Goal: Communication & Community: Answer question/provide support

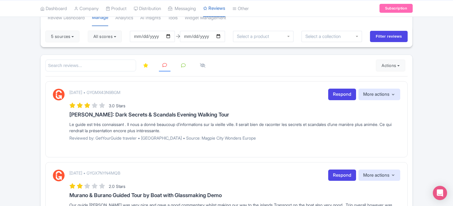
scroll to position [48, 0]
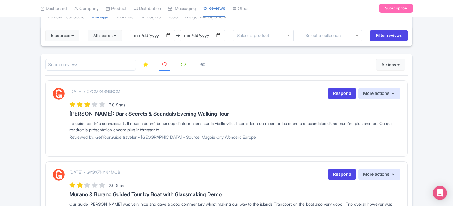
drag, startPoint x: 179, startPoint y: 129, endPoint x: 63, endPoint y: 117, distance: 117.5
click at [63, 117] on div "September 13, 2025 • GYGMX43N9BGM Respond More actions Hide from this page Hide…" at bounding box center [227, 116] width 348 height 56
copy div "Le guide est très connaissant . Il nous a donné beaucoup d’informations sur la …"
click at [331, 88] on link "Respond" at bounding box center [342, 94] width 28 height 12
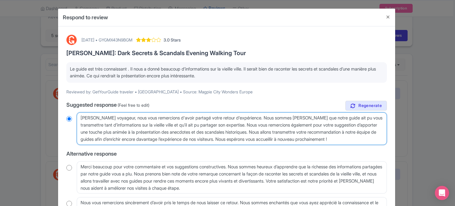
drag, startPoint x: 357, startPoint y: 140, endPoint x: 68, endPoint y: 103, distance: 292.1
click at [68, 103] on div "true Suggested response (Feel free to edit) Cher voyageur, nous vous remercions…" at bounding box center [226, 165] width 321 height 129
radio input "true"
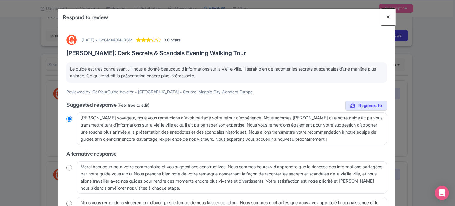
click at [391, 18] on button "Close" at bounding box center [388, 17] width 14 height 17
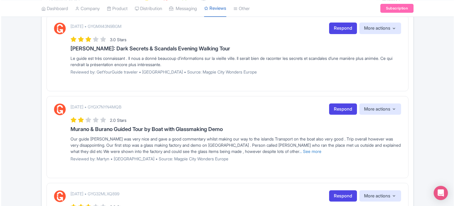
scroll to position [119, 0]
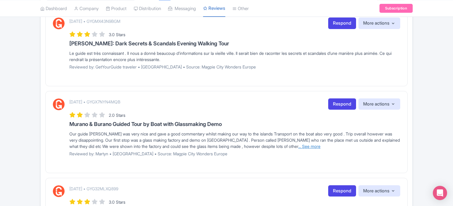
click at [298, 144] on link "... See more" at bounding box center [309, 146] width 22 height 5
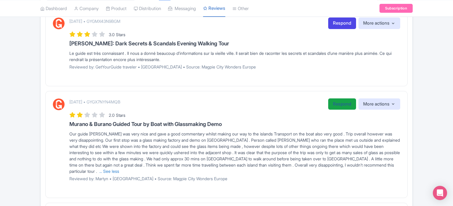
click at [332, 106] on link "Respond" at bounding box center [342, 104] width 28 height 12
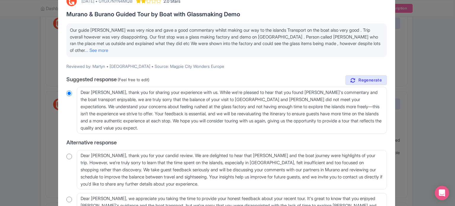
scroll to position [30, 0]
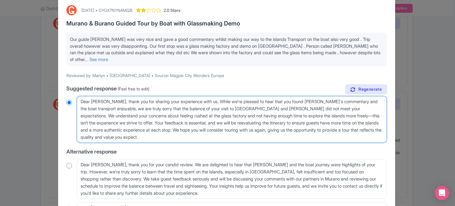
drag, startPoint x: 207, startPoint y: 101, endPoint x: 336, endPoint y: 111, distance: 129.1
click at [336, 111] on textarea "Dear Martyn, thank you for sharing your experience with us. While we're pleased…" at bounding box center [232, 119] width 310 height 47
type textarea "Dear Martyn, thank you for sharing your experience with us. We understand your …"
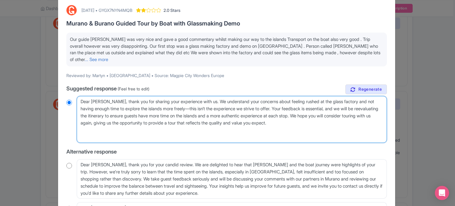
radio input "true"
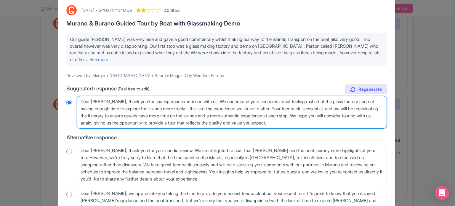
drag, startPoint x: 285, startPoint y: 108, endPoint x: 338, endPoint y: 129, distance: 57.6
click at [338, 129] on div "true Suggested response (Feel free to edit) Dear Martyn, thank you for sharing …" at bounding box center [226, 156] width 321 height 143
type textarea "Dear Martyn, thank you for sharing your experience with us. We understand your …"
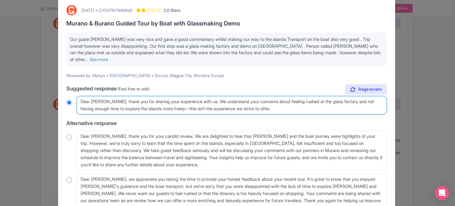
radio input "true"
drag, startPoint x: 196, startPoint y: 108, endPoint x: 300, endPoint y: 120, distance: 105.1
click at [300, 120] on div "true Suggested response (Feel free to edit) Dear Martyn, thank you for sharing …" at bounding box center [226, 149] width 321 height 129
type textarea "Dear Martyn, thank you for sharing your experience with us. We understand your …"
radio input "true"
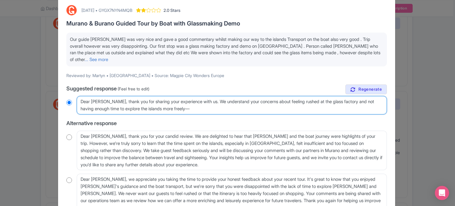
type textarea "Dear Martyn, thank you for sharing your experience with us. We understand your …"
radio input "true"
type textarea "Dear Martyn, thank you for sharing your experience with us. We understand your …"
radio input "true"
type textarea "Dear Martyn, thank you for sharing your experience with us. We understand your …"
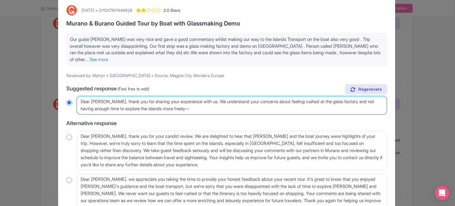
radio input "true"
type textarea "Dear Martyn, thank you for sharing your experience with us. We understand your …"
radio input "true"
type textarea "Dear Martyn, thank you for sharing your experience with us. We understand your …"
radio input "true"
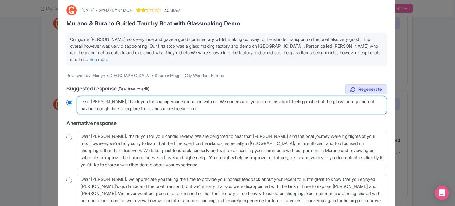
type textarea "Dear Martyn, thank you for sharing your experience with us. We understand your …"
radio input "true"
type textarea "Dear Martyn, thank you for sharing your experience with us. We understand your …"
radio input "true"
type textarea "Dear Martyn, thank you for sharing your experience with us. We understand your …"
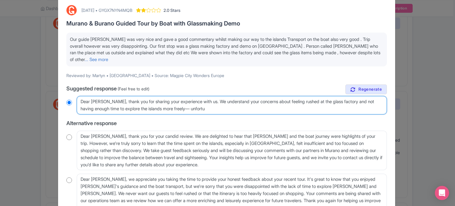
radio input "true"
type textarea "Dear Martyn, thank you for sharing your experience with us. We understand your …"
radio input "true"
type textarea "Dear Martyn, thank you for sharing your experience with us. We understand your …"
radio input "true"
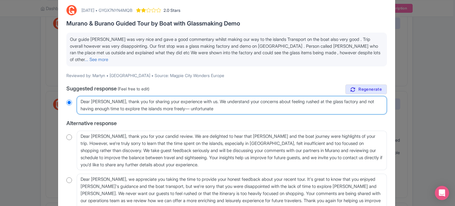
type textarea "Dear Martyn, thank you for sharing your experience with us. We understand your …"
radio input "true"
type textarea "Dear Martyn, thank you for sharing your experience with us. We understand your …"
radio input "true"
type textarea "Dear Martyn, thank you for sharing your experience with us. We understand your …"
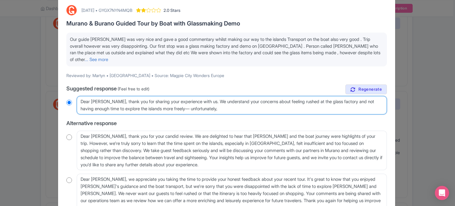
radio input "true"
type textarea "Dear Martyn, thank you for sharing your experience with us. We understand your …"
radio input "true"
type textarea "Dear Martyn, thank you for sharing your experience with us. We understand your …"
radio input "true"
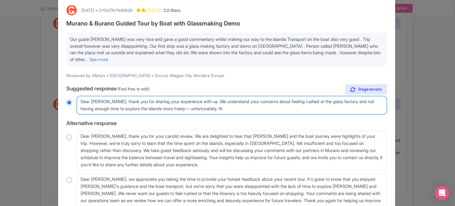
type textarea "Dear Martyn, thank you for sharing your experience with us. We understand your …"
radio input "true"
type textarea "Dear Martyn, thank you for sharing your experience with us. We understand your …"
radio input "true"
type textarea "Dear Martyn, thank you for sharing your experience with us. We understand your …"
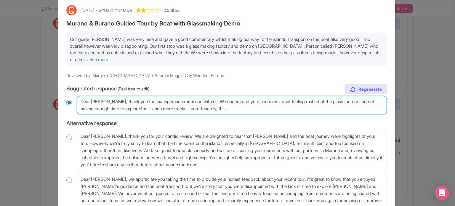
radio input "true"
type textarea "Dear Martyn, thank you for sharing your experience with us. We understand your …"
radio input "true"
type textarea "Dear Martyn, thank you for sharing your experience with us. We understand your …"
radio input "true"
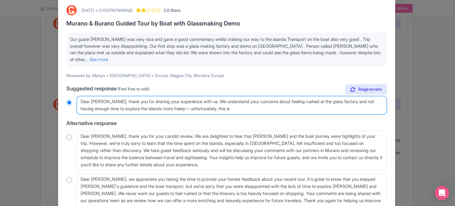
type textarea "Dear Martyn, thank you for sharing your experience with us. We understand your …"
radio input "true"
type textarea "Dear Martyn, thank you for sharing your experience with us. We understand your …"
radio input "true"
type textarea "Dear Martyn, thank you for sharing your experience with us. We understand your …"
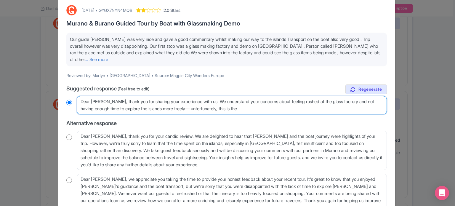
radio input "true"
type textarea "Dear Martyn, thank you for sharing your experience with us. We understand your …"
radio input "true"
type textarea "Dear Martyn, thank you for sharing your experience with us. We understand your …"
radio input "true"
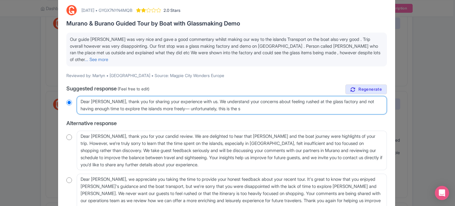
type textarea "Dear Martyn, thank you for sharing your experience with us. We understand your …"
radio input "true"
type textarea "Dear Martyn, thank you for sharing your experience with us. We understand your …"
radio input "true"
type textarea "Dear Martyn, thank you for sharing your experience with us. We understand your …"
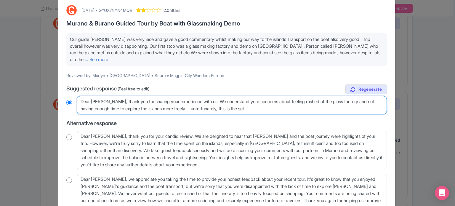
radio input "true"
type textarea "Dear Martyn, thank you for sharing your experience with us. We understand your …"
radio input "true"
type textarea "Dear Martyn, thank you for sharing your experience with us. We understand your …"
radio input "true"
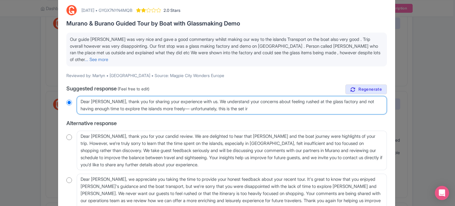
type textarea "Dear Martyn, thank you for sharing your experience with us. We understand your …"
radio input "true"
type textarea "Dear Martyn, thank you for sharing your experience with us. We understand your …"
radio input "true"
type textarea "Dear Martyn, thank you for sharing your experience with us. We understand your …"
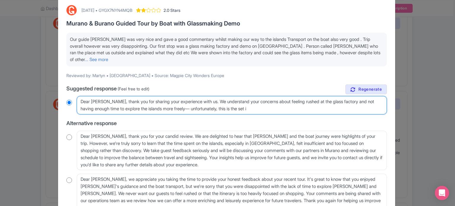
radio input "true"
type textarea "Dear Martyn, thank you for sharing your experience with us. We understand your …"
radio input "true"
type textarea "Dear Martyn, thank you for sharing your experience with us. We understand your …"
radio input "true"
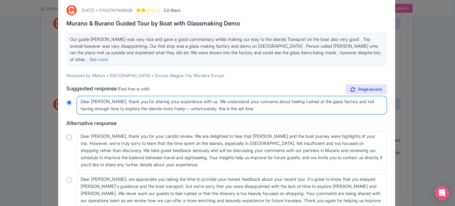
type textarea "Dear Martyn, thank you for sharing your experience with us. We understand your …"
radio input "true"
type textarea "Dear Martyn, thank you for sharing your experience with us. We understand your …"
radio input "true"
type textarea "Dear Martyn, thank you for sharing your experience with us. We understand your …"
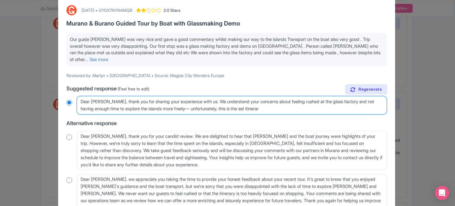
radio input "true"
type textarea "Dear Martyn, thank you for sharing your experience with us. We understand your …"
radio input "true"
type textarea "Dear Martyn, thank you for sharing your experience with us. We understand your …"
radio input "true"
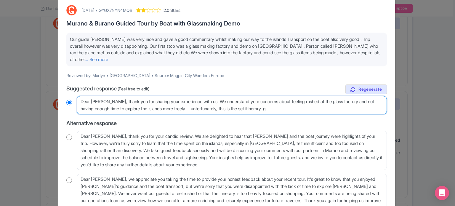
type textarea "Dear Martyn, thank you for sharing your experience with us. We understand your …"
radio input "true"
type textarea "Dear Martyn, thank you for sharing your experience with us. We understand your …"
radio input "true"
type textarea "Dear Martyn, thank you for sharing your experience with us. We understand your …"
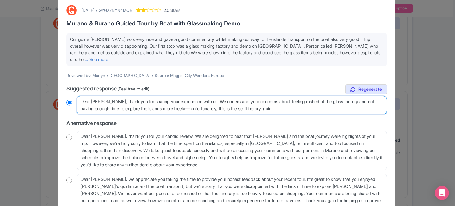
radio input "true"
type textarea "Dear Martyn, thank you for sharing your experience with us. We understand your …"
radio input "true"
type textarea "Dear Martyn, thank you for sharing your experience with us. We understand your …"
radio input "true"
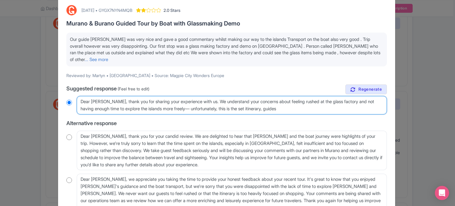
type textarea "Dear Martyn, thank you for sharing your experience with us. We understand your …"
radio input "true"
type textarea "Dear Martyn, thank you for sharing your experience with us. We understand your …"
radio input "true"
type textarea "Dear Martyn, thank you for sharing your experience with us. We understand your …"
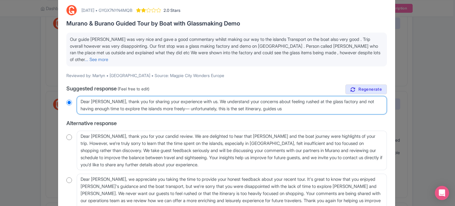
radio input "true"
type textarea "Dear Martyn, thank you for sharing your experience with us. We understand your …"
radio input "true"
type textarea "Dear Martyn, thank you for sharing your experience with us. We understand your …"
radio input "true"
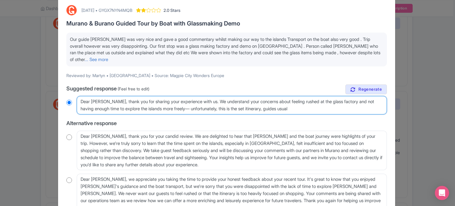
type textarea "Dear Martyn, thank you for sharing your experience with us. We understand your …"
radio input "true"
type textarea "Dear Martyn, thank you for sharing your experience with us. We understand your …"
radio input "true"
type textarea "Dear Martyn, thank you for sharing your experience with us. We understand your …"
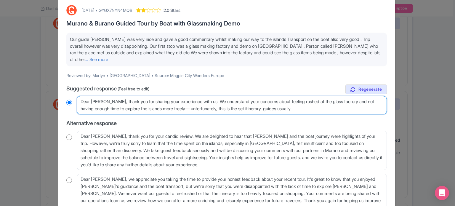
radio input "true"
type textarea "Dear Martyn, thank you for sharing your experience with us. We understand your …"
radio input "true"
type textarea "Dear Martyn, thank you for sharing your experience with us. We understand your …"
radio input "true"
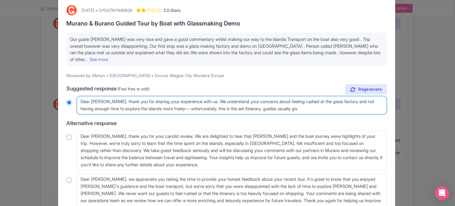
type textarea "Dear Martyn, thank you for sharing your experience with us. We understand your …"
radio input "true"
type textarea "Dear Martyn, thank you for sharing your experience with us. We understand your …"
radio input "true"
type textarea "Dear Martyn, thank you for sharing your experience with us. We understand your …"
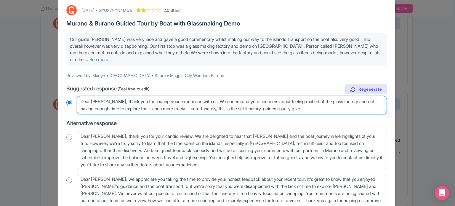
radio input "true"
type textarea "Dear Martyn, thank you for sharing your experience with us. We understand your …"
radio input "true"
type textarea "Dear Martyn, thank you for sharing your experience with us. We understand your …"
radio input "true"
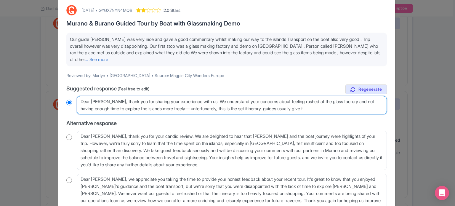
type textarea "Dear Martyn, thank you for sharing your experience with us. We understand your …"
radio input "true"
type textarea "Dear Martyn, thank you for sharing your experience with us. We understand your …"
radio input "true"
type textarea "Dear Martyn, thank you for sharing your experience with us. We understand your …"
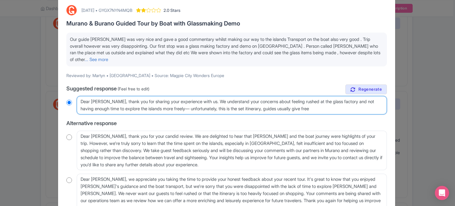
radio input "true"
type textarea "Dear Martyn, thank you for sharing your experience with us. We understand your …"
radio input "true"
type textarea "Dear Martyn, thank you for sharing your experience with us. We understand your …"
radio input "true"
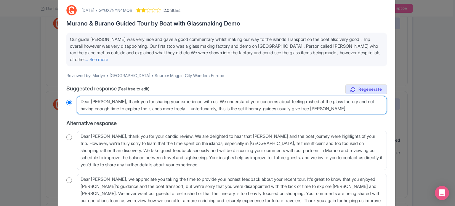
type textarea "Dear Martyn, thank you for sharing your experience with us. We understand your …"
radio input "true"
type textarea "Dear Martyn, thank you for sharing your experience with us. We understand your …"
radio input "true"
type textarea "Dear Martyn, thank you for sharing your experience with us. We understand your …"
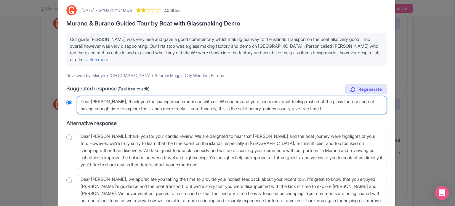
radio input "true"
type textarea "Dear Martyn, thank you for sharing your experience with us. We understand your …"
radio input "true"
type textarea "Dear Martyn, thank you for sharing your experience with us. We understand your …"
radio input "true"
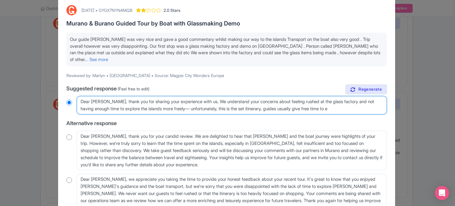
type textarea "Dear Martyn, thank you for sharing your experience with us. We understand your …"
radio input "true"
type textarea "Dear Martyn, thank you for sharing your experience with us. We understand your …"
radio input "true"
type textarea "Dear Martyn, thank you for sharing your experience with us. We understand your …"
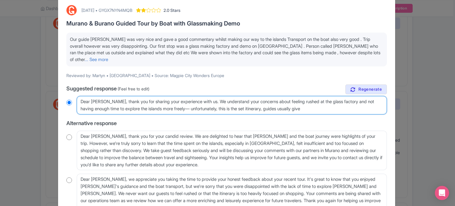
radio input "true"
type textarea "Dear Martyn, thank you for sharing your experience with us. We understand your …"
radio input "true"
type textarea "Dear Martyn, thank you for sharing your experience with us. We understand your …"
radio input "true"
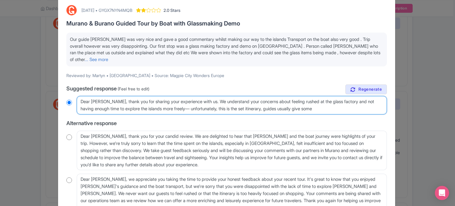
type textarea "Dear Martyn, thank you for sharing your experience with us. We understand your …"
radio input "true"
type textarea "Dear Martyn, thank you for sharing your experience with us. We understand your …"
radio input "true"
type textarea "Dear Martyn, thank you for sharing your experience with us. We understand your …"
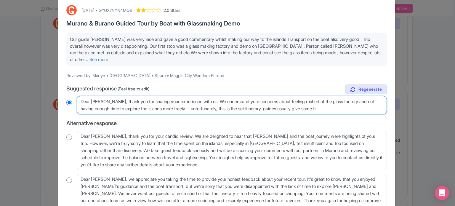
radio input "true"
type textarea "Dear Martyn, thank you for sharing your experience with us. We understand your …"
radio input "true"
type textarea "Dear Martyn, thank you for sharing your experience with us. We understand your …"
radio input "true"
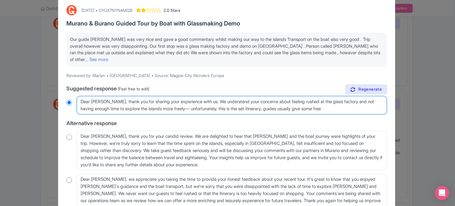
type textarea "Dear Martyn, thank you for sharing your experience with us. We understand your …"
radio input "true"
type textarea "Dear Martyn, thank you for sharing your experience with us. We understand your …"
radio input "true"
type textarea "Dear Martyn, thank you for sharing your experience with us. We understand your …"
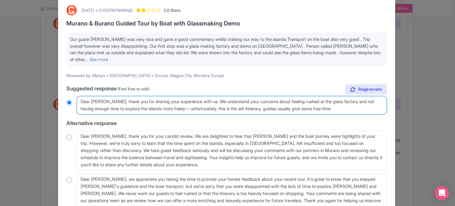
radio input "true"
type textarea "Dear Martyn, thank you for sharing your experience with us. We understand your …"
radio input "true"
type textarea "Dear Martyn, thank you for sharing your experience with us. We understand your …"
radio input "true"
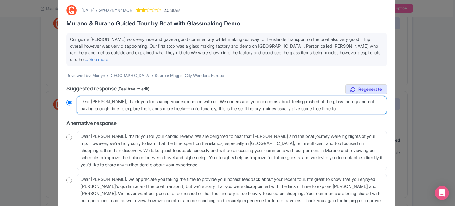
type textarea "Dear Martyn, thank you for sharing your experience with us. We understand your …"
radio input "true"
type textarea "Dear Martyn, thank you for sharing your experience with us. We understand your …"
radio input "true"
type textarea "Dear Martyn, thank you for sharing your experience with us. We understand your …"
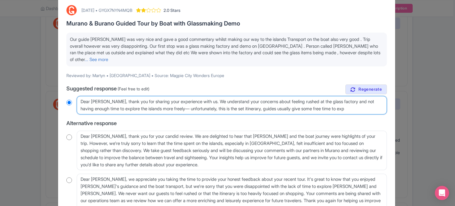
radio input "true"
type textarea "Dear Martyn, thank you for sharing your experience with us. We understand your …"
radio input "true"
type textarea "Dear Martyn, thank you for sharing your experience with us. We understand your …"
radio input "true"
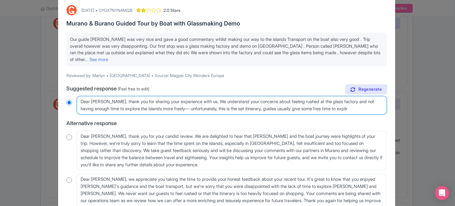
type textarea "Dear Martyn, thank you for sharing your experience with us. We understand your …"
radio input "true"
type textarea "Dear Martyn, thank you for sharing your experience with us. We understand your …"
radio input "true"
type textarea "Dear Martyn, thank you for sharing your experience with us. We understand your …"
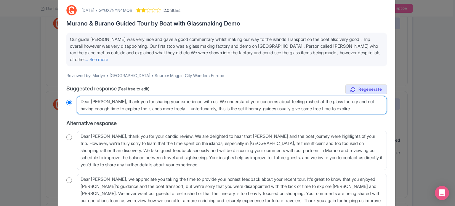
radio input "true"
type textarea "Dear Martyn, thank you for sharing your experience with us. We understand your …"
radio input "true"
type textarea "Dear Martyn, thank you for sharing your experience with us. We understand your …"
radio input "true"
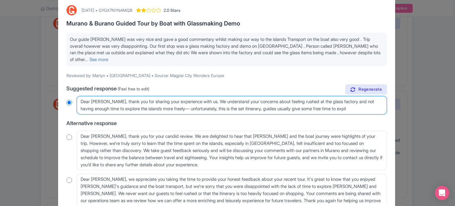
type textarea "Dear Martyn, thank you for sharing your experience with us. We understand your …"
radio input "true"
type textarea "Dear Martyn, thank you for sharing your experience with us. We understand your …"
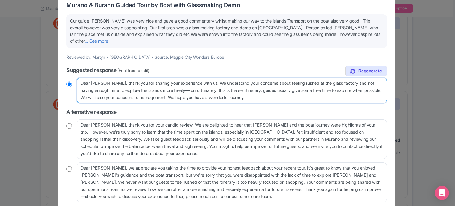
scroll to position [86, 0]
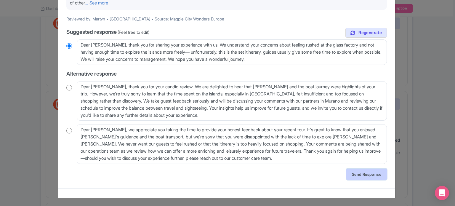
click at [373, 171] on link "Send Response" at bounding box center [367, 174] width 41 height 11
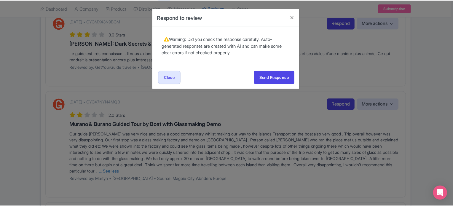
scroll to position [0, 0]
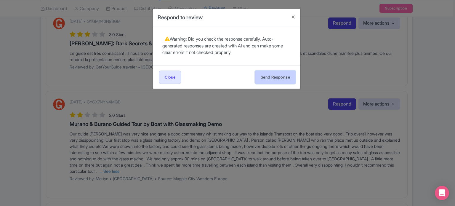
click at [265, 73] on button "Send Response" at bounding box center [275, 77] width 41 height 13
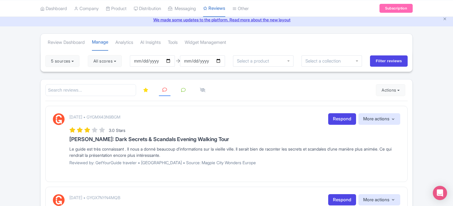
scroll to position [59, 0]
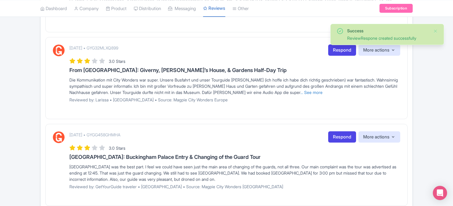
scroll to position [178, 0]
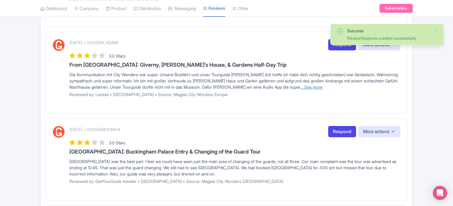
click at [300, 86] on link "... See more" at bounding box center [311, 87] width 22 height 5
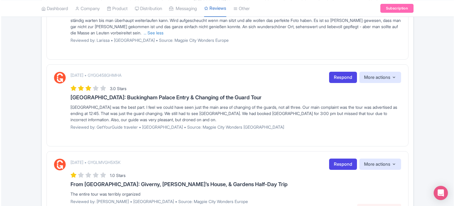
scroll to position [267, 0]
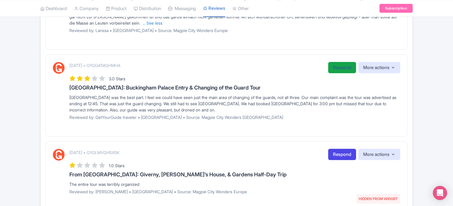
click at [334, 68] on link "Respond" at bounding box center [342, 68] width 28 height 12
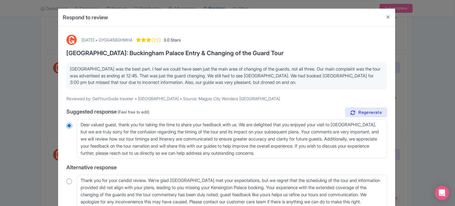
scroll to position [30, 0]
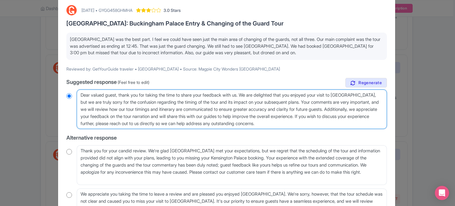
click at [117, 95] on textarea "Dear valued guest, thank you for taking the time to share your feedback with us…" at bounding box center [232, 110] width 310 height 40
type textarea "Dear valued gues, thank you for taking the time to share your feedback with us.…"
radio input "true"
type textarea "Dear valued gue, thank you for taking the time to share your feedback with us. …"
radio input "true"
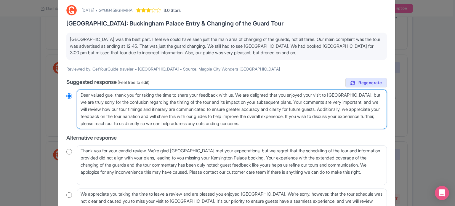
type textarea "Dear valued gu, thank you for taking the time to share your feedback with us. W…"
radio input "true"
type textarea "Dear valued g, thank you for taking the time to share your feedback with us. We…"
radio input "true"
type textarea "Dear valued , thank you for taking the time to share your feedback with us. We …"
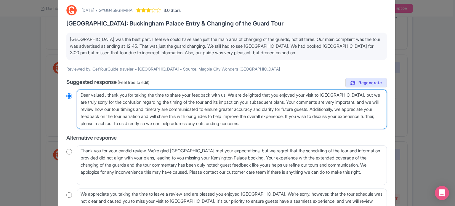
radio input "true"
type textarea "Dear value, thank you for taking the time to share your feedback with us. We ar…"
radio input "true"
type textarea "Dear valu, thank you for taking the time to share your feedback with us. We are…"
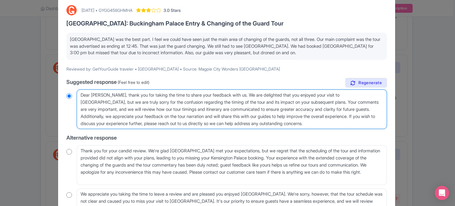
radio input "true"
type textarea "Dear val, thank you for taking the time to share your feedback with us. We are …"
radio input "true"
type textarea "Dear va, thank you for taking the time to share your feedback with us. We are d…"
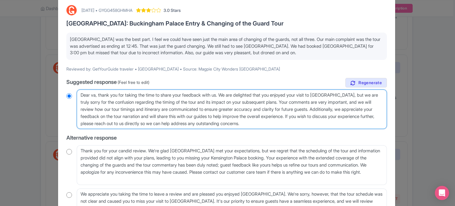
radio input "true"
type textarea "Dear v, thank you for taking the time to share your feedback with us. We are de…"
radio input "true"
type textarea "Dear , thank you for taking the time to share your feedback with us. We are del…"
radio input "true"
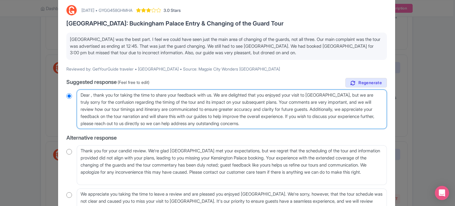
type textarea "Dear g, thank you for taking the time to share your feedback with us. We are de…"
radio input "true"
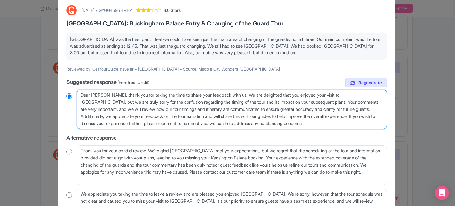
type textarea "Dear gue, thank you for taking the time to share your feedback with us. We are …"
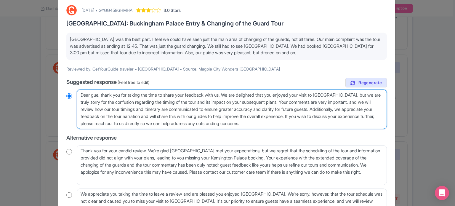
radio input "true"
type textarea "Dear gues, thank you for taking the time to share your feedback with us. We are…"
radio input "true"
type textarea "Dear guest, thank you for taking the time to share your feedback with us. We ar…"
radio input "true"
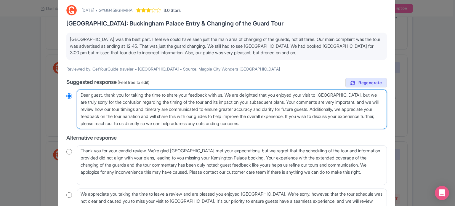
drag, startPoint x: 374, startPoint y: 94, endPoint x: 386, endPoint y: 122, distance: 30.3
click at [386, 122] on textarea "Dear valued guest, thank you for taking the time to share your feedback with us…" at bounding box center [232, 110] width 310 height 40
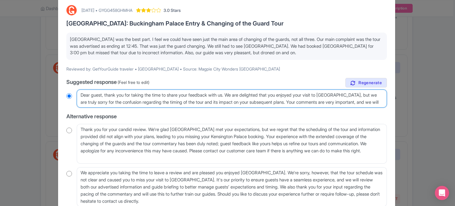
type textarea "Dear guest, thank you for taking the time to share your feedback with us. We ar…"
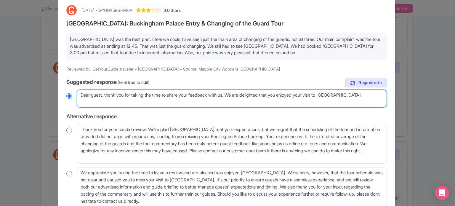
radio input "true"
type textarea "Dear guest, thank you for taking the time to share your feedback with us. We ar…"
radio input "true"
type textarea "Dear guest, thank you for taking the time to share your feedback with us. We ar…"
radio input "true"
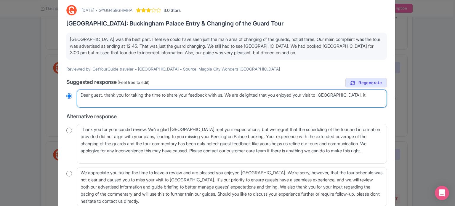
type textarea "Dear guest, thank you for taking the time to share your feedback with us. We ar…"
radio input "true"
type textarea "Dear guest, thank you for taking the time to share your feedback with us. We ar…"
radio input "true"
type textarea "Dear guest, thank you for taking the time to share your feedback with us. We ar…"
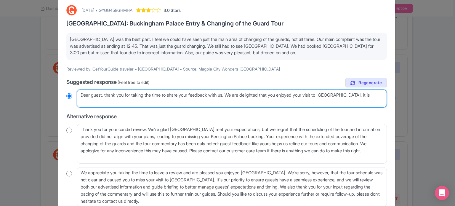
radio input "true"
type textarea "Dear guest, thank you for taking the time to share your feedback with us. We ar…"
radio input "true"
type textarea "Dear guest, thank you for taking the time to share your feedback with us. We ar…"
radio input "true"
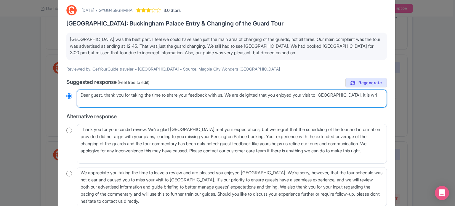
type textarea "Dear guest, thank you for taking the time to share your feedback with us. We ar…"
radio input "true"
type textarea "Dear guest, thank you for taking the time to share your feedback with us. We ar…"
radio input "true"
type textarea "Dear guest, thank you for taking the time to share your feedback with us. We ar…"
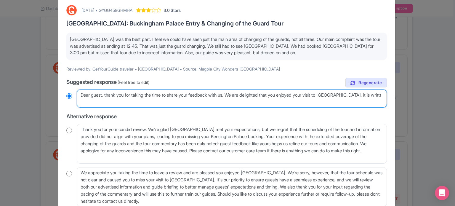
radio input "true"
type textarea "Dear guest, thank you for taking the time to share your feedback with us. We ar…"
radio input "true"
type textarea "Dear guest, thank you for taking the time to share your feedback with us. We ar…"
radio input "true"
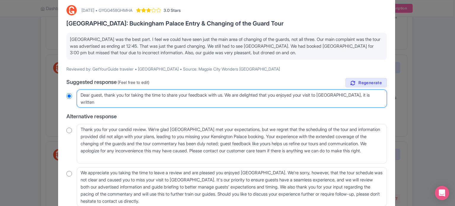
type textarea "Dear guest, thank you for taking the time to share your feedback with us. We ar…"
radio input "true"
type textarea "Dear guest, thank you for taking the time to share your feedback with us. We ar…"
radio input "true"
type textarea "Dear guest, thank you for taking the time to share your feedback with us. We ar…"
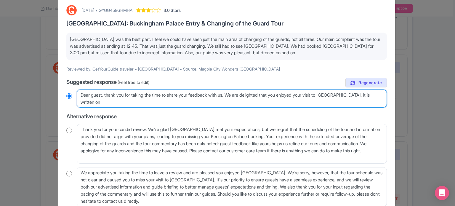
radio input "true"
type textarea "Dear guest, thank you for taking the time to share your feedback with us. We ar…"
radio input "true"
type textarea "Dear guest, thank you for taking the time to share your feedback with us. We ar…"
radio input "true"
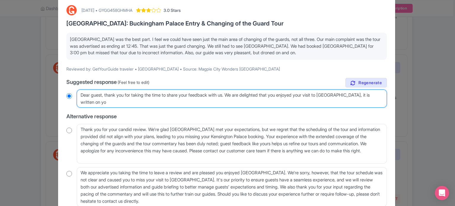
type textarea "Dear guest, thank you for taking the time to share your feedback with us. We ar…"
radio input "true"
type textarea "Dear guest, thank you for taking the time to share your feedback with us. We ar…"
radio input "true"
type textarea "Dear guest, thank you for taking the time to share your feedback with us. We ar…"
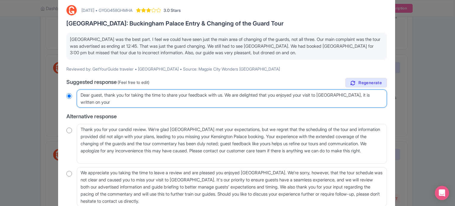
radio input "true"
type textarea "Dear guest, thank you for taking the time to share your feedback with us. We ar…"
radio input "true"
type textarea "Dear guest, thank you for taking the time to share your feedback with us. We ar…"
radio input "true"
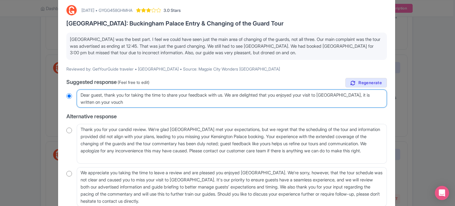
type textarea "Dear guest, thank you for taking the time to share your feedback with us. We ar…"
radio input "true"
type textarea "Dear guest, thank you for taking the time to share your feedback with us. We ar…"
radio input "true"
type textarea "Dear guest, thank you for taking the time to share your feedback with us. We ar…"
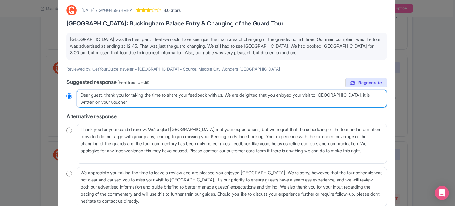
radio input "true"
type textarea "Dear guest, thank you for taking the time to share your feedback with us. We ar…"
radio input "true"
type textarea "Dear guest, thank you for taking the time to share your feedback with us. We ar…"
radio input "true"
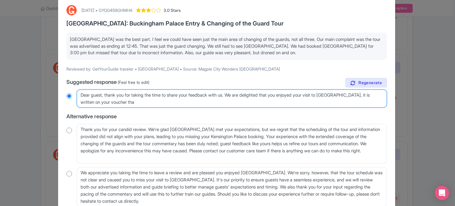
type textarea "Dear guest, thank you for taking the time to share your feedback with us. We ar…"
radio input "true"
type textarea "Dear guest, thank you for taking the time to share your feedback with us. We ar…"
radio input "true"
type textarea "Dear guest, thank you for taking the time to share your feedback with us. We ar…"
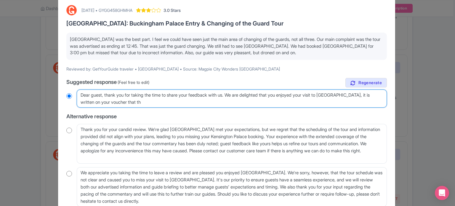
radio input "true"
type textarea "Dear guest, thank you for taking the time to share your feedback with us. We ar…"
radio input "true"
type textarea "Dear guest, thank you for taking the time to share your feedback with us. We ar…"
radio input "true"
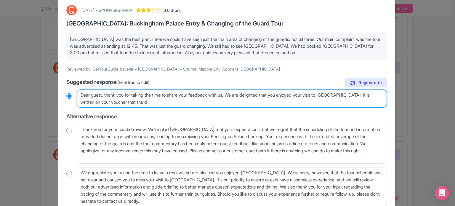
type textarea "Dear guest, thank you for taking the time to share your feedback with us. We ar…"
radio input "true"
type textarea "Dear guest, thank you for taking the time to share your feedback with us. We ar…"
radio input "true"
type textarea "Dear guest, thank you for taking the time to share your feedback with us. We ar…"
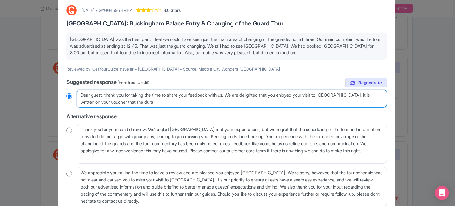
radio input "true"
type textarea "Dear guest, thank you for taking the time to share your feedback with us. We ar…"
radio input "true"
type textarea "Dear guest, thank you for taking the time to share your feedback with us. We ar…"
radio input "true"
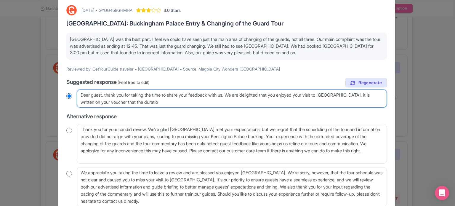
type textarea "Dear guest, thank you for taking the time to share your feedback with us. We ar…"
radio input "true"
type textarea "Dear guest, thank you for taking the time to share your feedback with us. We ar…"
radio input "true"
type textarea "Dear guest, thank you for taking the time to share your feedback with us. We ar…"
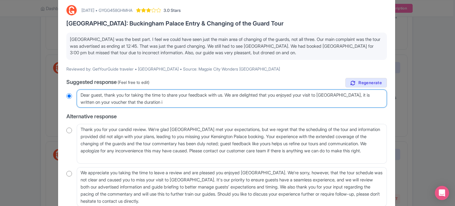
radio input "true"
type textarea "Dear guest, thank you for taking the time to share your feedback with us. We ar…"
radio input "true"
type textarea "Dear guest, thank you for taking the time to share your feedback with us. We ar…"
radio input "true"
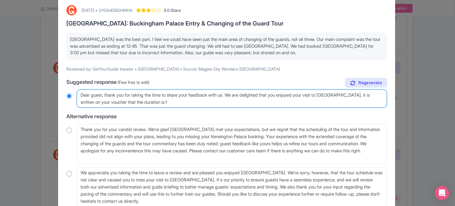
type textarea "Dear guest, thank you for taking the time to share your feedback with us. We ar…"
radio input "true"
type textarea "Dear guest, thank you for taking the time to share your feedback with us. We ar…"
radio input "true"
type textarea "Dear guest, thank you for taking the time to share your feedback with us. We ar…"
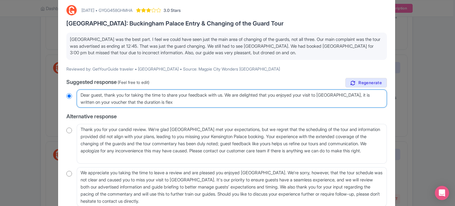
radio input "true"
type textarea "Dear guest, thank you for taking the time to share your feedback with us. We ar…"
radio input "true"
type textarea "Dear guest, thank you for taking the time to share your feedback with us. We ar…"
radio input "true"
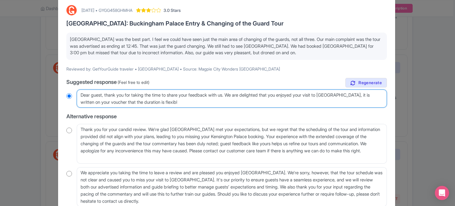
type textarea "Dear guest, thank you for taking the time to share your feedback with us. We ar…"
radio input "true"
type textarea "Dear guest, thank you for taking the time to share your feedback with us. We ar…"
radio input "true"
type textarea "Dear guest, thank you for taking the time to share your feedback with us. We ar…"
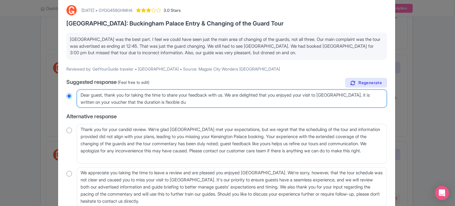
radio input "true"
type textarea "Dear guest, thank you for taking the time to share your feedback with us. We ar…"
radio input "true"
type textarea "Dear guest, thank you for taking the time to share your feedback with us. We ar…"
radio input "true"
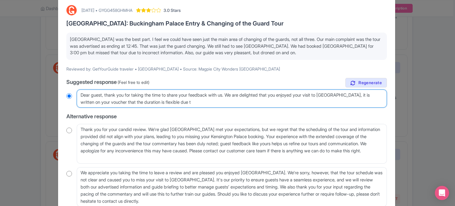
type textarea "Dear guest, thank you for taking the time to share your feedback with us. We ar…"
radio input "true"
type textarea "Dear guest, thank you for taking the time to share your feedback with us. We ar…"
radio input "true"
type textarea "Dear guest, thank you for taking the time to share your feedback with us. We ar…"
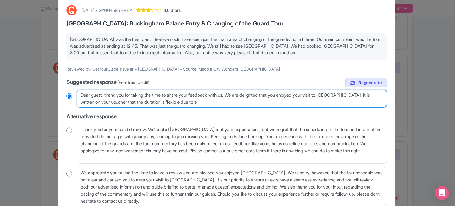
radio input "true"
type textarea "Dear guest, thank you for taking the time to share your feedback with us. We ar…"
radio input "true"
type textarea "Dear guest, thank you for taking the time to share your feedback with us. We ar…"
radio input "true"
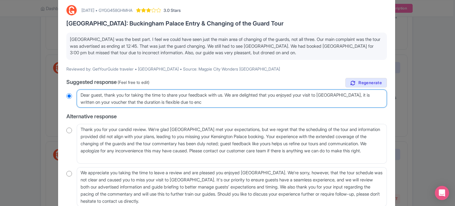
type textarea "Dear guest, thank you for taking the time to share your feedback with us. We ar…"
radio input "true"
type textarea "Dear guest, thank you for taking the time to share your feedback with us. We ar…"
radio input "true"
type textarea "Dear guest, thank you for taking the time to share your feedback with us. We ar…"
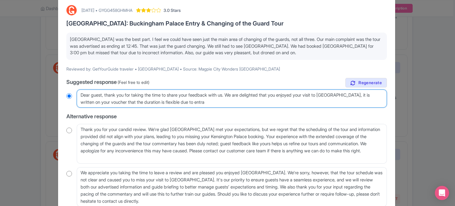
radio input "true"
type textarea "Dear guest, thank you for taking the time to share your feedback with us. We ar…"
radio input "true"
type textarea "Dear guest, thank you for taking the time to share your feedback with us. We ar…"
radio input "true"
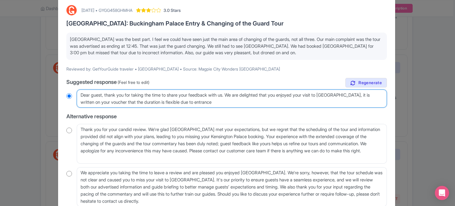
type textarea "Dear guest, thank you for taking the time to share your feedback with us. We ar…"
radio input "true"
type textarea "Dear guest, thank you for taking the time to share your feedback with us. We ar…"
radio input "true"
type textarea "Dear guest, thank you for taking the time to share your feedback with us. We ar…"
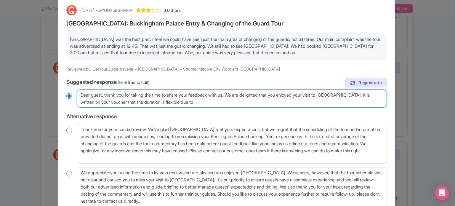
radio input "true"
type textarea "Dear guest, thank you for taking the time to share your feedback with us. We ar…"
radio input "true"
type textarea "Dear guest, thank you for taking the time to share your feedback with us. We ar…"
radio input "true"
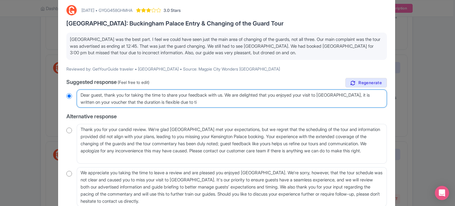
type textarea "Dear guest, thank you for taking the time to share your feedback with us. We ar…"
radio input "true"
type textarea "Dear guest, thank you for taking the time to share your feedback with us. We ar…"
radio input "true"
type textarea "Dear guest, thank you for taking the time to share your feedback with us. We ar…"
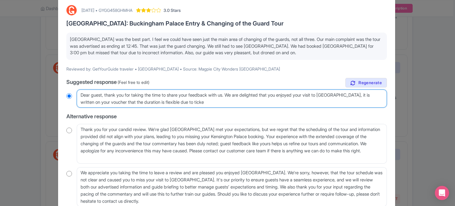
radio input "true"
type textarea "Dear guest, thank you for taking the time to share your feedback with us. We ar…"
radio input "true"
type textarea "Dear guest, thank you for taking the time to share your feedback with us. We ar…"
radio input "true"
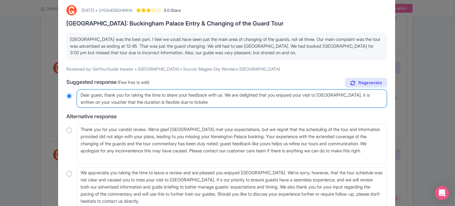
type textarea "Dear guest, thank you for taking the time to share your feedback with us. We ar…"
radio input "true"
type textarea "Dear guest, thank you for taking the time to share your feedback with us. We ar…"
radio input "true"
type textarea "Dear guest, thank you for taking the time to share your feedback with us. We ar…"
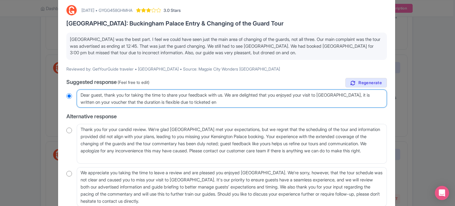
radio input "true"
type textarea "Dear guest, thank you for taking the time to share your feedback with us. We ar…"
radio input "true"
type textarea "Dear guest, thank you for taking the time to share your feedback with us. We ar…"
radio input "true"
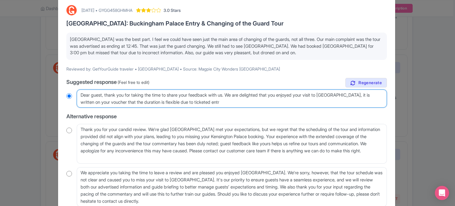
type textarea "Dear guest, thank you for taking the time to share your feedback with us. We ar…"
radio input "true"
type textarea "Dear guest, thank you for taking the time to share your feedback with us. We ar…"
radio input "true"
type textarea "Dear guest, thank you for taking the time to share your feedback with us. We ar…"
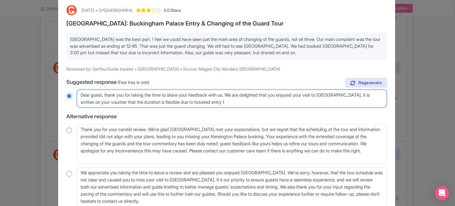
radio input "true"
type textarea "Dear guest, thank you for taking the time to share your feedback with us. We ar…"
radio input "true"
type textarea "Dear guest, thank you for taking the time to share your feedback with us. We ar…"
radio input "true"
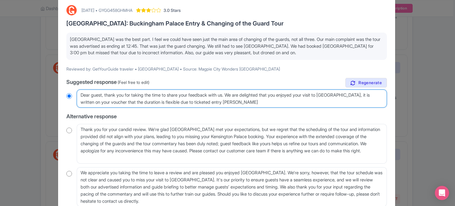
type textarea "Dear guest, thank you for taking the time to share your feedback with us. We ar…"
radio input "true"
type textarea "Dear guest, thank you for taking the time to share your feedback with us. We ar…"
radio input "true"
drag, startPoint x: 292, startPoint y: 101, endPoint x: 359, endPoint y: 112, distance: 68.3
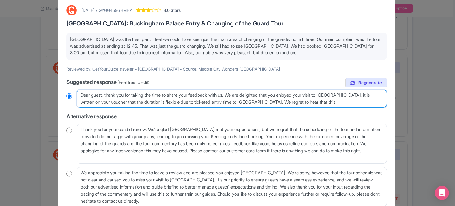
click at [359, 112] on div "true Suggested response (Feel free to edit) Dear valued guest, thank you for ta…" at bounding box center [226, 142] width 321 height 129
paste textarea "ChatGPT said: We sincerely regret to hear that this affected the rest of your d…"
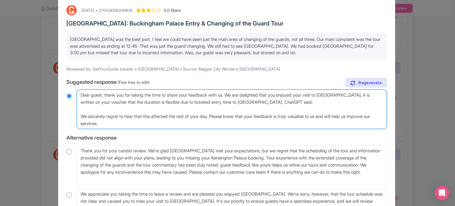
drag, startPoint x: 291, startPoint y: 103, endPoint x: 298, endPoint y: 106, distance: 7.7
click at [298, 106] on textarea "Dear valued guest, thank you for taking the time to share your feedback with us…" at bounding box center [232, 110] width 310 height 40
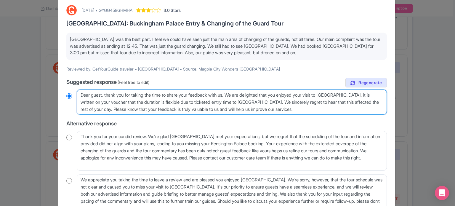
click at [374, 95] on textarea "Dear valued guest, thank you for taking the time to share your feedback with us…" at bounding box center [232, 103] width 310 height 26
click at [318, 100] on textarea "Dear valued guest, thank you for taking the time to share your feedback with us…" at bounding box center [232, 103] width 310 height 26
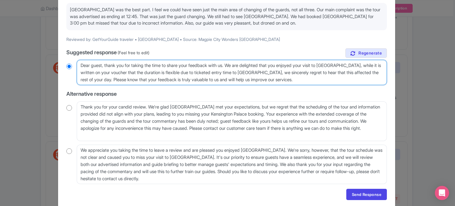
scroll to position [79, 0]
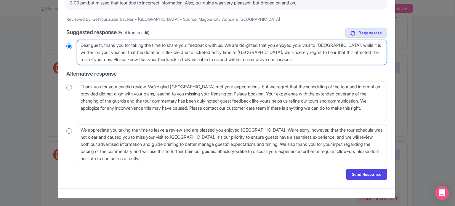
click at [340, 58] on textarea "Dear valued guest, thank you for taking the time to share your feedback with us…" at bounding box center [232, 53] width 310 height 26
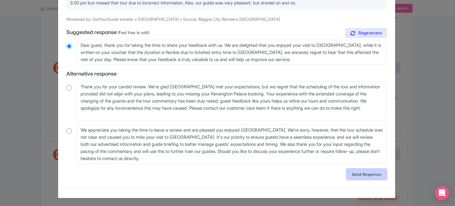
click at [373, 176] on link "Send Response" at bounding box center [367, 174] width 41 height 11
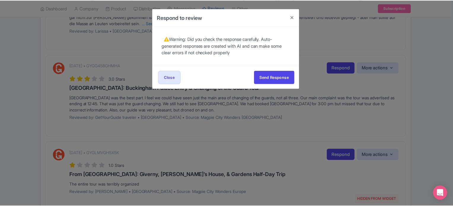
scroll to position [0, 0]
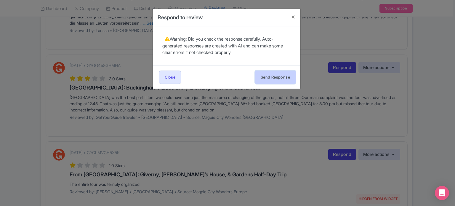
click at [261, 74] on button "Send Response" at bounding box center [275, 77] width 41 height 13
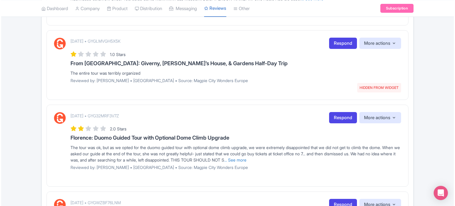
scroll to position [267, 0]
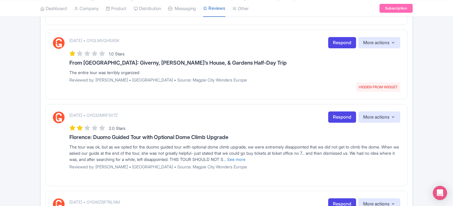
click at [120, 41] on p "[DATE] • GYGLMVGH5X5K" at bounding box center [94, 40] width 50 height 6
copy p "GYGLMVGH5X5K"
click at [329, 43] on link "Respond" at bounding box center [342, 43] width 28 height 12
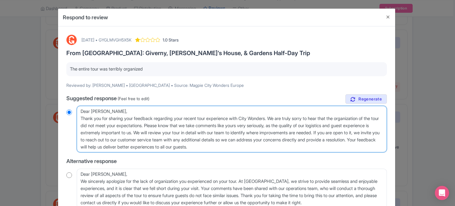
drag, startPoint x: 110, startPoint y: 119, endPoint x: 316, endPoint y: 162, distance: 209.8
click at [316, 162] on div "true Suggested response (Feel free to edit) Dear Lena, Thank you for sharing yo…" at bounding box center [226, 172] width 321 height 157
type textarea "Dear Lena, Thank you for t"
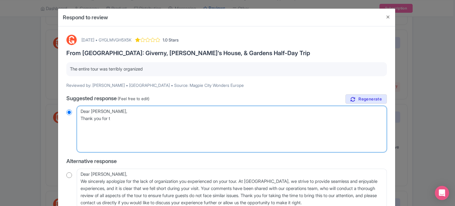
radio input "true"
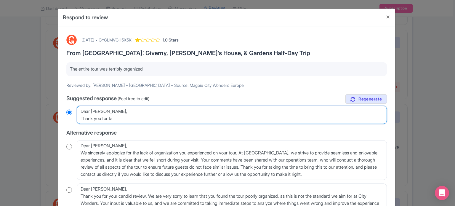
type textarea "Dear Lena, Thank you for tak"
radio input "true"
type textarea "Dear Lena, Thank you for takin"
radio input "true"
type textarea "Dear Lena, Thank you for takine"
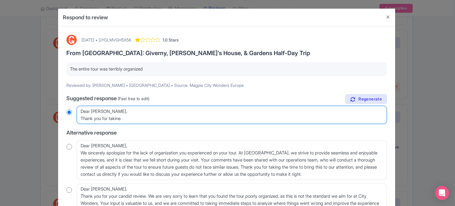
radio input "true"
type textarea "Dear Lena, Thank you for taking"
radio input "true"
type textarea "Dear Lena, Thank you for taking t"
radio input "true"
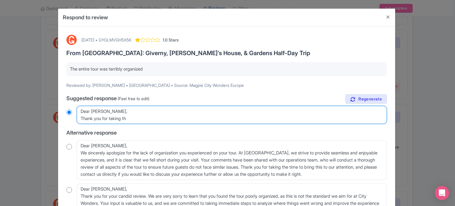
type textarea "Dear Lena, Thank you for taking the"
radio input "true"
type textarea "Dear Lena, Thank you for taking the"
radio input "true"
type textarea "Dear Lena, Thank you for taking the t"
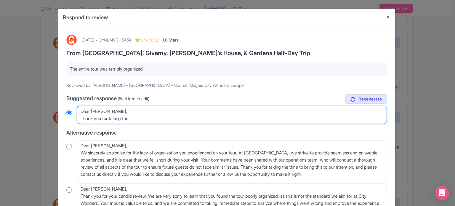
radio input "true"
type textarea "Dear Lena, Thank you for taking the ti"
radio input "true"
type textarea "Dear Lena, Thank you for taking the time"
radio input "true"
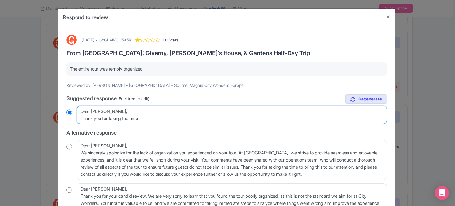
type textarea "Dear Lena, Thank you for taking the time"
radio input "true"
type textarea "Dear Lena, Thank you for taking the time t"
radio input "true"
type textarea "Dear Lena, Thank you for taking the time to"
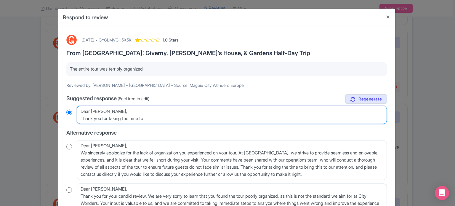
radio input "true"
type textarea "Dear Lena, Thank you for taking the time to"
radio input "true"
type textarea "Dear Lena, Thank you for taking the time to s"
radio input "true"
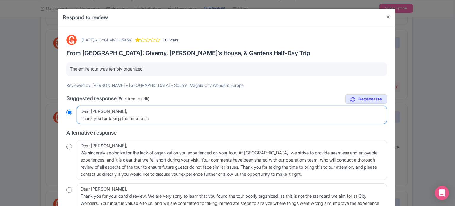
type textarea "Dear Lena, Thank you for taking the time to sha"
radio input "true"
type textarea "Dear Lena, Thank you for taking the time to share"
radio input "true"
type textarea "Dear Lena, Thank you for taking the time to share"
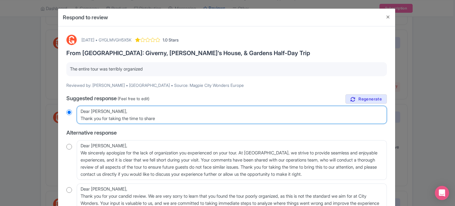
radio input "true"
type textarea "Dear Lena, Thank you for taking the time to share yo"
radio input "true"
type textarea "Dear Lena, Thank you for taking the time to share your"
radio input "true"
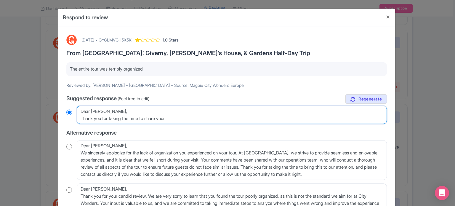
type textarea "Dear Lena, Thank you for taking the time to share your e"
radio input "true"
type textarea "Dear Lena, Thank you for taking the time to share your es"
radio input "true"
type textarea "Dear Lena, Thank you for taking the time to share your e"
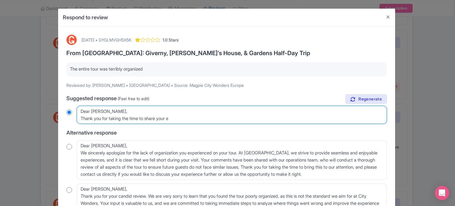
radio input "true"
type textarea "Dear Lena, Thank you for taking the time to share your epe"
radio input "true"
type textarea "Dear Lena, Thank you for taking the time to share your ep"
radio input "true"
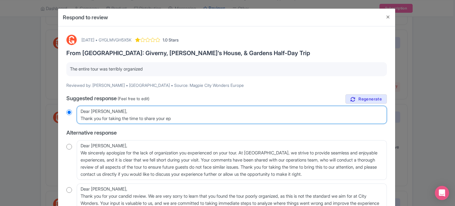
type textarea "Dear Lena, Thank you for taking the time to share your e"
radio input "true"
type textarea "Dear Lena, Thank you for taking the time to share your ex"
radio input "true"
type textarea "Dear Lena, Thank you for taking the time to share your exp"
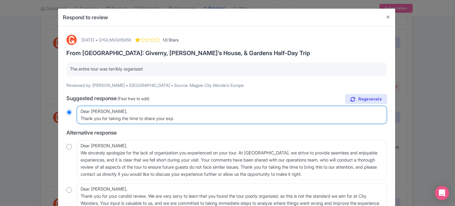
radio input "true"
type textarea "Dear Lena, Thank you for taking the time to share your expe"
radio input "true"
type textarea "Dear Lena, Thank you for taking the time to share your exper"
radio input "true"
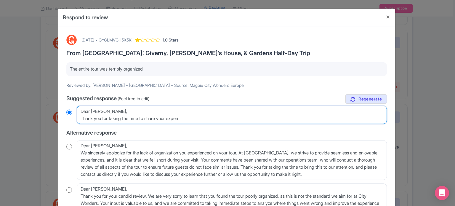
type textarea "Dear Lena, Thank you for taking the time to share your experie"
radio input "true"
type textarea "Dear Lena, Thank you for taking the time to share your experien"
radio input "true"
type textarea "Dear Lena, Thank you for taking the time to share your experienc"
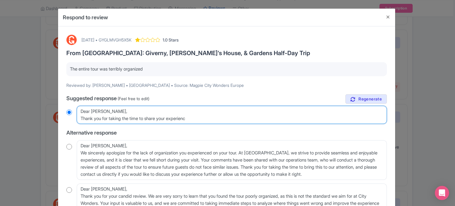
radio input "true"
type textarea "Dear Lena, Thank you for taking the time to share your experience."
radio input "true"
type textarea "Dear Lena, Thank you for taking the time to share your experience."
radio input "true"
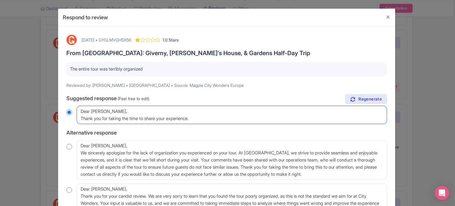
type textarea "Dear Lena, Thank you for taking the time to share your experience. C"
radio input "true"
type textarea "Dear Lena, Thank you for taking the time to share your experience. Che"
radio input "true"
type textarea "Dear Lena, Thank you for taking the time to share your experience. Ch"
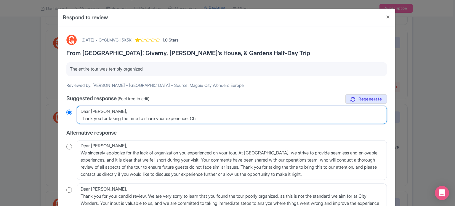
radio input "true"
type textarea "Dear Lena, Thank you for taking the time to share your experience. C"
radio input "true"
type textarea "Dear Lena, Thank you for taking the time to share your experience."
radio input "true"
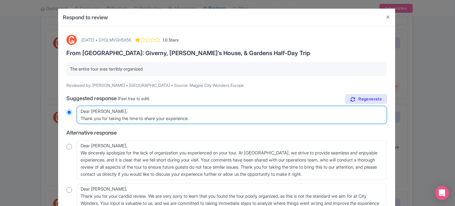
type textarea "Dear Lena, Thank you for taking the time to share your experience. A"
radio input "true"
type textarea "Dear Lena, Thank you for taking the time to share your experience. Af"
radio input "true"
type textarea "Dear Lena, Thank you for taking the time to share your experience. Aft"
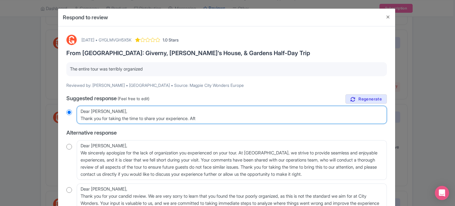
radio input "true"
type textarea "Dear Lena, Thank you for taking the time to share your experience. After"
radio input "true"
type textarea "Dear Lena, Thank you for taking the time to share your experience. After"
radio input "true"
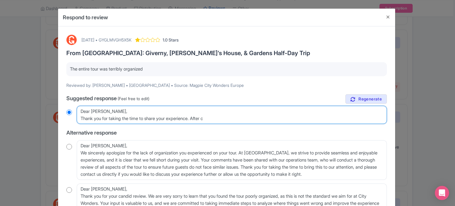
type textarea "Dear Lena, Thank you for taking the time to share your experience. After ch"
radio input "true"
type textarea "Dear Lena, Thank you for taking the time to share your experience. After che"
radio input "true"
type textarea "Dear Lena, Thank you for taking the time to share your experience. After check"
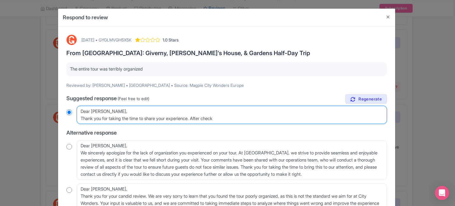
radio input "true"
type textarea "Dear Lena, Thank you for taking the time to share your experience. After checkin"
radio input "true"
type textarea "Dear Lena, Thank you for taking the time to share your experience. After checki…"
radio input "true"
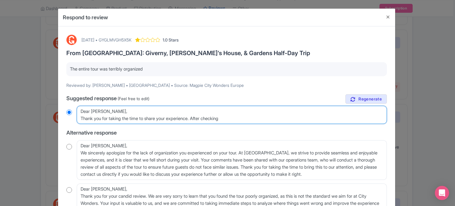
type textarea "Dear Lena, Thank you for taking the time to share your experience. After checki…"
radio input "true"
type textarea "Dear Lena, Thank you for taking the time to share your experience. After checki…"
radio input "true"
type textarea "Dear Lena, Thank you for taking the time to share your experience. After checki…"
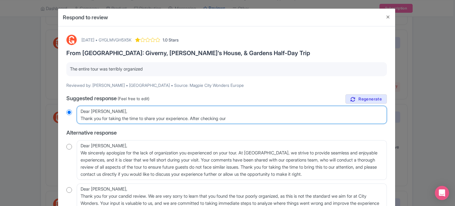
radio input "true"
type textarea "Dear Lena, Thank you for taking the time to share your experience. After checki…"
radio input "true"
type textarea "Dear Lena, Thank you for taking the time to share your experience. After checki…"
radio input "true"
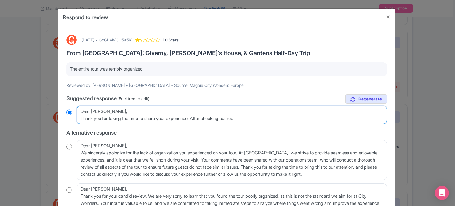
type textarea "Dear Lena, Thank you for taking the time to share your experience. After checki…"
radio input "true"
type textarea "Dear Lena, Thank you for taking the time to share your experience. After checki…"
radio input "true"
type textarea "Dear Lena, Thank you for taking the time to share your experience. After checki…"
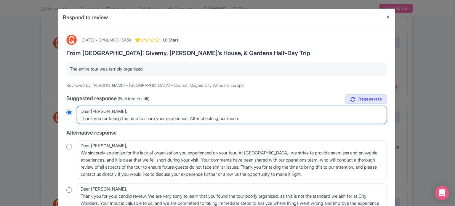
radio input "true"
type textarea "Dear Lena, Thank you for taking the time to share your experience. After checki…"
radio input "true"
type textarea "Dear Lena, Thank you for taking the time to share your experience. After checki…"
radio input "true"
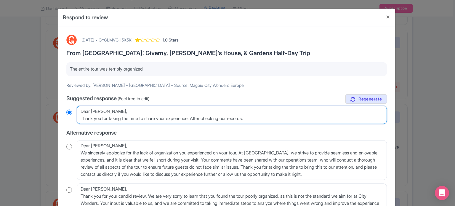
type textarea "Dear Lena, Thank you for taking the time to share your experience. After checki…"
radio input "true"
type textarea "Dear Lena, Thank you for taking the time to share your experience. After checki…"
radio input "true"
type textarea "Dear Lena, Thank you for taking the time to share your experience. After checki…"
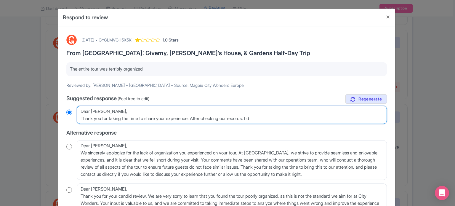
radio input "true"
type textarea "Dear Lena, Thank you for taking the time to share your experience. After checki…"
radio input "true"
type textarea "Dear Lena, Thank you for taking the time to share your experience. After checki…"
radio input "true"
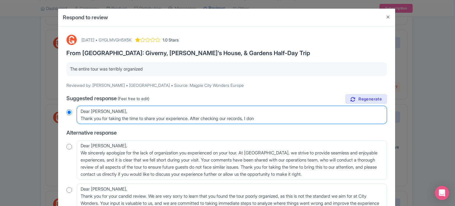
type textarea "Dear Lena, Thank you for taking the time to share your experience. After checki…"
radio input "true"
type textarea "Dear Lena, Thank you for taking the time to share your experience. After checki…"
radio input "true"
type textarea "Dear Lena, Thank you for taking the time to share your experience. After checki…"
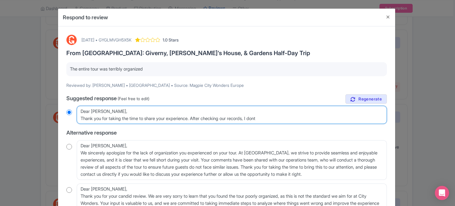
radio input "true"
type textarea "Dear Lena, Thank you for taking the time to share your experience. After checki…"
radio input "true"
type textarea "Dear Lena, Thank you for taking the time to share your experience. After checki…"
radio input "true"
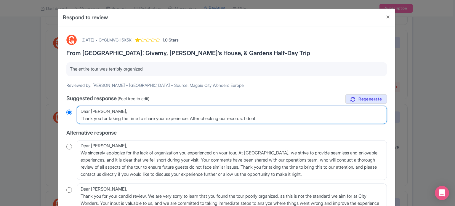
type textarea "Dear Lena, Thank you for taking the time to share your experience. After checki…"
radio input "true"
type textarea "Dear Lena, Thank you for taking the time to share your experience. After checki…"
radio input "true"
type textarea "Dear Lena, Thank you for taking the time to share your experience. After checki…"
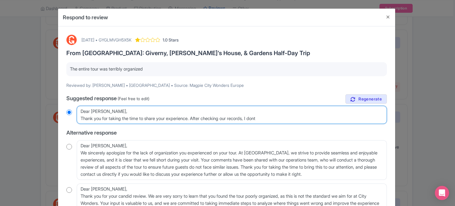
radio input "true"
type textarea "Dear Lena, Thank you for taking the time to share your experience. After checki…"
radio input "true"
type textarea "Dear Lena, Thank you for taking the time to share your experience. After checki…"
radio input "true"
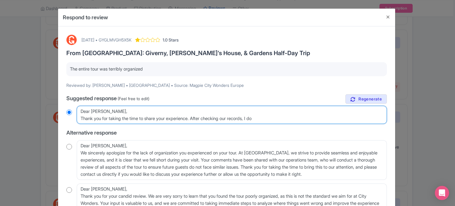
type textarea "Dear Lena, Thank you for taking the time to share your experience. After checki…"
radio input "true"
type textarea "Dear Lena, Thank you for taking the time to share your experience. After checki…"
radio input "true"
type textarea "Dear Lena, Thank you for taking the time to share your experience. After checki…"
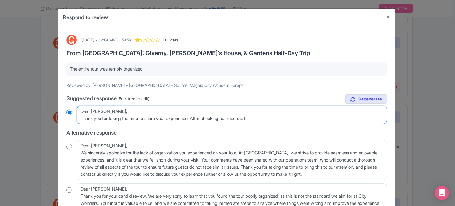
radio input "true"
type textarea "Dear Lena, Thank you for taking the time to share your experience. After checki…"
radio input "true"
type textarea "Dear Lena, Thank you for taking the time to share your experience. After checki…"
radio input "true"
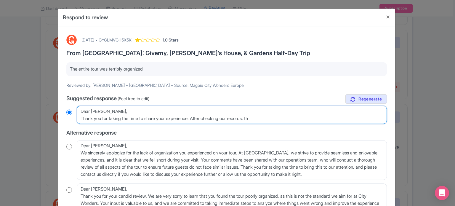
type textarea "Dear Lena, Thank you for taking the time to share your experience. After checki…"
radio input "true"
type textarea "Dear Lena, Thank you for taking the time to share your experience. After checki…"
radio input "true"
type textarea "Dear Lena, Thank you for taking the time to share your experience. After checki…"
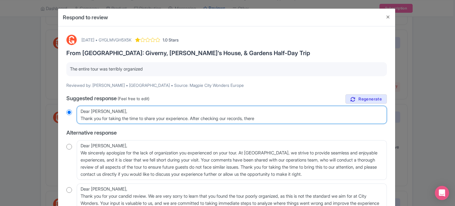
radio input "true"
type textarea "Dear Lena, Thank you for taking the time to share your experience. After checki…"
radio input "true"
type textarea "Dear Lena, Thank you for taking the time to share your experience. After checki…"
radio input "true"
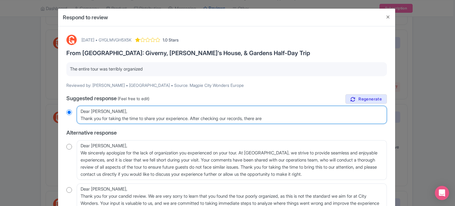
type textarea "Dear Lena, Thank you for taking the time to share your experience. After checki…"
radio input "true"
type textarea "Dear Lena, Thank you for taking the time to share your experience. After checki…"
radio input "true"
type textarea "Dear Lena, Thank you for taking the time to share your experience. After checki…"
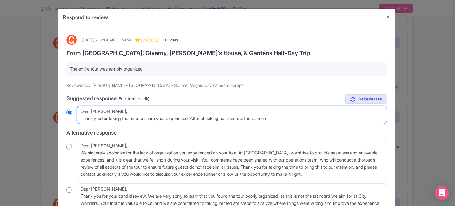
radio input "true"
type textarea "Dear Lena, Thank you for taking the time to share your experience. After checki…"
radio input "true"
type textarea "Dear Lena, Thank you for taking the time to share your experience. After checki…"
radio input "true"
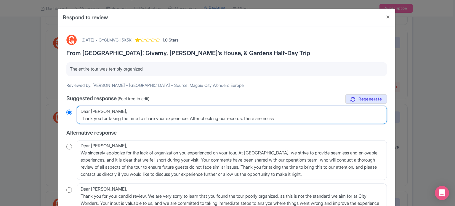
type textarea "Dear Lena, Thank you for taking the time to share your experience. After checki…"
radio input "true"
type textarea "Dear Lena, Thank you for taking the time to share your experience. After checki…"
radio input "true"
type textarea "Dear Lena, Thank you for taking the time to share your experience. After checki…"
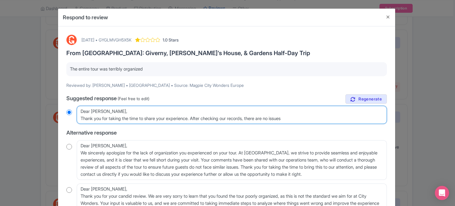
radio input "true"
type textarea "Dear Lena, Thank you for taking the time to share your experience. After checki…"
radio input "true"
type textarea "Dear Lena, Thank you for taking the time to share your experience. After checki…"
radio input "true"
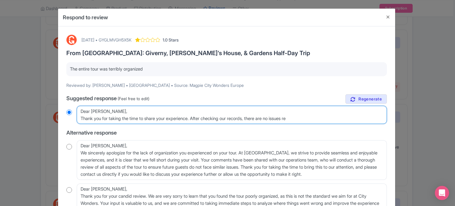
type textarea "Dear Lena, Thank you for taking the time to share your experience. After checki…"
radio input "true"
type textarea "Dear Lena, Thank you for taking the time to share your experience. After checki…"
radio input "true"
type textarea "Dear Lena, Thank you for taking the time to share your experience. After checki…"
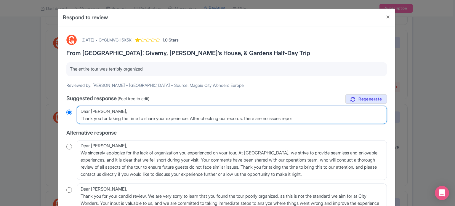
radio input "true"
type textarea "Dear Lena, Thank you for taking the time to share your experience. After checki…"
radio input "true"
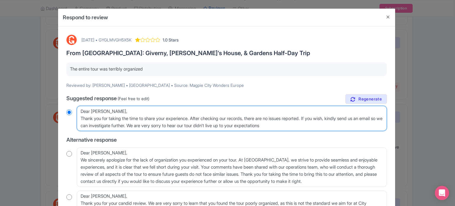
click at [298, 126] on textarea "Dear Lena, Thank you for sharing your feedback regarding your recent tour exper…" at bounding box center [232, 119] width 310 height 26
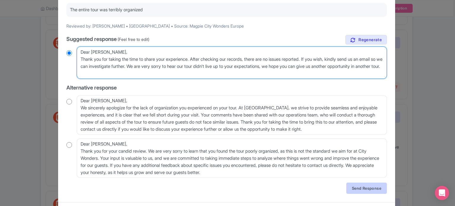
scroll to position [74, 0]
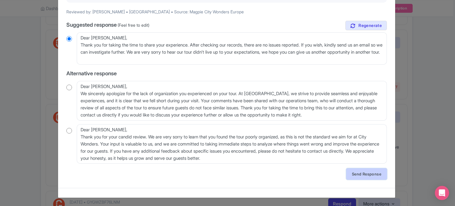
click at [364, 171] on link "Send Response" at bounding box center [367, 173] width 41 height 11
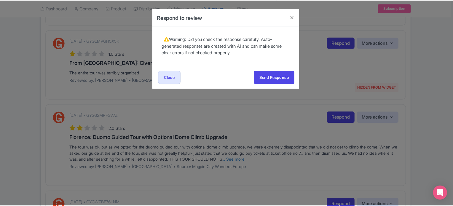
scroll to position [0, 0]
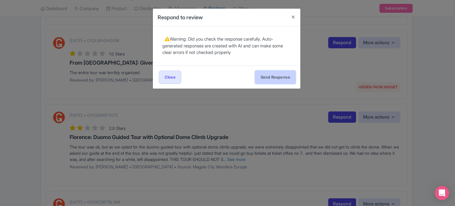
click at [273, 82] on button "Send Response" at bounding box center [275, 77] width 41 height 13
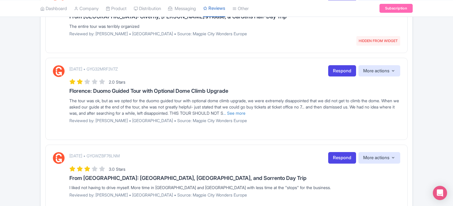
scroll to position [343, 0]
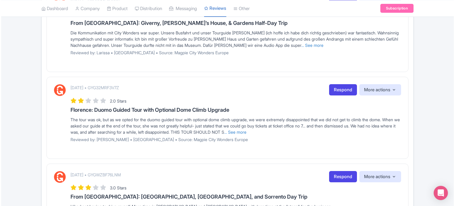
scroll to position [235, 0]
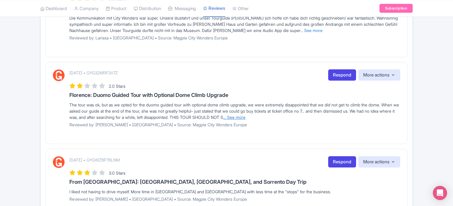
click at [246, 117] on link "... See more" at bounding box center [234, 117] width 22 height 5
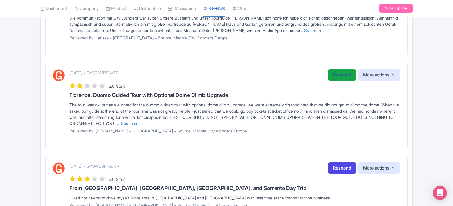
click at [338, 74] on link "Respond" at bounding box center [342, 75] width 28 height 12
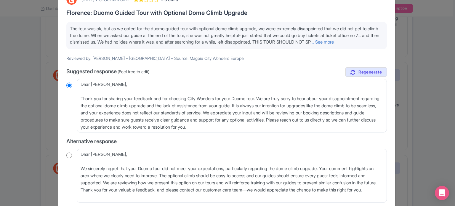
scroll to position [59, 0]
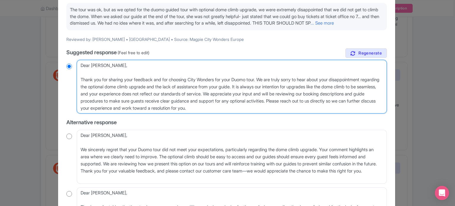
click at [78, 84] on textarea "Dear [PERSON_NAME], Thank you for sharing your feedback and for choosing City W…" at bounding box center [232, 87] width 310 height 54
type textarea "Dear [PERSON_NAME], Thank you for sharing your feedback and for choosing City W…"
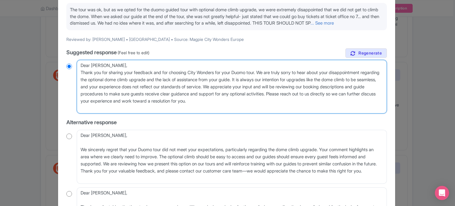
radio input "true"
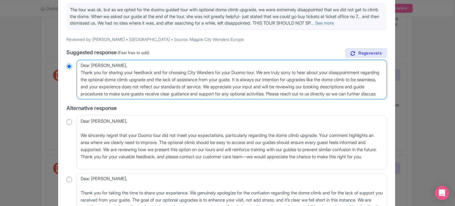
type textarea "Dear [PERSON_NAME],Thank you for sharing your feedback and for choosing City Wo…"
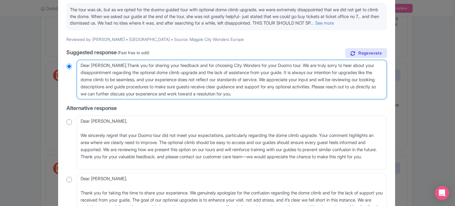
radio input "true"
type textarea "Dear WendyThank you for sharing your feedback and for choosing City Wonders for…"
radio input "true"
type textarea "Dear Wendy.Thank you for sharing your feedback and for choosing City Wonders fo…"
radio input "true"
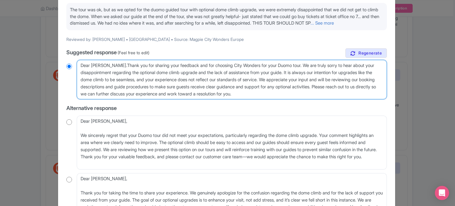
type textarea "Dear Wendy. Thank you for sharing your feedback and for choosing City Wonders f…"
radio input "true"
drag, startPoint x: 294, startPoint y: 72, endPoint x: 186, endPoint y: 65, distance: 108.2
click at [186, 65] on div "true Suggested response (Feel free to edit) Dear Wendy, Thank you for sharing y…" at bounding box center [226, 137] width 321 height 179
type textarea "Dear Wendy. Thank you for sharing your feedback . We are truly sorry to hear ab…"
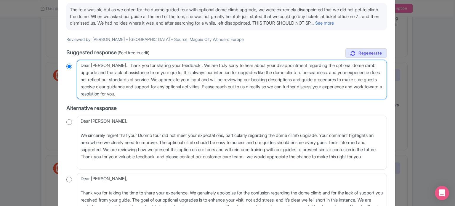
radio input "true"
drag, startPoint x: 190, startPoint y: 76, endPoint x: 214, endPoint y: 98, distance: 33.2
click at [214, 98] on textarea "Dear Wendy, Thank you for sharing your feedback and for choosing City Wonders f…" at bounding box center [232, 80] width 310 height 40
type textarea "Dear Wendy. Thank you for sharing your feedback . We are truly sorry to hear ab…"
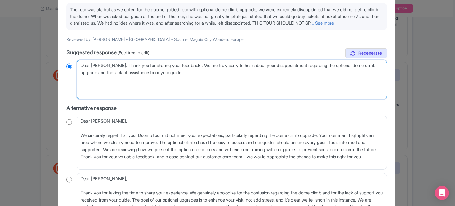
radio input "true"
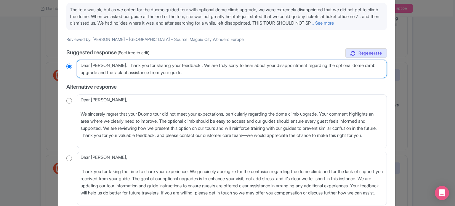
type textarea "Dear Wendy. Thank you for sharing your feedback . We are truly sorry to hear ab…"
radio input "true"
type textarea "Dear Wendy. Thank you for sharing your feedback . We are truly sorry to hear ab…"
radio input "true"
type textarea "Dear Wendy. Thank you for sharing your feedback . We are truly sorry to hear ab…"
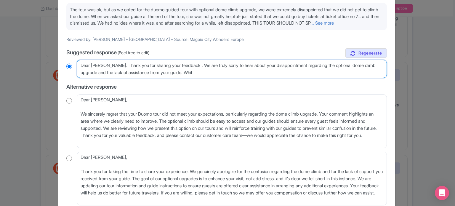
radio input "true"
type textarea "Dear Wendy. Thank you for sharing your feedback . We are truly sorry to hear ab…"
radio input "true"
type textarea "Dear Wendy. Thank you for sharing your feedback . We are truly sorry to hear ab…"
radio input "true"
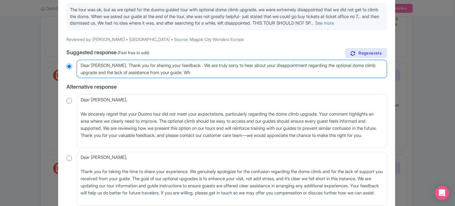
type textarea "Dear Wendy. Thank you for sharing your feedback . We are truly sorry to hear ab…"
radio input "true"
type textarea "Dear Wendy. Thank you for sharing your feedback . We are truly sorry to hear ab…"
radio input "true"
type textarea "Dear Wendy. Thank you for sharing your feedback . We are truly sorry to hear ab…"
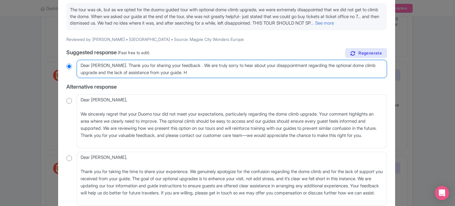
radio input "true"
type textarea "Dear Wendy. Thank you for sharing your feedback . We are truly sorry to hear ab…"
radio input "true"
type textarea "Dear Wendy. Thank you for sharing your feedback . We are truly sorry to hear ab…"
radio input "true"
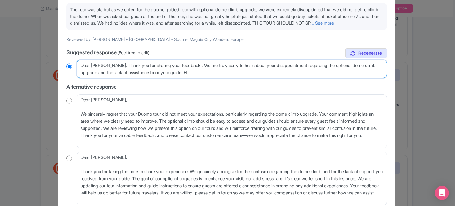
type textarea "Dear Wendy. Thank you for sharing your feedback . We are truly sorry to hear ab…"
radio input "true"
type textarea "Dear Wendy. Thank you for sharing your feedback . We are truly sorry to hear ab…"
radio input "true"
type textarea "Dear Wendy. Thank you for sharing your feedback . We are truly sorry to hear ab…"
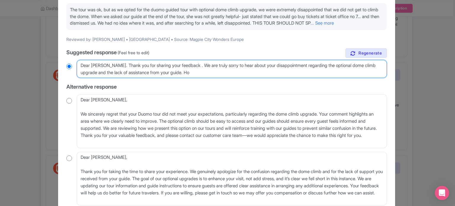
radio input "true"
type textarea "Dear Wendy. Thank you for sharing your feedback . We are truly sorry to hear ab…"
radio input "true"
type textarea "Dear Wendy. Thank you for sharing your feedback . We are truly sorry to hear ab…"
radio input "true"
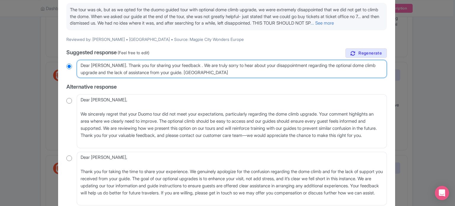
type textarea "Dear Wendy. Thank you for sharing your feedback . We are truly sorry to hear ab…"
radio input "true"
type textarea "Dear Wendy. Thank you for sharing your feedback . We are truly sorry to hear ab…"
radio input "true"
type textarea "Dear Wendy. Thank you for sharing your feedback . We are truly sorry to hear ab…"
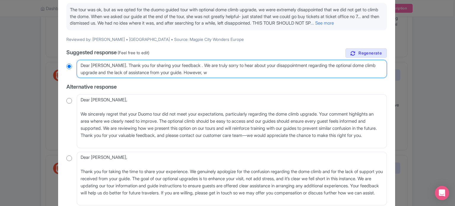
radio input "true"
type textarea "Dear Wendy. Thank you for sharing your feedback . We are truly sorry to hear ab…"
radio input "true"
type textarea "Dear Wendy. Thank you for sharing your feedback . We are truly sorry to hear ab…"
radio input "true"
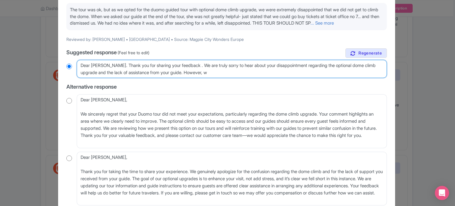
type textarea "Dear Wendy. Thank you for sharing your feedback . We are truly sorry to hear ab…"
radio input "true"
type textarea "Dear Wendy. Thank you for sharing your feedback . We are truly sorry to hear ab…"
radio input "true"
type textarea "Dear Wendy. Thank you for sharing your feedback . We are truly sorry to hear ab…"
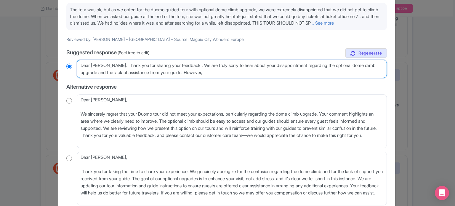
radio input "true"
type textarea "Dear Wendy. Thank you for sharing your feedback . We are truly sorry to hear ab…"
radio input "true"
type textarea "Dear Wendy. Thank you for sharing your feedback . We are truly sorry to hear ab…"
radio input "true"
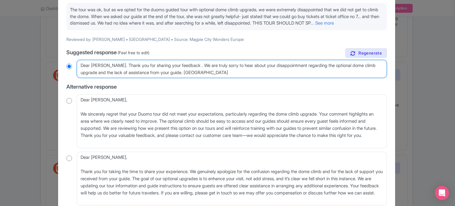
type textarea "Dear Wendy. Thank you for sharing your feedback . We are truly sorry to hear ab…"
radio input "true"
type textarea "Dear Wendy. Thank you for sharing your feedback . We are truly sorry to hear ab…"
radio input "true"
type textarea "Dear Wendy. Thank you for sharing your feedback . We are truly sorry to hear ab…"
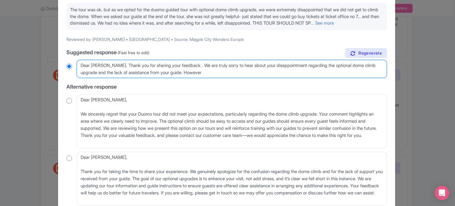
radio input "true"
type textarea "Dear Wendy. Thank you for sharing your feedback . We are truly sorry to hear ab…"
radio input "true"
type textarea "Dear Wendy. Thank you for sharing your feedback . We are truly sorry to hear ab…"
radio input "true"
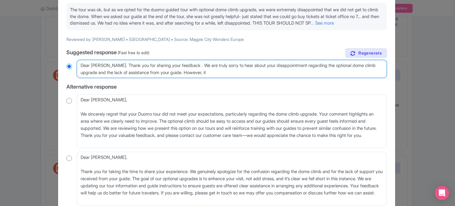
type textarea "Dear Wendy. Thank you for sharing your feedback . We are truly sorry to hear ab…"
radio input "true"
type textarea "Dear Wendy. Thank you for sharing your feedback . We are truly sorry to hear ab…"
radio input "true"
type textarea "Dear Wendy. Thank you for sharing your feedback . We are truly sorry to hear ab…"
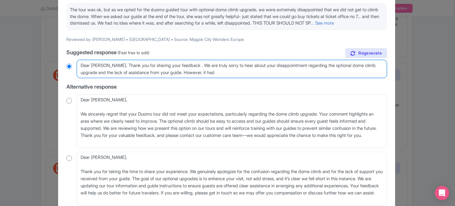
radio input "true"
type textarea "Dear Wendy. Thank you for sharing your feedback . We are truly sorry to hear ab…"
radio input "true"
type textarea "Dear Wendy. Thank you for sharing your feedback . We are truly sorry to hear ab…"
radio input "true"
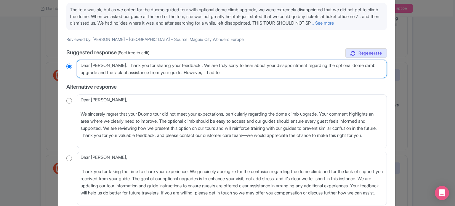
type textarea "Dear Wendy. Thank you for sharing your feedback . We are truly sorry to hear ab…"
radio input "true"
type textarea "Dear Wendy. Thank you for sharing your feedback . We are truly sorry to hear ab…"
radio input "true"
type textarea "Dear Wendy. Thank you for sharing your feedback . We are truly sorry to hear ab…"
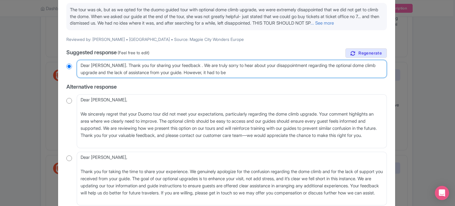
radio input "true"
type textarea "Dear Wendy. Thank you for sharing your feedback . We are truly sorry to hear ab…"
radio input "true"
type textarea "Dear Wendy. Thank you for sharing your feedback . We are truly sorry to hear ab…"
radio input "true"
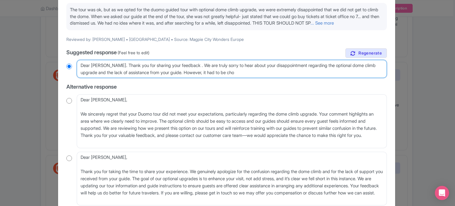
type textarea "Dear Wendy. Thank you for sharing your feedback . We are truly sorry to hear ab…"
radio input "true"
type textarea "Dear Wendy. Thank you for sharing your feedback . We are truly sorry to hear ab…"
radio input "true"
type textarea "Dear Wendy. Thank you for sharing your feedback . We are truly sorry to hear ab…"
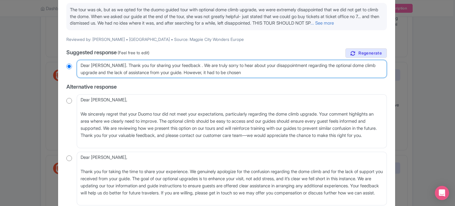
radio input "true"
type textarea "Dear Wendy. Thank you for sharing your feedback . We are truly sorry to hear ab…"
radio input "true"
type textarea "Dear Wendy. Thank you for sharing your feedback . We are truly sorry to hear ab…"
radio input "true"
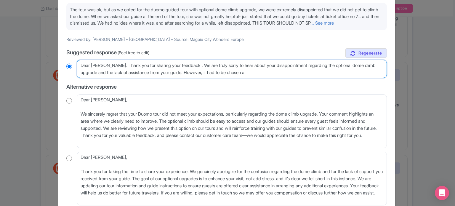
type textarea "Dear Wendy. Thank you for sharing your feedback . We are truly sorry to hear ab…"
radio input "true"
type textarea "Dear Wendy. Thank you for sharing your feedback . We are truly sorry to hear ab…"
radio input "true"
type textarea "Dear Wendy. Thank you for sharing your feedback . We are truly sorry to hear ab…"
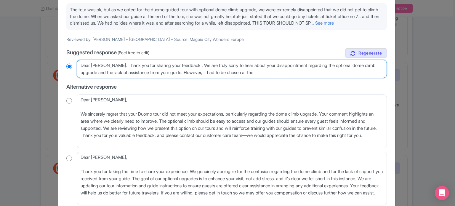
radio input "true"
type textarea "Dear Wendy. Thank you for sharing your feedback . We are truly sorry to hear ab…"
radio input "true"
type textarea "Dear Wendy. Thank you for sharing your feedback . We are truly sorry to hear ab…"
radio input "true"
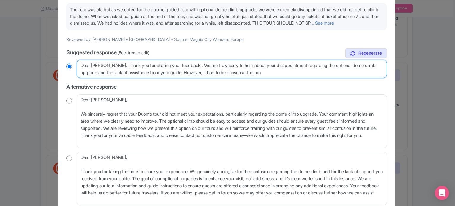
type textarea "Dear Wendy. Thank you for sharing your feedback . We are truly sorry to hear ab…"
radio input "true"
type textarea "Dear Wendy. Thank you for sharing your feedback . We are truly sorry to hear ab…"
radio input "true"
type textarea "Dear Wendy. Thank you for sharing your feedback . We are truly sorry to hear ab…"
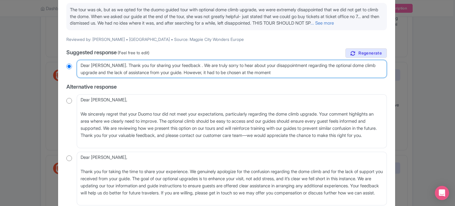
radio input "true"
type textarea "Dear Wendy. Thank you for sharing your feedback . We are truly sorry to hear ab…"
radio input "true"
type textarea "Dear Wendy. Thank you for sharing your feedback . We are truly sorry to hear ab…"
radio input "true"
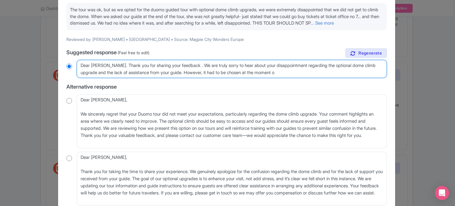
type textarea "Dear Wendy. Thank you for sharing your feedback . We are truly sorry to hear ab…"
radio input "true"
type textarea "Dear Wendy. Thank you for sharing your feedback . We are truly sorry to hear ab…"
radio input "true"
type textarea "Dear Wendy. Thank you for sharing your feedback . We are truly sorry to hear ab…"
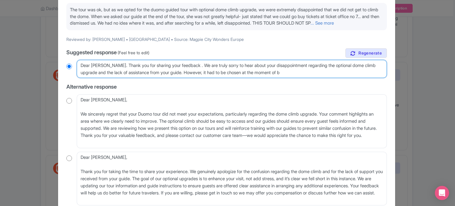
radio input "true"
type textarea "Dear Wendy. Thank you for sharing your feedback . We are truly sorry to hear ab…"
radio input "true"
type textarea "Dear Wendy. Thank you for sharing your feedback . We are truly sorry to hear ab…"
radio input "true"
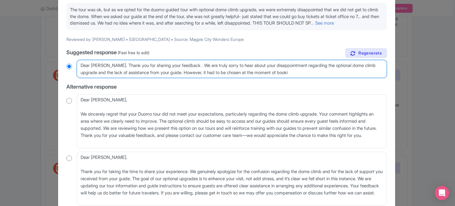
type textarea "Dear Wendy. Thank you for sharing your feedback . We are truly sorry to hear ab…"
radio input "true"
type textarea "Dear Wendy. Thank you for sharing your feedback . We are truly sorry to hear ab…"
radio input "true"
type textarea "Dear Wendy. Thank you for sharing your feedback . We are truly sorry to hear ab…"
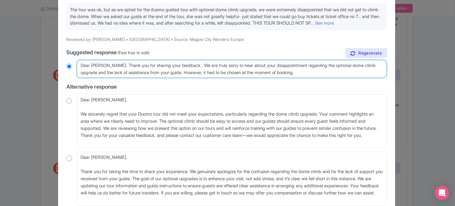
radio input "true"
type textarea "Dear Wendy. Thank you for sharing your feedback . We are truly sorry to hear ab…"
radio input "true"
type textarea "Dear Wendy. Thank you for sharing your feedback . We are truly sorry to hear ab…"
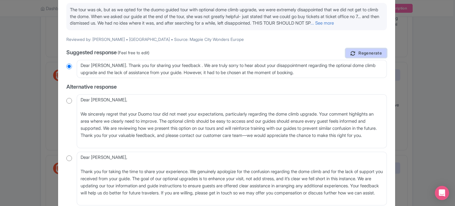
click at [357, 58] on link "Regenerate" at bounding box center [367, 53] width 42 height 10
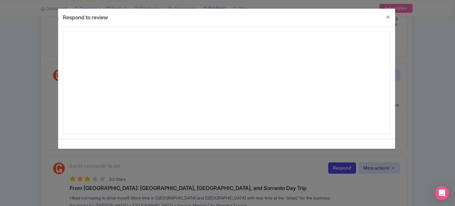
scroll to position [0, 0]
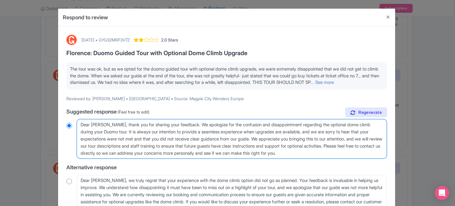
drag, startPoint x: 261, startPoint y: 144, endPoint x: 339, endPoint y: 165, distance: 80.6
click at [339, 159] on textarea "Dear Wendy, thank you for sharing your feedback. We apologize for the confusion…" at bounding box center [232, 139] width 310 height 40
type textarea "Dear Wendy, thank you for sharing your feedback. We apologize for the confusion…"
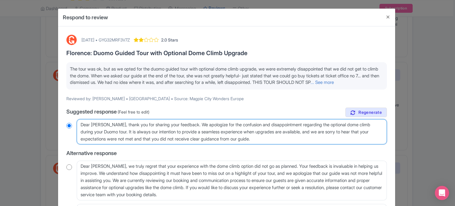
radio input "true"
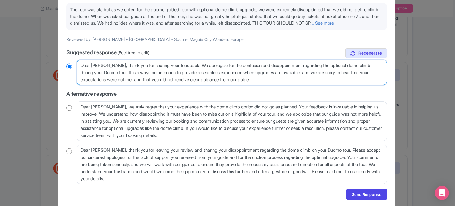
scroll to position [86, 0]
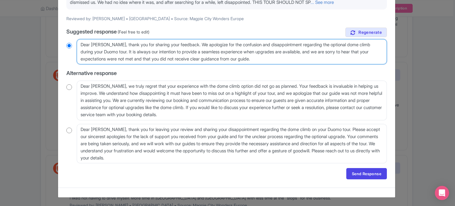
type textarea "Dear [PERSON_NAME], thank you for sharing your feedback. We apologize for the c…"
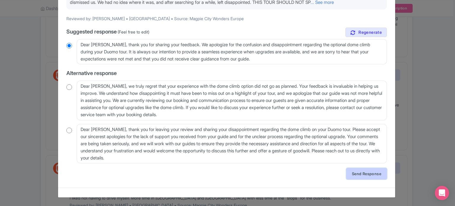
click at [371, 173] on link "Send Response" at bounding box center [367, 173] width 41 height 11
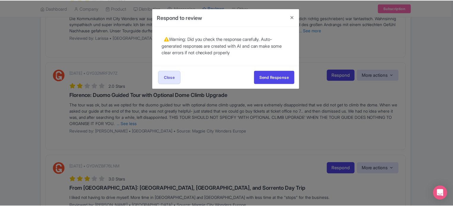
scroll to position [0, 0]
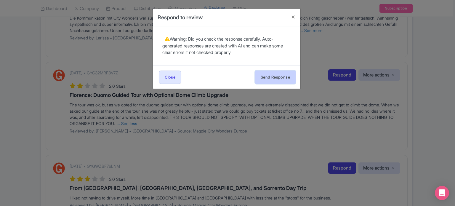
click at [282, 80] on button "Send Response" at bounding box center [275, 77] width 41 height 13
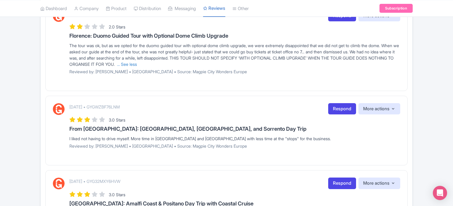
scroll to position [324, 0]
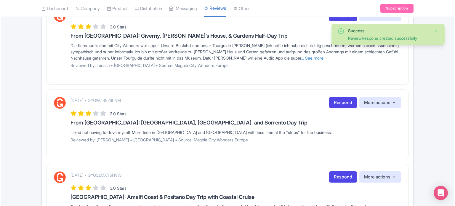
scroll to position [208, 0]
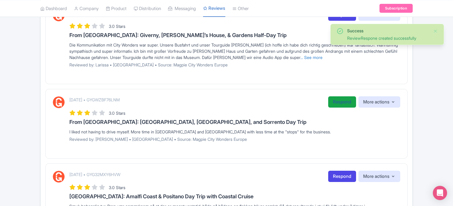
click at [343, 101] on link "Respond" at bounding box center [342, 102] width 28 height 12
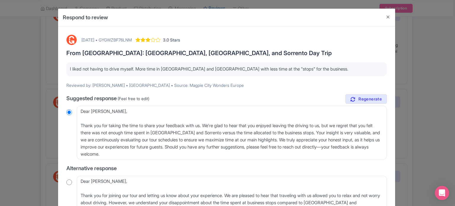
click at [160, 66] on p "I liked not having to drive myself. More time in [GEOGRAPHIC_DATA] and [GEOGRAP…" at bounding box center [227, 69] width 314 height 7
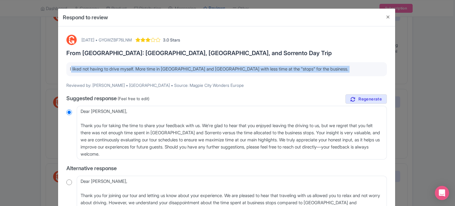
click at [160, 66] on p "I liked not having to drive myself. More time in [GEOGRAPHIC_DATA] and [GEOGRAP…" at bounding box center [227, 69] width 314 height 7
copy div "I liked not having to drive myself. More time in [GEOGRAPHIC_DATA] and [GEOGRAP…"
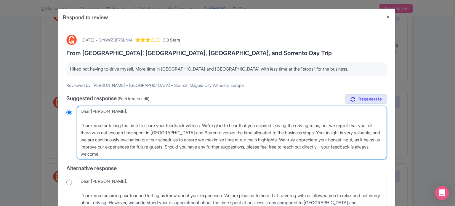
drag, startPoint x: 148, startPoint y: 156, endPoint x: 64, endPoint y: 124, distance: 90.6
click at [64, 124] on div "September 13, 2025 • GYGWZBF76LNM 3.0 Stars From Rome: Pompeii, Amalfi Coast, a…" at bounding box center [227, 161] width 328 height 261
type textarea "Dear Cynthia,"
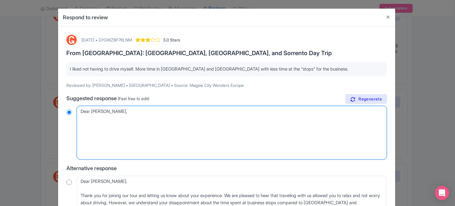
radio input "true"
type textarea "Dear Cynthia,"
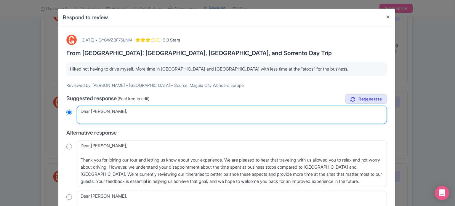
radio input "true"
type textarea "Dear Cynthia,"
radio input "true"
type textarea "Dear Cynthia"
radio input "true"
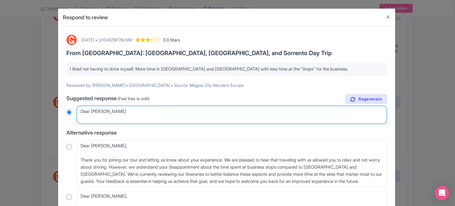
type textarea "Dear Cynthia."
radio input "true"
type textarea "Dear Cynthia."
radio input "true"
paste textarea "Thank you for your feedback! We're glad you enjoyed the comfort of not having t…"
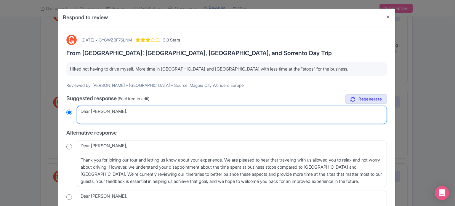
type textarea "Dear Cynthia. Thank you for your feedback! We're glad you enjoyed the comfort o…"
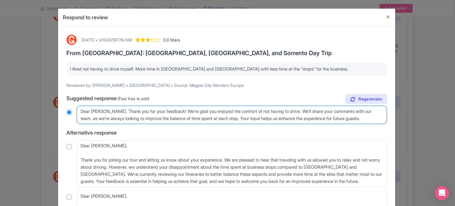
radio input "true"
click at [141, 111] on textarea "Dear Cynthia, Thank you for taking the time to share your feedback with us. We'…" at bounding box center [232, 115] width 310 height 18
type textarea "Dear Cynthia. Thank you for tyour feedback! We're glad you enjoyed the comfort …"
radio input "true"
type textarea "Dear Cynthia. Thank you for tkyour feedback! We're glad you enjoyed the comfort…"
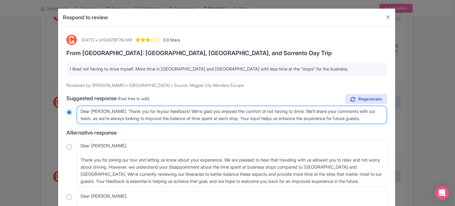
radio input "true"
type textarea "Dear Cynthia. Thank you for tkinyour feedback! We're glad you enjoyed the comfo…"
radio input "true"
type textarea "Dear Cynthia. Thank you for tkingyour feedback! We're glad you enjoyed the comf…"
radio input "true"
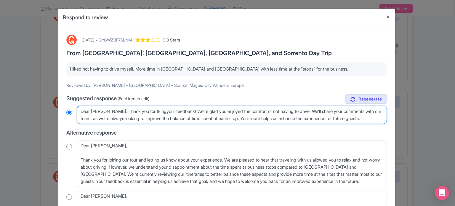
type textarea "Dear Cynthia. Thank you for tking your feedback! We're glad you enjoyed the com…"
radio input "true"
type textarea "Dear Cynthia. Thank you for tkingyour feedback! We're glad you enjoyed the comf…"
radio input "true"
type textarea "Dear Cynthia. Thank you for tkinyour feedback! We're glad you enjoyed the comfo…"
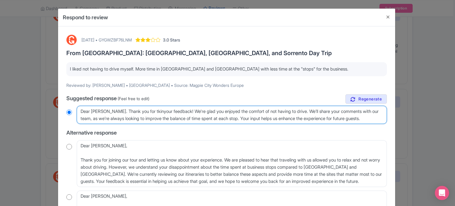
radio input "true"
type textarea "Dear Cynthia. Thank you for tkiyour feedback! We're glad you enjoyed the comfor…"
radio input "true"
type textarea "Dear Cynthia. Thank you for tkyour feedback! We're glad you enjoyed the comfort…"
radio input "true"
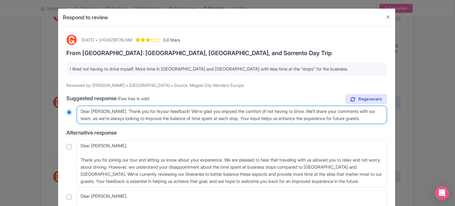
type textarea "Dear Cynthia. Thank you for tyour feedback! We're glad you enjoyed the comfort …"
radio input "true"
type textarea "Dear Cynthia. Thank you for takyour feedback! We're glad you enjoyed the comfor…"
radio input "true"
type textarea "Dear Cynthia. Thank you for takinyour feedback! We're glad you enjoyed the comf…"
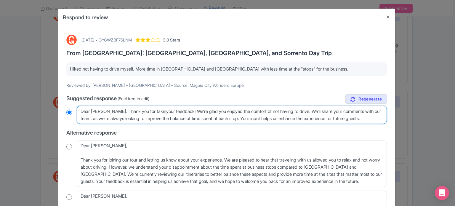
radio input "true"
type textarea "Dear Cynthia. Thank you for takingyour feedback! We're glad you enjoyed the com…"
radio input "true"
type textarea "Dear Cynthia. Thank you for taking tyour feedback! We're glad you enjoyed the c…"
radio input "true"
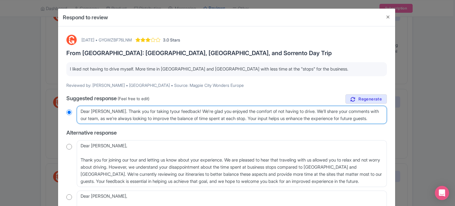
type textarea "Dear Cynthia. Thank you for taking thyour feedback! We're glad you enjoyed the …"
radio input "true"
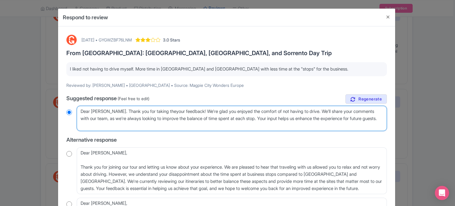
type textarea "Dear Cynthia. Thank you for taking the your feedback! We're glad you enjoyed th…"
radio input "true"
type textarea "Dear Cynthia. Thank you for taking the tyour feedback! We're glad you enjoyed t…"
radio input "true"
type textarea "Dear Cynthia. Thank you for taking the tiyour feedback! We're glad you enjoyed …"
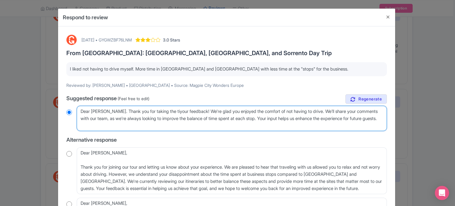
radio input "true"
type textarea "Dear Cynthia. Thank you for taking the timeyour feedback! We're glad you enjoye…"
radio input "true"
type textarea "Dear Cynthia. Thank you for taking the time your feedback! We're glad you enjoy…"
radio input "true"
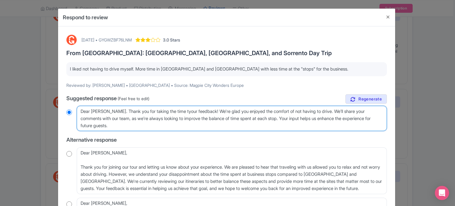
type textarea "Dear Cynthia. Thank you for taking the time toyour feedback! We're glad you enj…"
radio input "true"
type textarea "Dear Cynthia. Thank you for taking the time to your feedback! We're glad you en…"
radio input "true"
type textarea "Dear Cynthia. Thank you for taking the time to wyour feedback! We're glad you e…"
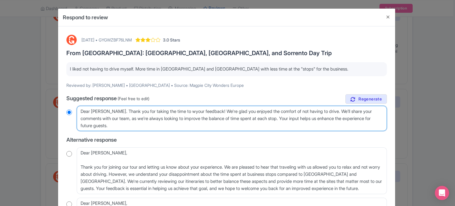
radio input "true"
type textarea "Dear Cynthia. Thank you for taking the time to wryour feedback! We're glad you …"
radio input "true"
type textarea "Dear Cynthia. Thank you for taking the time to writyour feedback! We're glad yo…"
radio input "true"
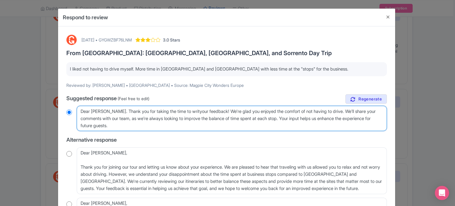
type textarea "Dear Cynthia. Thank you for taking the time to writeyour feedback! We're glad y…"
radio input "true"
type textarea "Dear Cynthia. Thank you for taking the time to write your feedback! We're glad …"
radio input "true"
drag, startPoint x: 221, startPoint y: 111, endPoint x: 345, endPoint y: 111, distance: 123.9
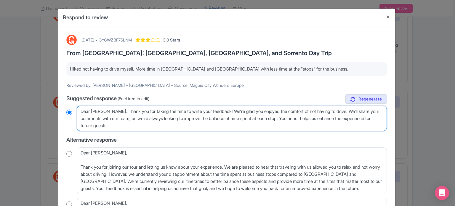
click at [345, 111] on textarea "Dear Cynthia, Thank you for taking the time to share your feedback with us. We'…" at bounding box center [232, 119] width 310 height 26
type textarea "Dear [PERSON_NAME]. Thank you for taking the time to write your feedback! We’ll…"
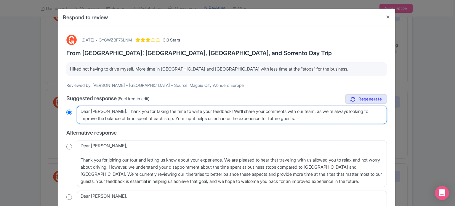
radio input "true"
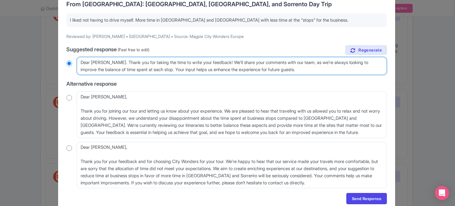
scroll to position [59, 0]
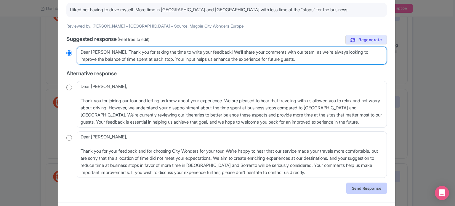
type textarea "Dear [PERSON_NAME]. Thank you for taking the time to write your feedback! We’ll…"
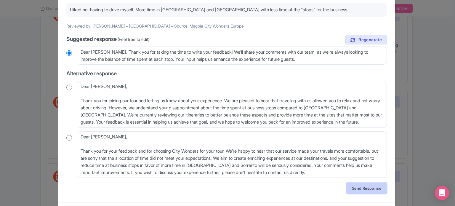
click at [361, 190] on link "Send Response" at bounding box center [367, 188] width 41 height 11
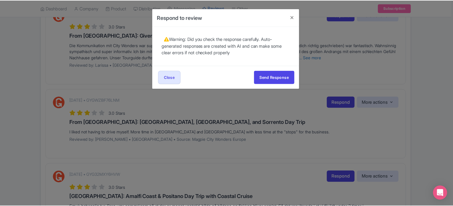
scroll to position [0, 0]
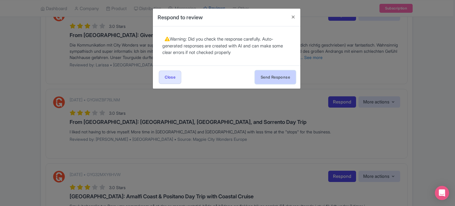
click at [273, 78] on button "Send Response" at bounding box center [275, 77] width 41 height 13
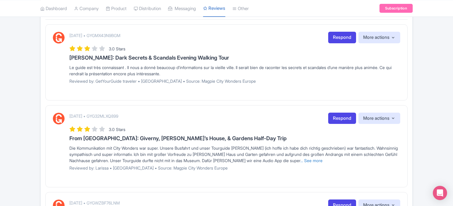
scroll to position [89, 0]
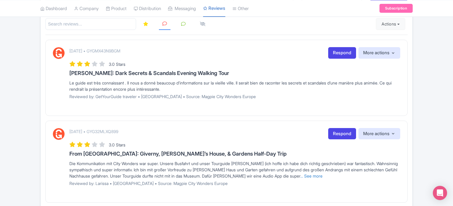
drag, startPoint x: 69, startPoint y: 81, endPoint x: 184, endPoint y: 87, distance: 115.2
click at [184, 87] on div "Le guide est très connaissant . Il nous a donné beaucoup d’informations sur la …" at bounding box center [234, 86] width 331 height 12
copy div "Le guide est très connaissant . Il nous a donné beaucoup d’informations sur la …"
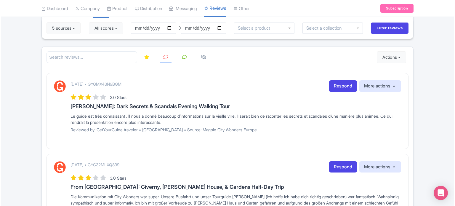
scroll to position [59, 0]
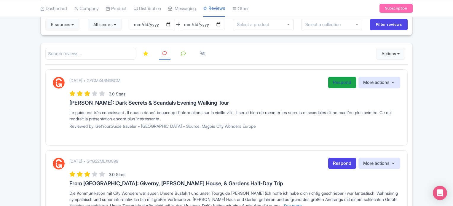
click at [332, 80] on link "Respond" at bounding box center [342, 83] width 28 height 12
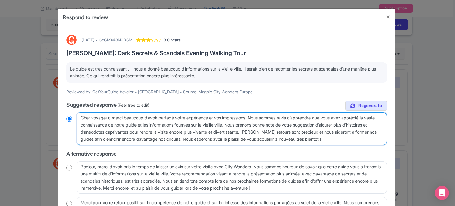
drag, startPoint x: 368, startPoint y: 138, endPoint x: 68, endPoint y: 93, distance: 302.7
click at [68, 93] on div "[DATE] • GYGMX43N9BGM 3.0 Stars [PERSON_NAME]: Dark Secrets & Scandals Evening …" at bounding box center [227, 140] width 328 height 218
radio input "true"
paste textarea "atGPT said: [PERSON_NAME](e) Client(e), merci pour vos aimables mots concernant…"
type textarea "ChatGPT said: [PERSON_NAME](e) Client(e), merci pour vos aimables mots concerna…"
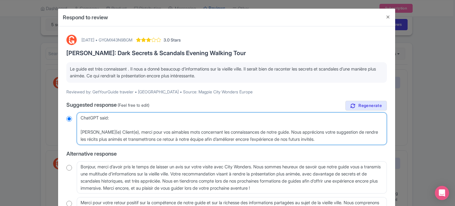
radio input "true"
click at [81, 132] on textarea "Cher voyageur, merci beaucoup d’avoir partagé votre expérience et vos impressio…" at bounding box center [232, 128] width 310 height 33
type textarea "ChatGPT said: [PERSON_NAME](e) Client(e), merci pour vos aimables mots concerna…"
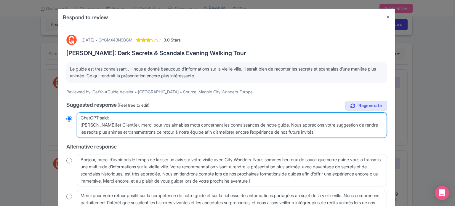
radio input "true"
type textarea "ChatGPT said:[PERSON_NAME](e) Client(e), merci pour vos aimables mots concernan…"
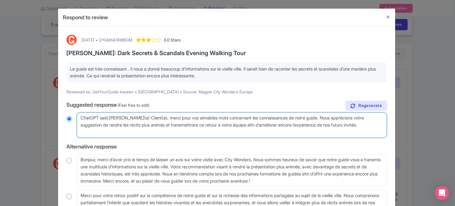
radio input "true"
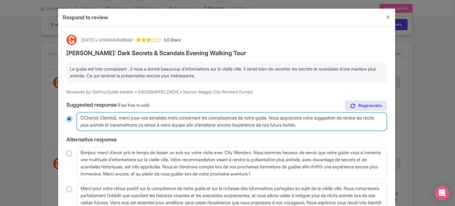
type textarea "[PERSON_NAME](e) Client(e), merci pour vos aimables mots concernant les connais…"
radio input "true"
click at [95, 117] on textarea "Cher voyageur, merci beaucoup d’avoir partagé votre expérience et vos impressio…" at bounding box center [232, 121] width 310 height 18
type textarea "[PERSON_NAME](e Client(e), merci pour vos aimables mots concernant les connaiss…"
radio input "true"
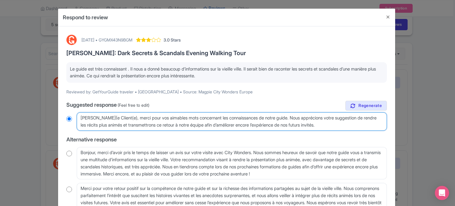
type textarea "[PERSON_NAME]( Client(e), merci pour vos aimables mots concernant les connaissa…"
radio input "true"
type textarea "Cher Client(e), merci pour vos aimables mots concernant les connaissances de no…"
radio input "true"
click at [109, 117] on textarea "Cher voyageur, merci beaucoup d’avoir partagé votre expérience et vos impressio…" at bounding box center [232, 121] width 310 height 18
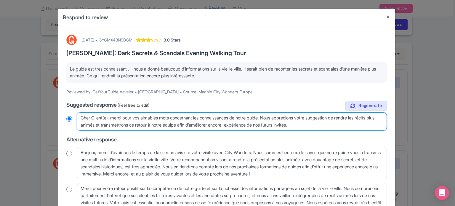
type textarea "Cher Client(e, merci pour vos aimables mots concernant les connaissances de not…"
radio input "true"
type textarea "Cher Client(, merci pour vos aimables mots concernant les connaissances de notr…"
radio input "true"
type textarea "Cher Client, merci pour vos aimables mots concernant les connaissances de notre…"
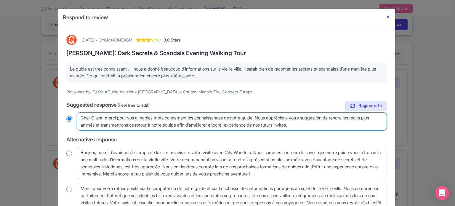
radio input "true"
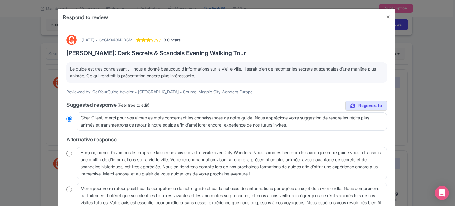
click at [133, 40] on div "[DATE] • GYGMX43N9BGM" at bounding box center [107, 40] width 51 height 6
copy div "GYGMX43N9BGM"
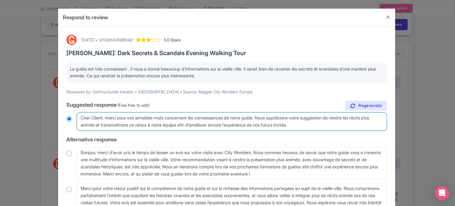
click at [103, 119] on textarea "Cher voyageur, merci beaucoup d’avoir partagé votre expérience et vos impressio…" at bounding box center [232, 121] width 310 height 18
type textarea "[PERSON_NAME], merci pour vos aimables mots concernant les connaissances de not…"
radio input "true"
type textarea "[PERSON_NAME], merci pour vos aimables mots concernant les connaissances de not…"
radio input "true"
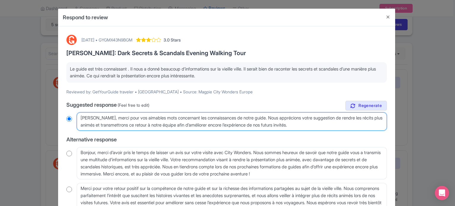
type textarea "[PERSON_NAME], merci pour vos aimables mots concernant les connaissances de not…"
radio input "true"
type textarea "[PERSON_NAME], merci pour vos aimables mots concernant les connaissances de not…"
radio input "true"
type textarea "[PERSON_NAME], merci pour vos aimables mots concernant les connaissances de not…"
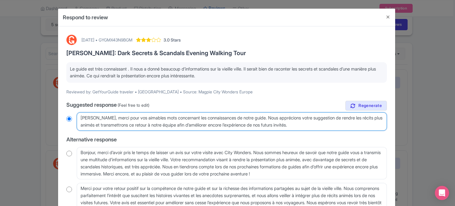
radio input "true"
type textarea "[PERSON_NAME], merci pour vos aimables mots concernant les connaissances de not…"
radio input "true"
type textarea "[PERSON_NAME], merci pour vos aimables mots concernant les connaissances de not…"
radio input "true"
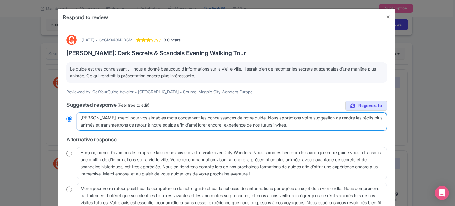
type textarea "[PERSON_NAME], merci pour vos aimables mots concernant les connaissances de not…"
radio input "true"
type textarea "[PERSON_NAME], merci pour vos aimables mots concernant les connaissances de not…"
radio input "true"
type textarea "[PERSON_NAME], merci pour vos aimables mots concernant les connaissances de not…"
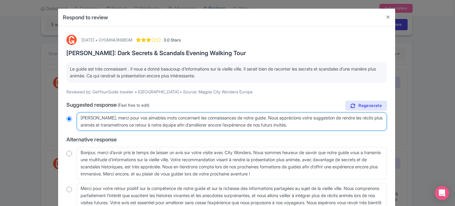
radio input "true"
type textarea "[PERSON_NAME], merci pour vos aimables mots concernant les connaissances de not…"
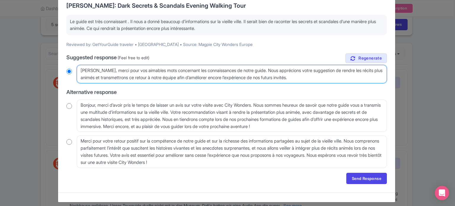
scroll to position [52, 0]
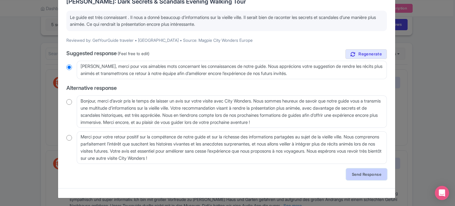
click at [357, 172] on link "Send Response" at bounding box center [367, 174] width 41 height 11
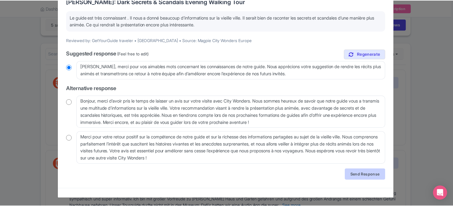
scroll to position [0, 0]
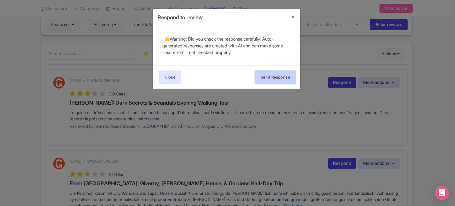
click at [269, 76] on button "Send Response" at bounding box center [275, 77] width 41 height 13
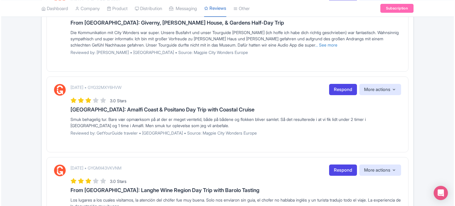
scroll to position [200, 0]
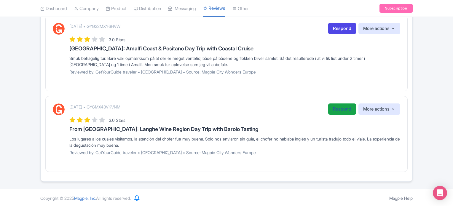
click at [339, 110] on link "Respond" at bounding box center [342, 109] width 28 height 12
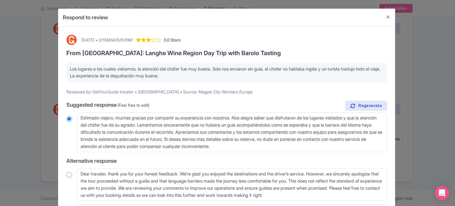
drag, startPoint x: 197, startPoint y: 76, endPoint x: 59, endPoint y: 59, distance: 139.1
click at [59, 59] on div "[DATE] • GYGMX43VKVNM 3.0 Stars From [GEOGRAPHIC_DATA]: Langhe Wine Region Day …" at bounding box center [226, 143] width 337 height 235
copy p "Los lugares a los cuales visitamos, la atención del chófer fue muy buena. Solo …"
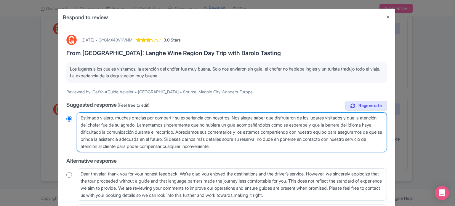
drag, startPoint x: 294, startPoint y: 146, endPoint x: 55, endPoint y: 112, distance: 242.3
click at [55, 112] on div "Respond to review [DATE] • GYGMX43VKVNM 3.0 Stars From [GEOGRAPHIC_DATA]: Langh…" at bounding box center [227, 103] width 455 height 206
paste textarea "/a cliente, gracias por compartir su experiencia. Nos alegra saber que disfrutó…"
type textarea "Estimado/a cliente, gracias por compartir su experiencia. Nos alegra saber que …"
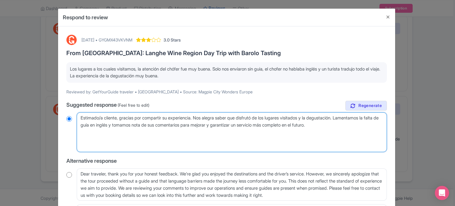
radio input "true"
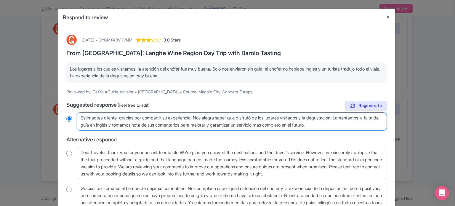
click at [117, 117] on textarea "Estimado viajero, muchas gracias por compartir su experiencia con nosotros. Nos…" at bounding box center [232, 121] width 310 height 18
type textarea "Estimado/a client, gracias por compartir su experiencia. Nos alegra saber que d…"
radio input "true"
type textarea "Estimado/a clien, gracias por compartir su experiencia. Nos alegra saber que di…"
radio input "true"
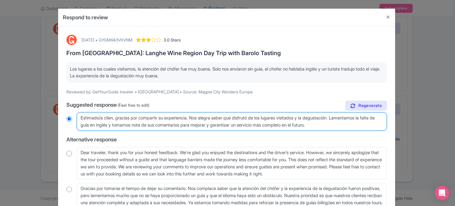
type textarea "Estimado/a clie, gracias por compartir su experiencia. Nos alegra saber que dis…"
radio input "true"
type textarea "Estimado/a cli, gracias por compartir su experiencia. Nos alegra saber que disf…"
radio input "true"
type textarea "Estimado/a cl, gracias por compartir su experiencia. Nos alegra saber que disfr…"
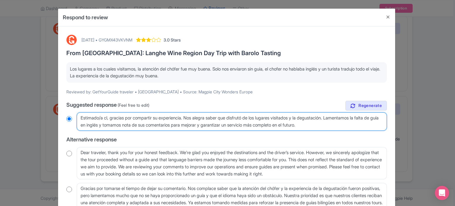
radio input "true"
type textarea "Estimado/a c, gracias por compartir su experiencia. Nos alegra saber que disfru…"
radio input "true"
type textarea "Estimado/a , gracias por compartir su experiencia. Nos alegra saber que disfrut…"
radio input "true"
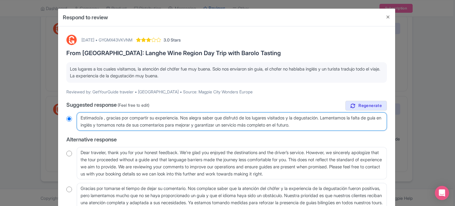
type textarea "Estimado/a, gracias por compartir su experiencia. Nos alegra saber que disfrutó…"
radio input "true"
type textarea "Estimado/, gracias por compartir su experiencia. Nos alegra saber que disfrutó …"
radio input "true"
type textarea "Estimado, gracias por compartir su experiencia. Nos alegra saber que disfrutó d…"
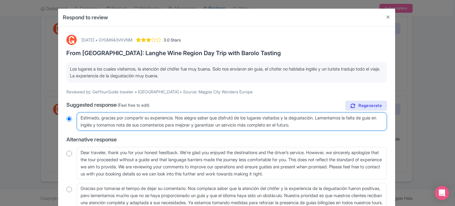
radio input "true"
type textarea "Estimado , gracias por compartir su experiencia. Nos alegra saber que disfrutó …"
radio input "true"
type textarea "Estimado vi, gracias por compartir su experiencia. Nos alegra saber que disfrut…"
radio input "true"
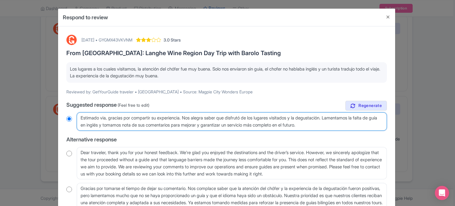
type textarea "Estimado viaj, gracias por compartir su experiencia. Nos alegra saber que disfr…"
radio input "true"
type textarea "Estimado viaje, gracias por compartir su experiencia. Nos alegra saber que disf…"
radio input "true"
type textarea "Estimado viajer, gracias por compartir su experiencia. Nos alegra saber que dis…"
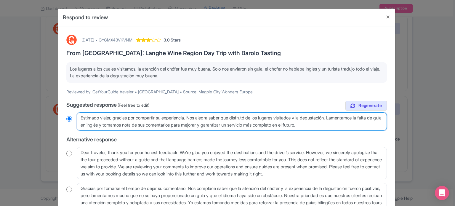
radio input "true"
type textarea "Estimado viajero, gracias por compartir su experiencia. Nos alegra saber que di…"
radio input "true"
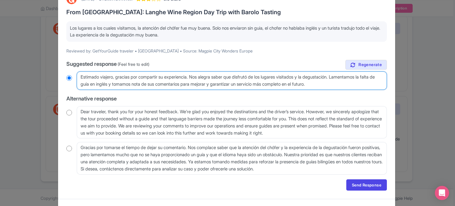
scroll to position [52, 0]
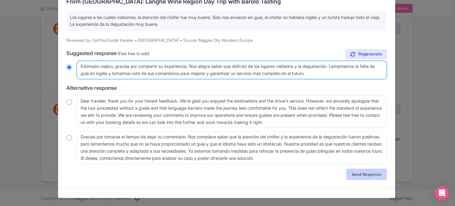
type textarea "Estimado viajero, gracias por compartir su experiencia. Nos alegra saber que di…"
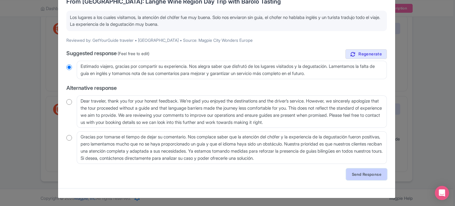
click at [372, 172] on link "Send Response" at bounding box center [367, 174] width 41 height 11
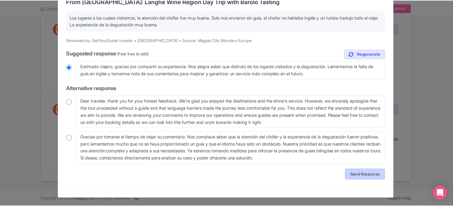
scroll to position [0, 0]
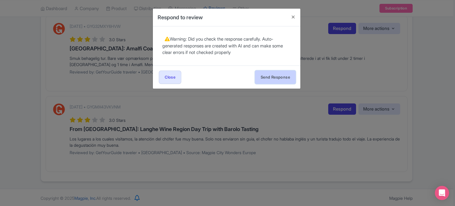
click at [282, 72] on button "Send Response" at bounding box center [275, 77] width 41 height 13
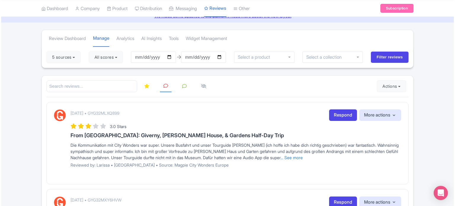
scroll to position [59, 0]
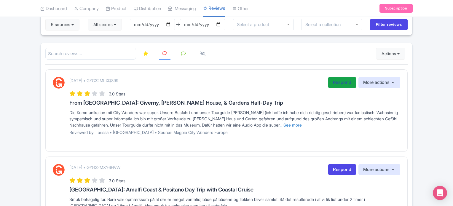
drag, startPoint x: 345, startPoint y: 84, endPoint x: 335, endPoint y: 84, distance: 9.8
click at [345, 84] on link "Respond" at bounding box center [342, 83] width 28 height 12
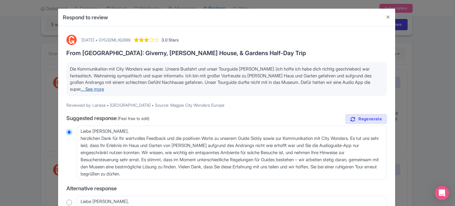
click at [104, 89] on link "... See more" at bounding box center [92, 89] width 23 height 6
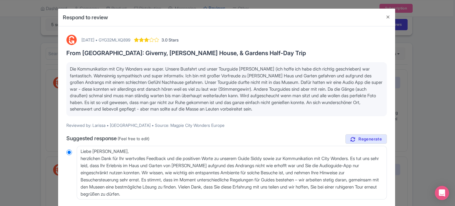
click at [70, 68] on span "Die Kommunikation mit City Wonders war super. Unsere Busfahrt und unser Tourgui…" at bounding box center [226, 89] width 313 height 46
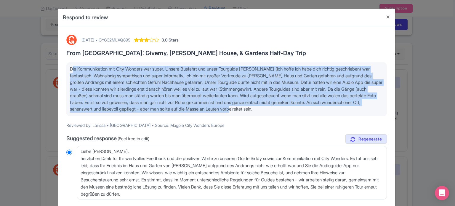
drag, startPoint x: 69, startPoint y: 68, endPoint x: 324, endPoint y: 107, distance: 257.3
click at [324, 107] on p "Die Kommunikation mit City Wonders war super. Unsere Busfahrt und unser Tourgui…" at bounding box center [227, 89] width 314 height 47
copy span "Die Kommunikation mit City Wonders war super. Unsere Busfahrt und unser Tourgui…"
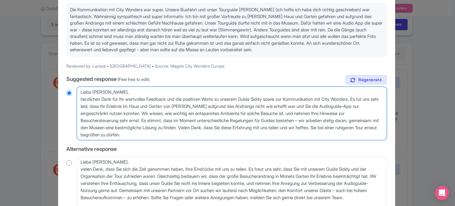
drag, startPoint x: 187, startPoint y: 133, endPoint x: 60, endPoint y: 86, distance: 135.4
click at [60, 86] on div "[DATE] • GYG32MLXQ899 3.0 Stars From [GEOGRAPHIC_DATA]: [GEOGRAPHIC_DATA], [PER…" at bounding box center [226, 129] width 337 height 325
paste textarea "Sehr geehrter [PERSON_NAME], vielen Dank für Ihr ausführliches Feedback. Es fre…"
type textarea "Sehr geehrter [PERSON_NAME], vielen Dank für Ihr ausführliches Feedback. Es fre…"
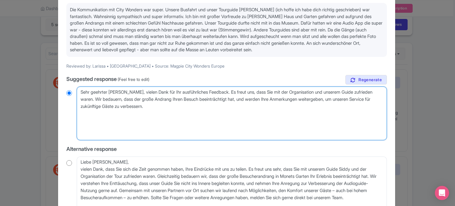
radio input "true"
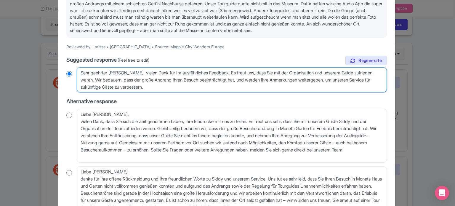
scroll to position [135, 0]
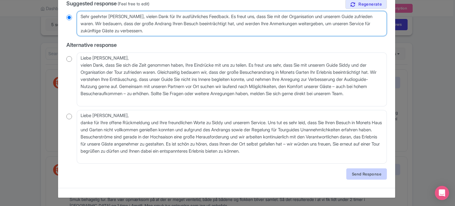
type textarea "Sehr geehrter [PERSON_NAME], vielen Dank für Ihr ausführliches Feedback. Es fre…"
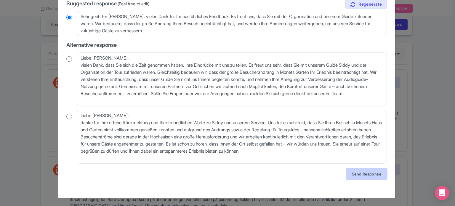
click at [362, 176] on link "Send Response" at bounding box center [367, 173] width 41 height 11
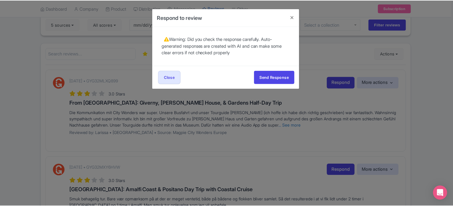
scroll to position [0, 0]
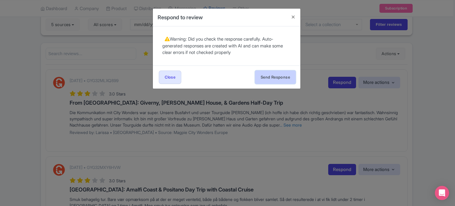
click at [269, 73] on button "Send Response" at bounding box center [275, 77] width 41 height 13
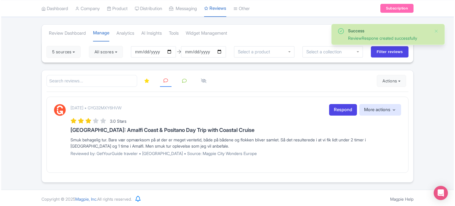
scroll to position [33, 0]
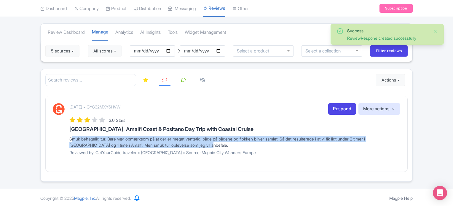
drag, startPoint x: 198, startPoint y: 145, endPoint x: 56, endPoint y: 133, distance: 142.2
click at [56, 133] on div "[DATE] • GYG32MXY6HVW Respond More actions Hide from this page Hide from review…" at bounding box center [227, 131] width 348 height 56
copy div "Smuk behagelig tur. Bare vær opmærksom på at der er meget ventetid, både på båd…"
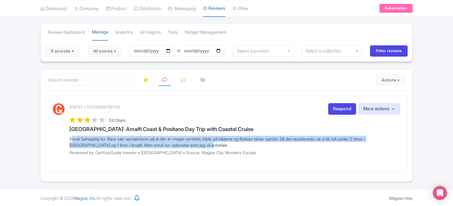
copy div "Smuk behagelig tur. Bare vær opmærksom på at der er meget ventetid, både på båd…"
click at [334, 109] on link "Respond" at bounding box center [342, 109] width 28 height 12
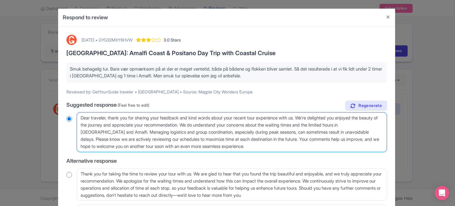
drag, startPoint x: 259, startPoint y: 146, endPoint x: 6, endPoint y: 86, distance: 259.6
click at [6, 86] on div "Respond to review [DATE] • GYG32MXY6HVW 3.0 Stars [GEOGRAPHIC_DATA]: Amalfi Coa…" at bounding box center [227, 103] width 455 height 206
paste textarea "Tak for din anmeldelse og anbefaling. Vi [PERSON_NAME] for, at I nød turens skø…"
type textarea "Tak for din anmeldelse og anbefaling. Vi [PERSON_NAME] for, at I nød turens skø…"
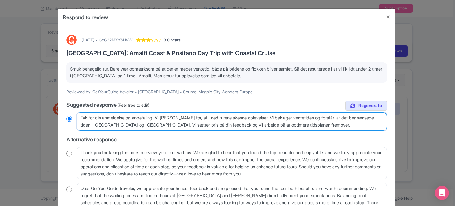
radio input "true"
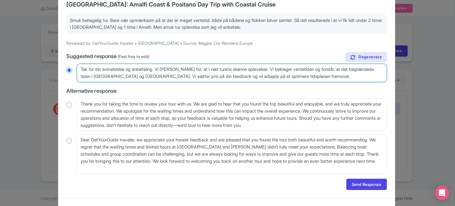
scroll to position [59, 0]
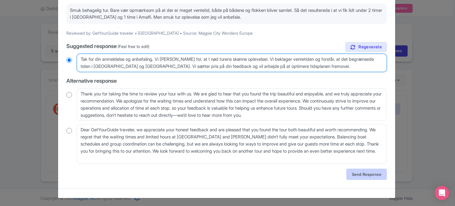
type textarea "Tak for din anmeldelse og anbefaling. Vi [PERSON_NAME] for, at I nød turens skø…"
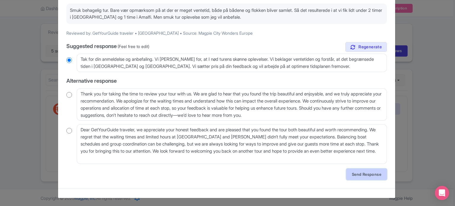
click at [363, 169] on link "Send Response" at bounding box center [367, 174] width 41 height 11
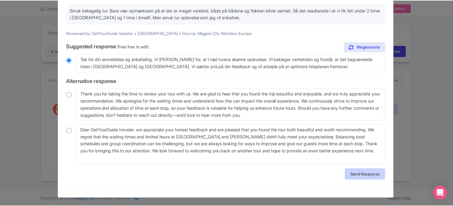
scroll to position [0, 0]
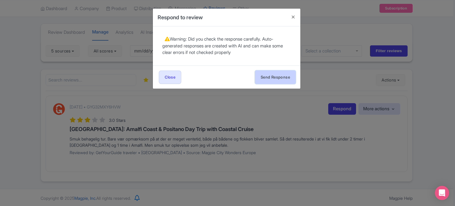
click at [278, 81] on button "Send Response" at bounding box center [275, 77] width 41 height 13
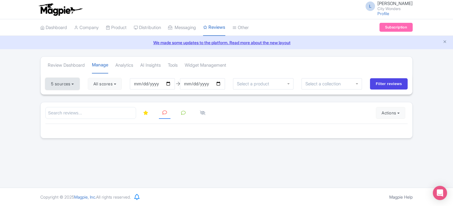
click at [72, 84] on button "5 sources" at bounding box center [62, 84] width 34 height 12
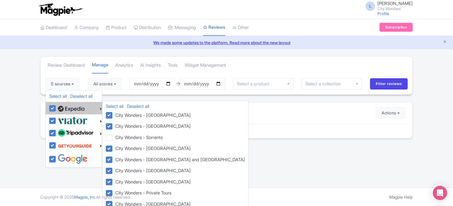
click at [56, 107] on label at bounding box center [70, 108] width 28 height 10
click at [56, 107] on input "checkbox" at bounding box center [58, 105] width 4 height 4
checkbox input "false"
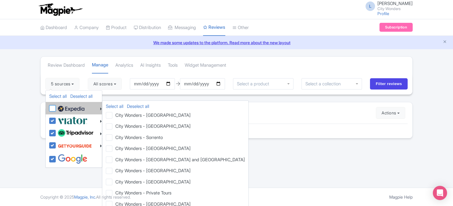
checkbox input "false"
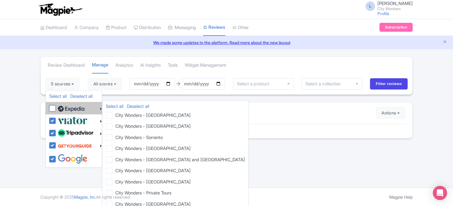
checkbox input "false"
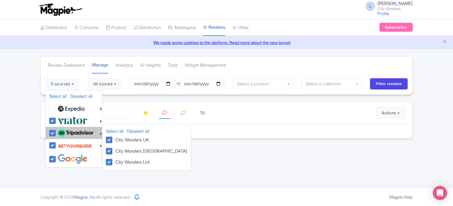
click at [56, 131] on label at bounding box center [74, 133] width 37 height 10
click at [56, 131] on input "checkbox" at bounding box center [58, 130] width 4 height 4
checkbox input "false"
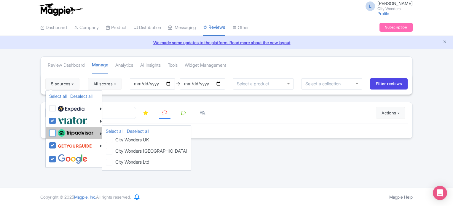
checkbox input "false"
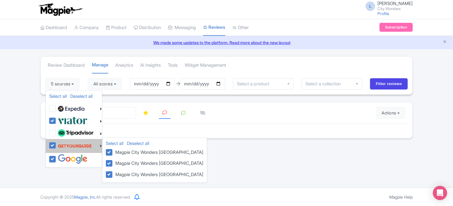
click at [56, 146] on label at bounding box center [74, 145] width 36 height 11
click at [56, 144] on input "checkbox" at bounding box center [58, 142] width 4 height 4
checkbox input "false"
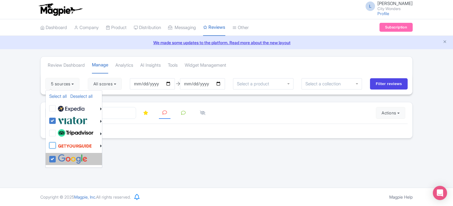
checkbox input "false"
click at [56, 161] on label at bounding box center [71, 159] width 31 height 10
click at [56, 158] on input "checkbox" at bounding box center [58, 156] width 4 height 4
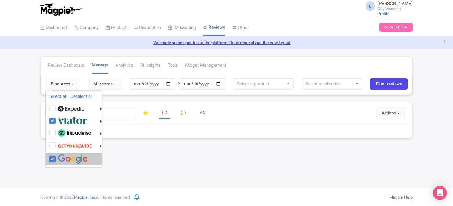
checkbox input "false"
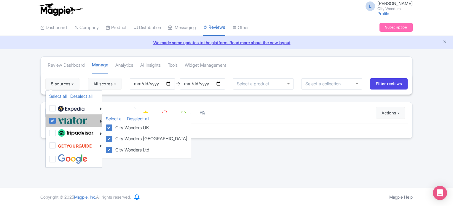
click at [90, 123] on div at bounding box center [75, 121] width 53 height 10
click at [129, 127] on label "City Wonders UK" at bounding box center [131, 128] width 36 height 8
click at [117, 127] on input "City Wonders UK" at bounding box center [115, 126] width 4 height 4
click at [129, 127] on label "City Wonders UK" at bounding box center [131, 128] width 36 height 8
click at [117, 127] on input "City Wonders UK" at bounding box center [115, 126] width 4 height 4
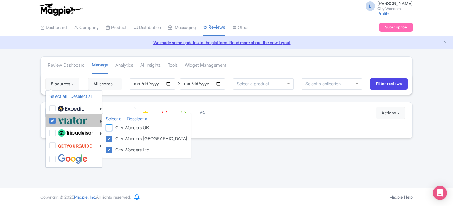
checkbox input "true"
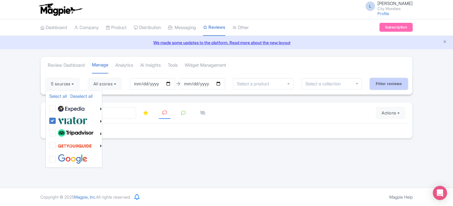
click at [391, 78] on input "Filter reviews" at bounding box center [389, 83] width 38 height 11
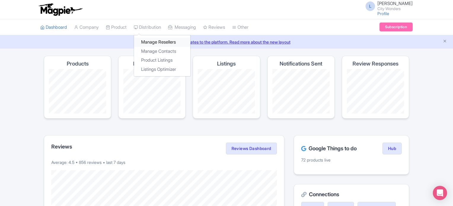
click at [154, 40] on link "Manage Resellers" at bounding box center [162, 42] width 56 height 9
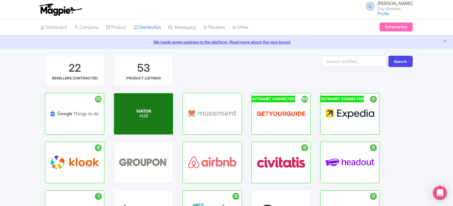
click at [151, 103] on div "VIATOR HUB" at bounding box center [143, 113] width 59 height 41
click at [147, 116] on p "HUB" at bounding box center [143, 116] width 15 height 5
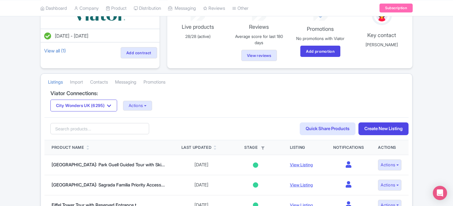
scroll to position [59, 0]
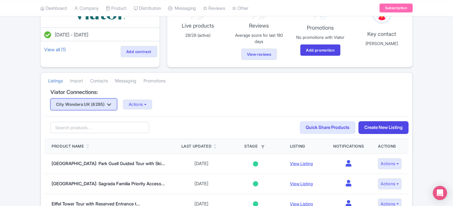
click at [117, 104] on button "City Wonders UK (6295)" at bounding box center [83, 104] width 67 height 12
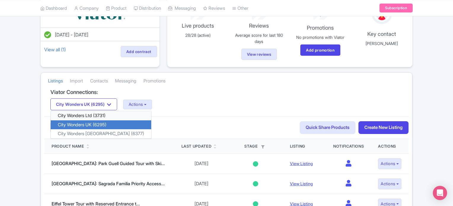
click at [103, 116] on link "City Wonders Ltd (3731)" at bounding box center [101, 115] width 101 height 9
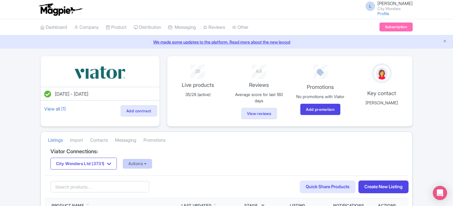
scroll to position [59, 0]
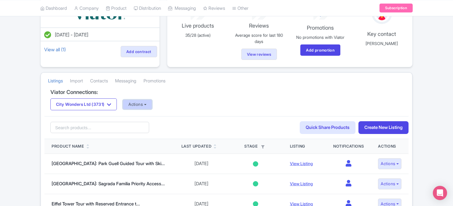
click at [151, 105] on button "Actions" at bounding box center [137, 105] width 29 height 10
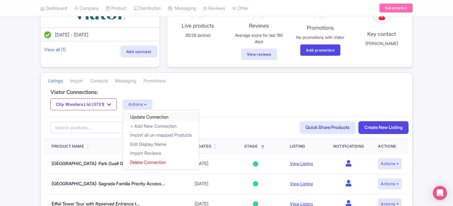
click at [150, 114] on link "Update Connection" at bounding box center [161, 117] width 76 height 9
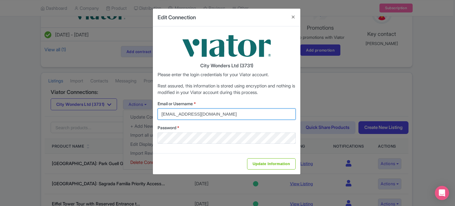
click at [232, 114] on input "[EMAIL_ADDRESS][DOMAIN_NAME]" at bounding box center [227, 114] width 138 height 11
type input "[PERSON_NAME][EMAIL_ADDRESS][PERSON_NAME][DOMAIN_NAME]"
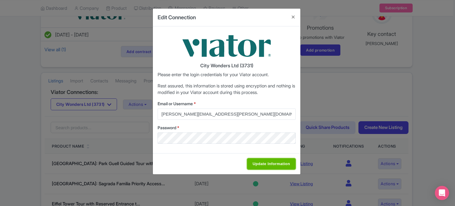
click at [252, 163] on input "Update Information" at bounding box center [271, 163] width 49 height 11
type input "Saving..."
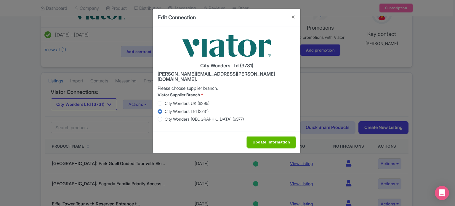
click at [264, 137] on input "Update Information" at bounding box center [271, 142] width 49 height 11
type input "Saving..."
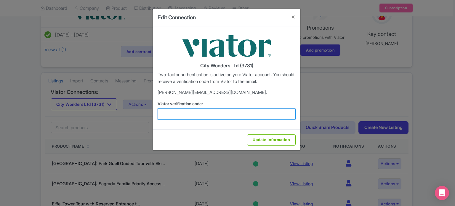
click at [217, 117] on input "Viator verification code:" at bounding box center [227, 114] width 138 height 11
type input "318361"
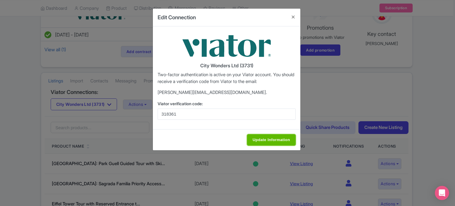
click at [263, 137] on input "Update Information" at bounding box center [271, 139] width 49 height 11
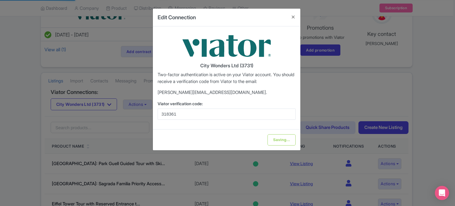
type input "Update Information"
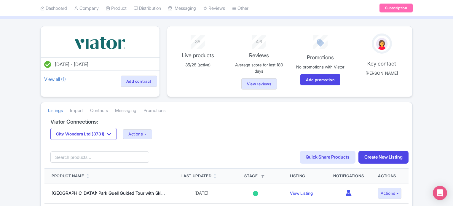
scroll to position [59, 0]
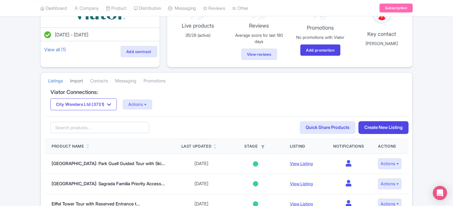
click at [79, 79] on link "Import" at bounding box center [76, 81] width 13 height 16
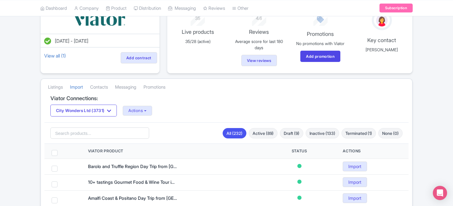
scroll to position [59, 0]
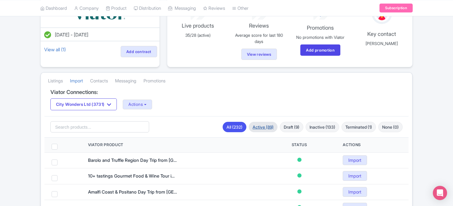
click at [262, 126] on link "Active (89)" at bounding box center [263, 127] width 29 height 10
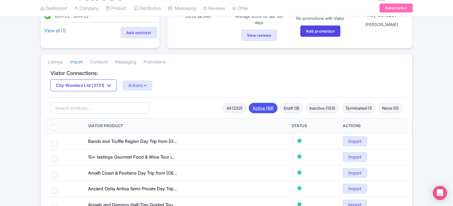
scroll to position [89, 0]
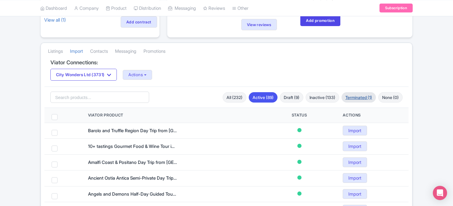
click at [351, 94] on link "Terminated (1)" at bounding box center [359, 97] width 34 height 10
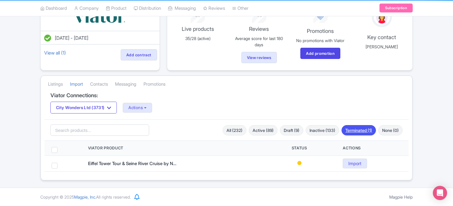
scroll to position [55, 0]
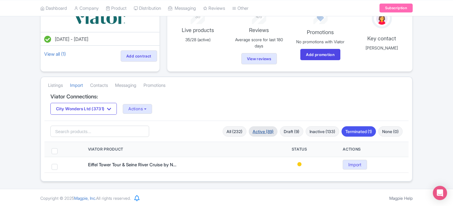
click at [254, 129] on link "Active (89)" at bounding box center [263, 131] width 29 height 10
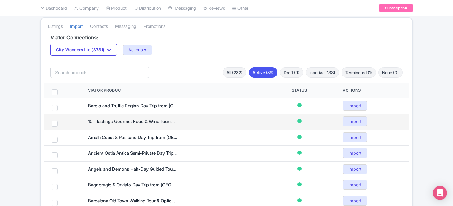
scroll to position [114, 0]
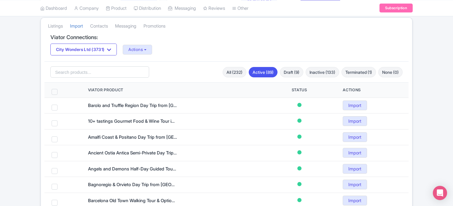
click at [53, 91] on span at bounding box center [55, 92] width 6 height 6
click at [60, 91] on input "checkbox" at bounding box center [62, 91] width 4 height 4
click at [53, 91] on span at bounding box center [55, 92] width 6 height 6
click at [60, 91] on input "checkbox" at bounding box center [62, 91] width 4 height 4
checkbox input "false"
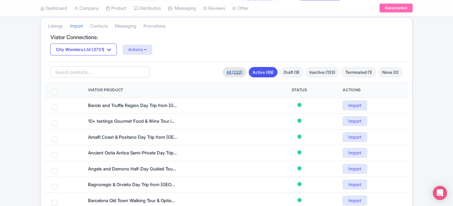
click at [233, 68] on link "All (232)" at bounding box center [235, 72] width 24 height 10
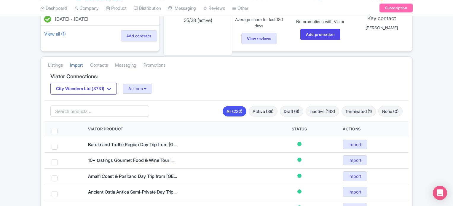
scroll to position [89, 0]
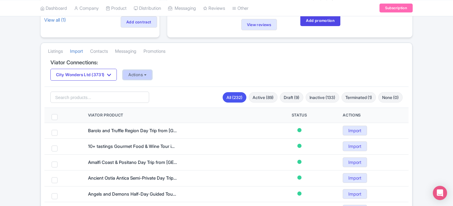
click at [147, 74] on button "Actions" at bounding box center [137, 75] width 29 height 10
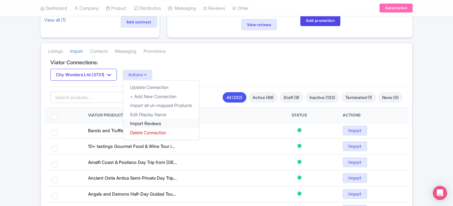
click at [149, 122] on link "Import Reviews" at bounding box center [161, 123] width 76 height 9
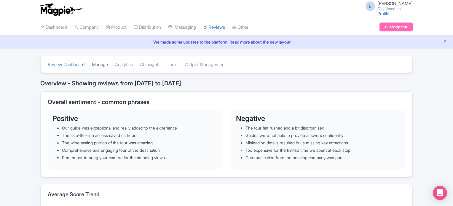
click at [107, 64] on link "Manage" at bounding box center [100, 65] width 16 height 16
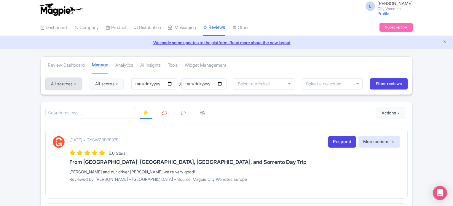
click at [77, 85] on button "All sources" at bounding box center [63, 84] width 36 height 12
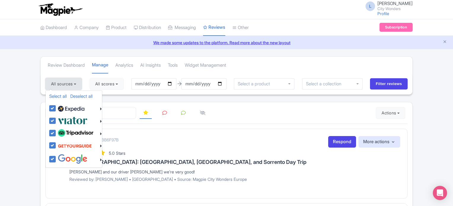
click at [77, 85] on button "All sources" at bounding box center [63, 84] width 36 height 12
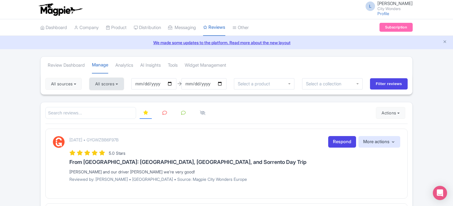
click at [100, 82] on button "All scores" at bounding box center [107, 84] width 34 height 12
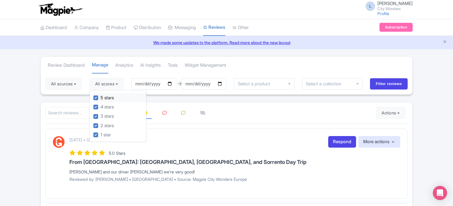
click at [97, 100] on div "5 stars" at bounding box center [119, 97] width 53 height 9
click at [101, 107] on label "4 stars" at bounding box center [107, 107] width 13 height 7
click at [101, 107] on input "4 stars" at bounding box center [103, 105] width 4 height 4
checkbox input "false"
click at [101, 116] on label "3 stars" at bounding box center [107, 116] width 13 height 7
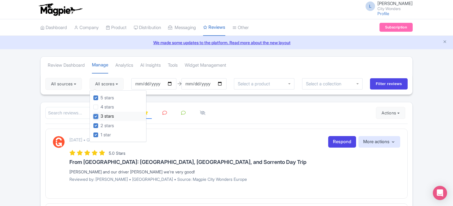
click at [101, 116] on input "3 stars" at bounding box center [103, 115] width 4 height 4
checkbox input "false"
click at [101, 96] on label "5 stars" at bounding box center [107, 98] width 13 height 7
click at [101, 96] on input "5 stars" at bounding box center [103, 96] width 4 height 4
checkbox input "false"
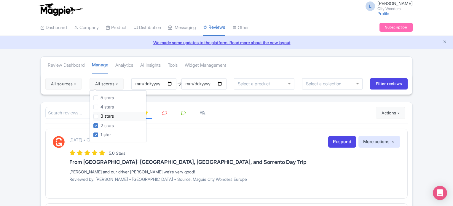
click at [101, 118] on label "3 stars" at bounding box center [107, 116] width 13 height 7
click at [101, 117] on input "3 stars" at bounding box center [103, 115] width 4 height 4
checkbox input "true"
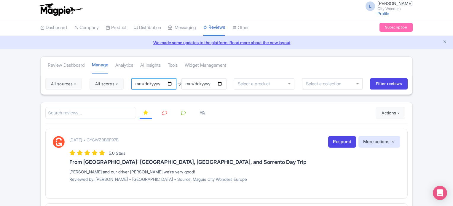
click at [172, 84] on input "[DATE]" at bounding box center [153, 83] width 45 height 11
type input "[DATE]"
click at [222, 84] on input "[DATE]" at bounding box center [203, 83] width 45 height 11
type input "[DATE]"
click at [380, 82] on input "Filter reviews" at bounding box center [389, 83] width 38 height 11
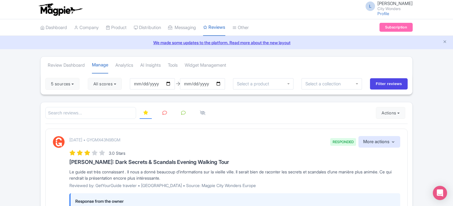
click at [163, 113] on icon at bounding box center [164, 113] width 4 height 4
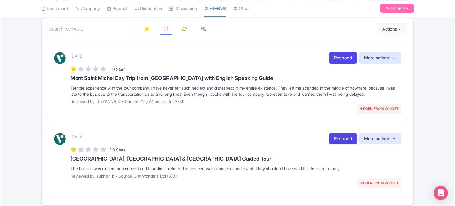
scroll to position [54, 0]
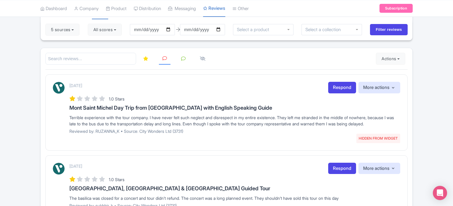
click at [102, 134] on p "Reviewed by: RUZANNA_K • Source: City Wonders Ltd (3731)" at bounding box center [234, 131] width 331 height 6
click at [341, 85] on link "Respond" at bounding box center [342, 88] width 28 height 12
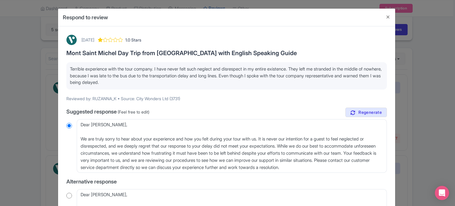
click at [99, 96] on p "Reviewed by: RUZANNA_K • Source: City Wonders Ltd (3731)" at bounding box center [226, 98] width 321 height 6
drag, startPoint x: 96, startPoint y: 100, endPoint x: 111, endPoint y: 101, distance: 15.1
click at [111, 101] on p "Reviewed by: RUZANNA_K • Source: City Wonders Ltd (3731)" at bounding box center [226, 98] width 321 height 6
copy p "[PERSON_NAME]"
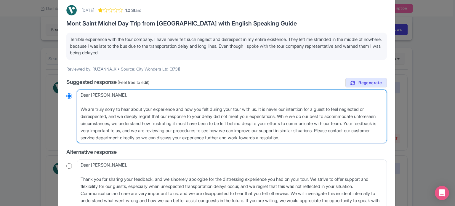
click at [79, 109] on textarea "Dear [PERSON_NAME], We are truly sorry to hear about your experience and how yo…" at bounding box center [232, 117] width 310 height 54
type textarea "Dear [PERSON_NAME], We are truly sorry to hear about your experience and how yo…"
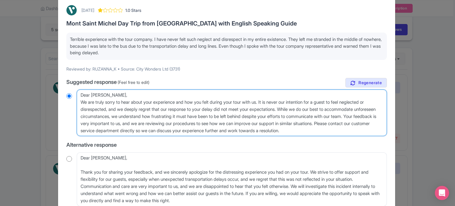
radio input "true"
type textarea "Dear [PERSON_NAME], We are truly sorry to hear about your experience and how yo…"
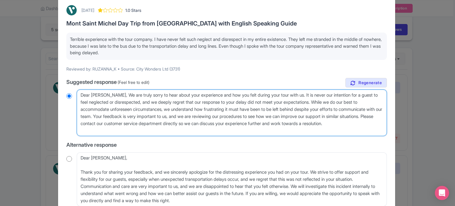
radio input "true"
type textarea "Dear [PERSON_NAME],We are truly sorry to hear about your experience and how you…"
radio input "true"
type textarea "Dear [PERSON_NAME] are truly sorry to hear about your experience and how you fe…"
radio input "true"
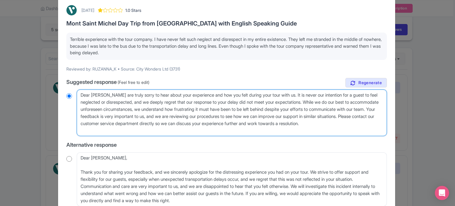
type textarea "Dear [PERSON_NAME].We are truly sorry to hear about your experience and how you…"
radio input "true"
type textarea "Dear [PERSON_NAME]. We are truly sorry to hear about your experience and how yo…"
radio input "true"
type textarea "Dear [PERSON_NAME].We are truly sorry to hear about your experience and how you…"
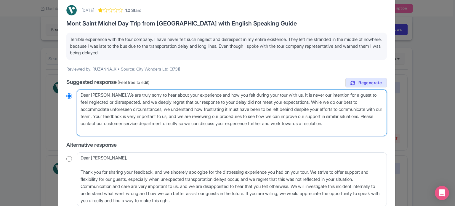
radio input "true"
type textarea "Dear [PERSON_NAME]. We are truly sorry to hear about your experience and how yo…"
radio input "true"
drag, startPoint x: 167, startPoint y: 110, endPoint x: 340, endPoint y: 103, distance: 173.0
click at [340, 103] on textarea "Dear [PERSON_NAME], We are truly sorry to hear about your experience and how yo…" at bounding box center [232, 113] width 310 height 47
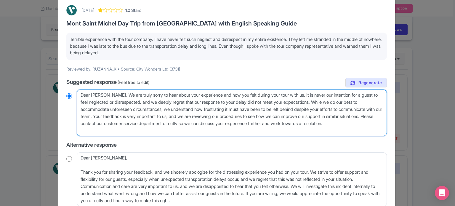
type textarea "Dear [PERSON_NAME]. We are truly sorry to hear about your experience and how yo…"
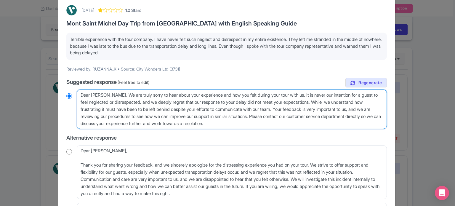
radio input "true"
type textarea "Dear [PERSON_NAME]. We are truly sorry to hear about your experience and how yo…"
radio input "true"
type textarea "Dear [PERSON_NAME]. We are truly sorry to hear about your experience and how yo…"
radio input "true"
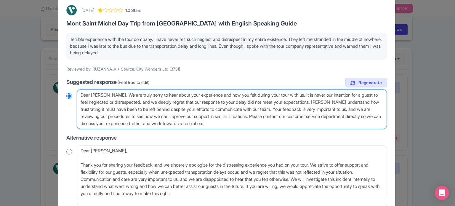
type textarea "Dear [PERSON_NAME]. We are truly sorry to hear about your experience and how yo…"
click at [282, 108] on textarea "Dear [PERSON_NAME], We are truly sorry to hear about your experience and how yo…" at bounding box center [232, 110] width 310 height 40
radio input "true"
type textarea "Dear [PERSON_NAME]. We are truly sorry to hear about your experience and how yo…"
radio input "true"
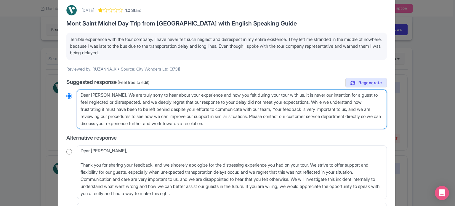
type textarea "Dear [PERSON_NAME]. We are truly sorry to hear about your experience and how yo…"
radio input "true"
type textarea "Dear [PERSON_NAME]. We are truly sorry to hear about your experience and how yo…"
radio input "true"
type textarea "Dear [PERSON_NAME]. We are truly sorry to hear about your experience and how yo…"
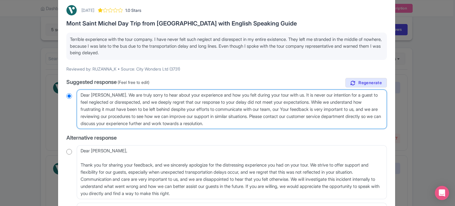
radio input "true"
type textarea "Dear [PERSON_NAME]. We are truly sorry to hear about your experience and how yo…"
radio input "true"
type textarea "Dear [PERSON_NAME]. We are truly sorry to hear about your experience and how yo…"
radio input "true"
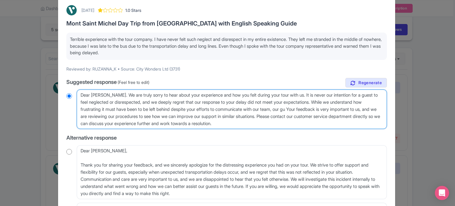
type textarea "Dear [PERSON_NAME]. We are truly sorry to hear about your experience and how yo…"
radio input "true"
type textarea "Dear [PERSON_NAME]. We are truly sorry to hear about your experience and how yo…"
radio input "true"
type textarea "Dear [PERSON_NAME]. We are truly sorry to hear about your experience and how yo…"
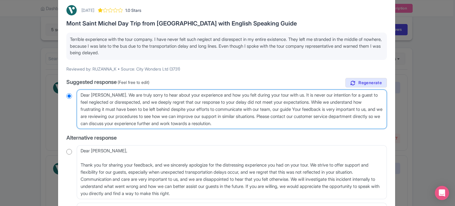
radio input "true"
type textarea "Dear [PERSON_NAME]. We are truly sorry to hear about your experience and how yo…"
radio input "true"
type textarea "Dear [PERSON_NAME]. We are truly sorry to hear about your experience and how yo…"
radio input "true"
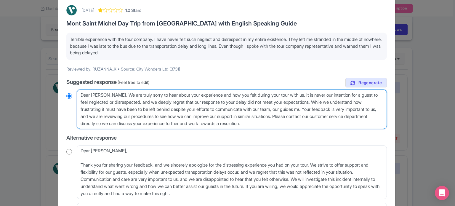
type textarea "Dear [PERSON_NAME]. We are truly sorry to hear about your experience and how yo…"
radio input "true"
type textarea "Dear [PERSON_NAME]. We are truly sorry to hear about your experience and how yo…"
radio input "true"
type textarea "Dear [PERSON_NAME]. We are truly sorry to hear about your experience and how yo…"
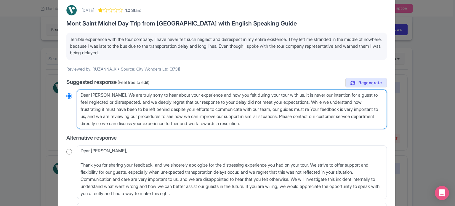
radio input "true"
type textarea "Dear [PERSON_NAME]. We are truly sorry to hear about your experience and how yo…"
radio input "true"
type textarea "Dear [PERSON_NAME]. We are truly sorry to hear about your experience and how yo…"
radio input "true"
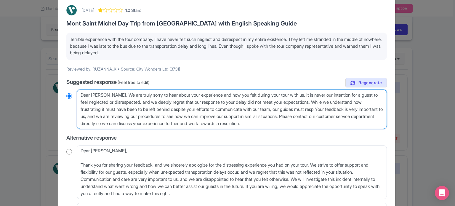
type textarea "Dear [PERSON_NAME]. We are truly sorry to hear about your experience and how yo…"
radio input "true"
type textarea "Dear [PERSON_NAME]. We are truly sorry to hear about your experience and how yo…"
radio input "true"
type textarea "Dear [PERSON_NAME]. We are truly sorry to hear about your experience and how yo…"
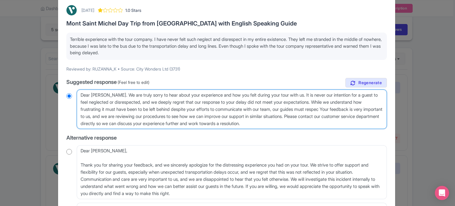
radio input "true"
type textarea "Dear [PERSON_NAME]. We are truly sorry to hear about your experience and how yo…"
radio input "true"
type textarea "Dear [PERSON_NAME]. We are truly sorry to hear about your experience and how yo…"
radio input "true"
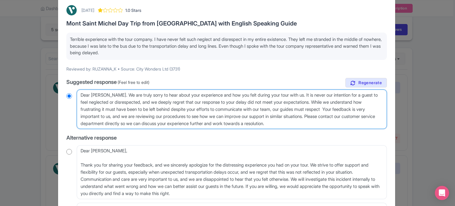
type textarea "Dear [PERSON_NAME]. We are truly sorry to hear about your experience and how yo…"
radio input "true"
type textarea "Dear [PERSON_NAME]. We are truly sorry to hear about your experience and how yo…"
radio input "true"
type textarea "Dear [PERSON_NAME]. We are truly sorry to hear about your experience and how yo…"
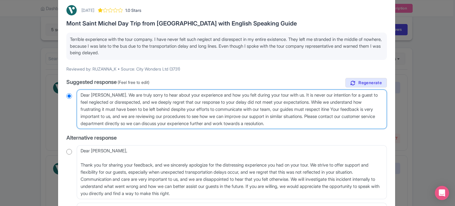
radio input "true"
type textarea "Dear [PERSON_NAME]. We are truly sorry to hear about your experience and how yo…"
radio input "true"
type textarea "Dear [PERSON_NAME]. We are truly sorry to hear about your experience and how yo…"
radio input "true"
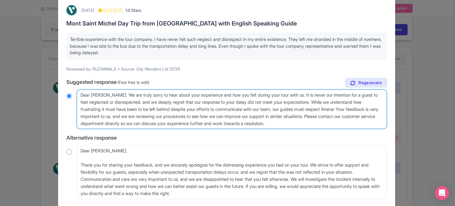
type textarea "Dear [PERSON_NAME]. We are truly sorry to hear about your experience and how yo…"
radio input "true"
type textarea "Dear [PERSON_NAME]. We are truly sorry to hear about your experience and how yo…"
radio input "true"
type textarea "Dear [PERSON_NAME]. We are truly sorry to hear about your experience and how yo…"
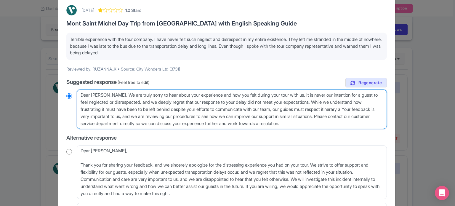
radio input "true"
type textarea "Dear [PERSON_NAME]. We are truly sorry to hear about your experience and how yo…"
radio input "true"
type textarea "Dear [PERSON_NAME]. We are truly sorry to hear about your experience and how yo…"
radio input "true"
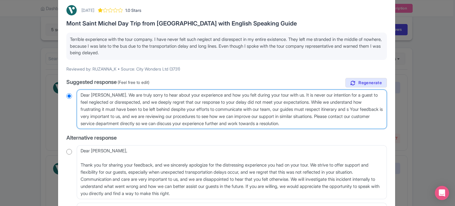
type textarea "Dear [PERSON_NAME]. We are truly sorry to hear about your experience and how yo…"
radio input "true"
type textarea "Dear [PERSON_NAME]. We are truly sorry to hear about your experience and how yo…"
radio input "true"
type textarea "Dear [PERSON_NAME]. We are truly sorry to hear about your experience and how yo…"
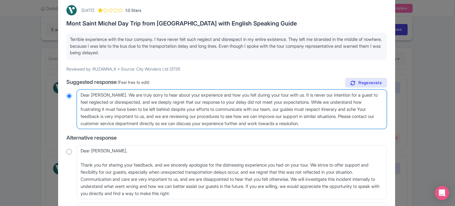
radio input "true"
type textarea "Dear [PERSON_NAME]. We are truly sorry to hear about your experience and how yo…"
radio input "true"
type textarea "Dear [PERSON_NAME]. We are truly sorry to hear about your experience and how yo…"
radio input "true"
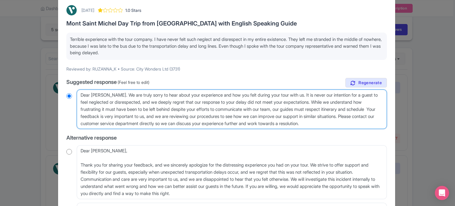
type textarea "Dear [PERSON_NAME]. We are truly sorry to hear about your experience and how yo…"
radio input "true"
type textarea "Dear Ruzanna. We are truly sorry to hear about your experience and how you felt…"
radio input "true"
type textarea "Dear Ruzanna. We are truly sorry to hear about your experience and how you felt…"
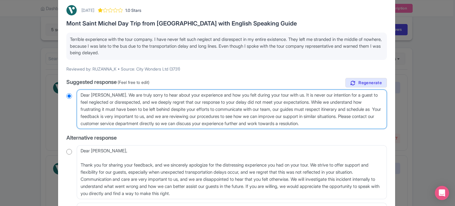
radio input "true"
type textarea "Dear Ruzanna. We are truly sorry to hear about your experience and how you felt…"
radio input "true"
type textarea "Dear Ruzanna. We are truly sorry to hear about your experience and how you felt…"
radio input "true"
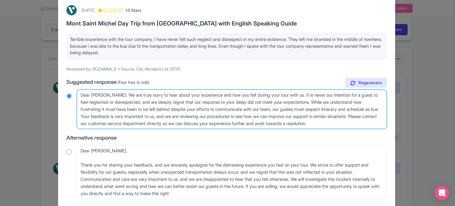
type textarea "Dear Ruzanna. We are truly sorry to hear about your experience and how you felt…"
radio input "true"
type textarea "Dear Ruzanna. We are truly sorry to hear about your experience and how you felt…"
radio input "true"
type textarea "Dear Ruzanna. We are truly sorry to hear about your experience and how you felt…"
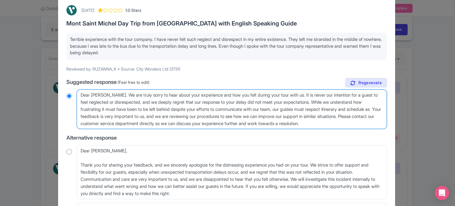
radio input "true"
type textarea "Dear Ruzanna. We are truly sorry to hear about your experience and how you felt…"
radio input "true"
type textarea "Dear Ruzanna. We are truly sorry to hear about your experience and how you felt…"
radio input "true"
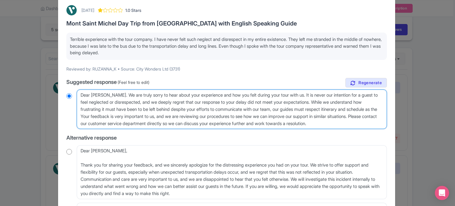
type textarea "Dear Ruzanna. We are truly sorry to hear about your experience and how you felt…"
radio input "true"
type textarea "Dear Ruzanna. We are truly sorry to hear about your experience and how you felt…"
radio input "true"
type textarea "Dear Ruzanna. We are truly sorry to hear about your experience and how you felt…"
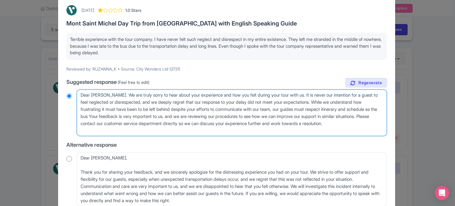
radio input "true"
type textarea "Dear Ruzanna. We are truly sorry to hear about your experience and how you felt…"
radio input "true"
type textarea "Dear Ruzanna. We are truly sorry to hear about your experience and how you felt…"
radio input "true"
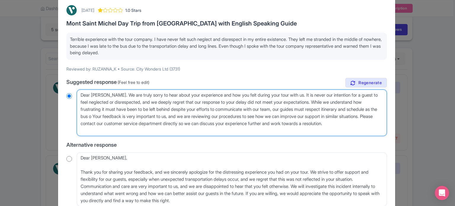
type textarea "Dear Ruzanna. We are truly sorry to hear about your experience and how you felt…"
radio input "true"
type textarea "Dear Ruzanna. We are truly sorry to hear about your experience and how you felt…"
radio input "true"
type textarea "Dear Ruzanna. We are truly sorry to hear about your experience and how you felt…"
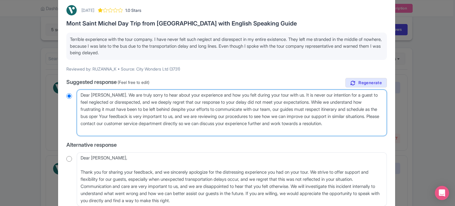
radio input "true"
type textarea "Dear Ruzanna. We are truly sorry to hear about your experience and how you felt…"
radio input "true"
type textarea "Dear Ruzanna. We are truly sorry to hear about your experience and how you felt…"
radio input "true"
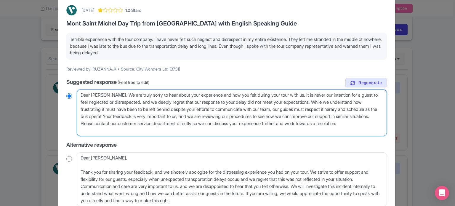
type textarea "Dear Ruzanna. We are truly sorry to hear about your experience and how you felt…"
radio input "true"
type textarea "Dear Ruzanna. We are truly sorry to hear about your experience and how you felt…"
radio input "true"
type textarea "Dear Ruzanna. We are truly sorry to hear about your experience and how you felt…"
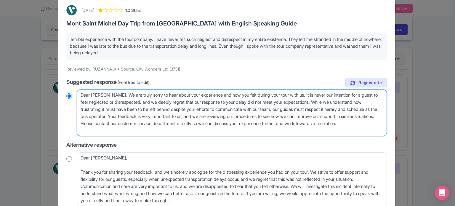
radio input "true"
type textarea "Dear Ruzanna. We are truly sorry to hear about your experience and how you felt…"
radio input "true"
type textarea "Dear Ruzanna. We are truly sorry to hear about your experience and how you felt…"
radio input "true"
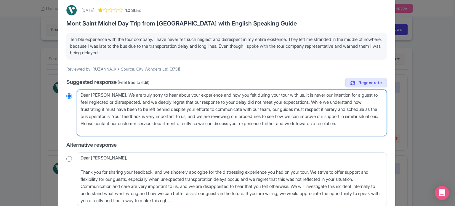
type textarea "Dear Ruzanna. We are truly sorry to hear about your experience and how you felt…"
radio input "true"
type textarea "Dear Ruzanna. We are truly sorry to hear about your experience and how you felt…"
radio input "true"
type textarea "Dear Ruzanna. We are truly sorry to hear about your experience and how you felt…"
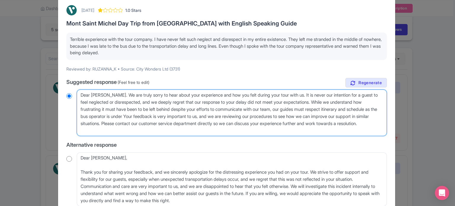
radio input "true"
type textarea "Dear Ruzanna. We are truly sorry to hear about your experience and how you felt…"
radio input "true"
type textarea "Dear Ruzanna. We are truly sorry to hear about your experience and how you felt…"
radio input "true"
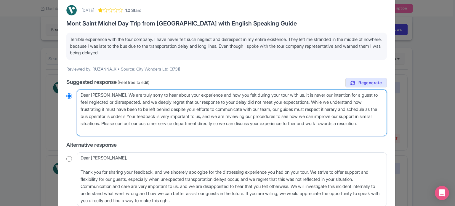
type textarea "Dear Ruzanna. We are truly sorry to hear about your experience and how you felt…"
radio input "true"
type textarea "Dear Ruzanna. We are truly sorry to hear about your experience and how you felt…"
radio input "true"
type textarea "Dear Ruzanna. We are truly sorry to hear about your experience and how you felt…"
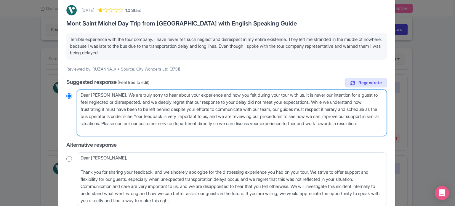
radio input "true"
type textarea "Dear Ruzanna. We are truly sorry to hear about your experience and how you felt…"
radio input "true"
type textarea "Dear Ruzanna. We are truly sorry to hear about your experience and how you felt…"
radio input "true"
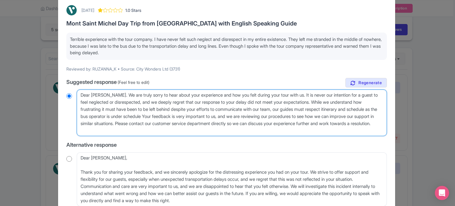
type textarea "Dear Ruzanna. We are truly sorry to hear about your experience and how you felt…"
radio input "true"
type textarea "Dear Ruzanna. We are truly sorry to hear about your experience and how you felt…"
radio input "true"
type textarea "Dear Ruzanna. We are truly sorry to hear about your experience and how you felt…"
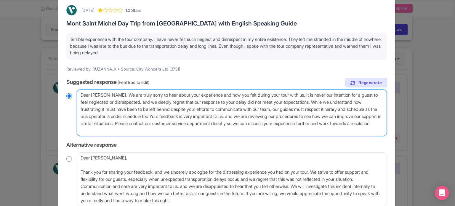
radio input "true"
type textarea "Dear Ruzanna. We are truly sorry to hear about your experience and how you felt…"
radio input "true"
drag, startPoint x: 175, startPoint y: 122, endPoint x: 179, endPoint y: 128, distance: 7.4
click at [179, 128] on textarea "Dear Ruzanna, We are truly sorry to hear about your experience and how you felt…" at bounding box center [232, 113] width 310 height 47
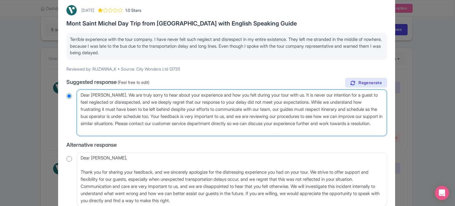
type textarea "Dear Ruzanna. We are truly sorry to hear about your experience and how you felt…"
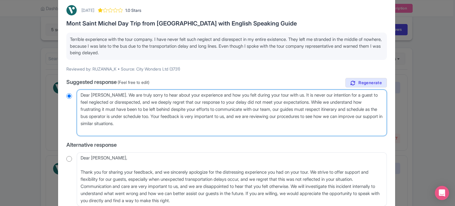
radio input "true"
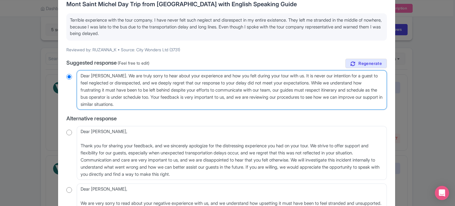
scroll to position [59, 0]
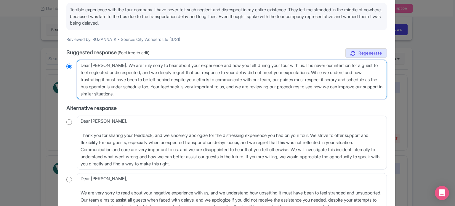
type textarea "Dear Ruzanna. We are truly sorry to hear about your experience and how you felt…"
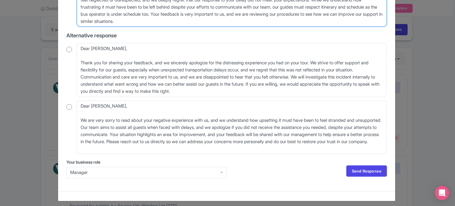
scroll to position [135, 0]
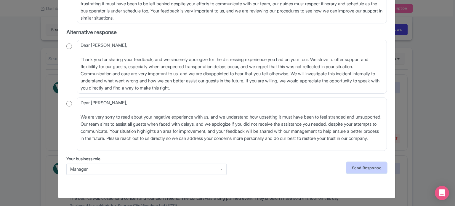
click at [361, 164] on link "Send Response" at bounding box center [367, 167] width 41 height 11
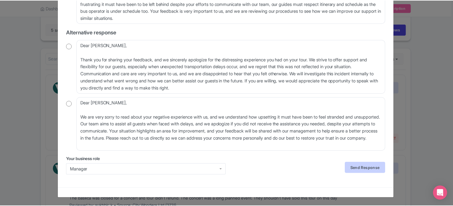
scroll to position [0, 0]
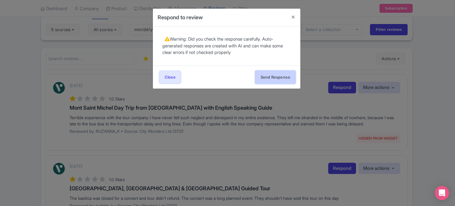
click at [277, 78] on button "Send Response" at bounding box center [275, 77] width 41 height 13
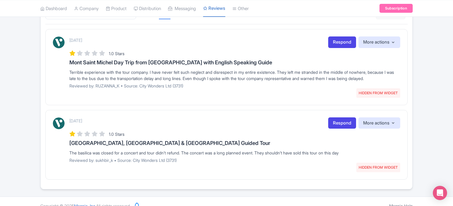
scroll to position [114, 0]
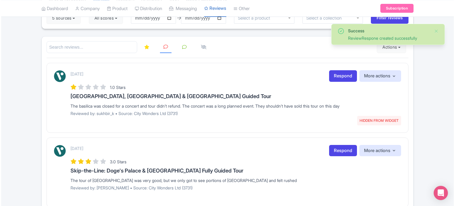
scroll to position [63, 0]
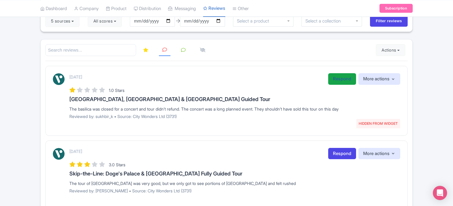
click at [345, 77] on link "Respond" at bounding box center [342, 79] width 28 height 12
click at [0, 165] on div "Error I'm sorry, we couldn't process your request. Please contact support using…" at bounding box center [226, 146] width 453 height 307
click at [343, 79] on link "Respond" at bounding box center [342, 79] width 28 height 12
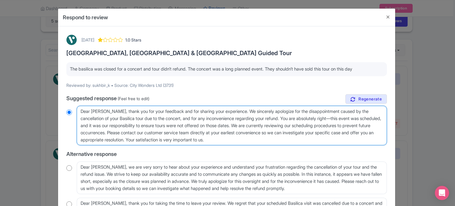
click at [111, 110] on textarea "Dear [PERSON_NAME], thank you for your feedback and for sharing your experience…" at bounding box center [232, 126] width 310 height 40
type textarea "Dear [PERSON_NAME], thank you for your feedback and for sharing your experience…"
radio input "true"
type textarea "Dear [PERSON_NAME], thank you for your feedback and for sharing your experience…"
radio input "true"
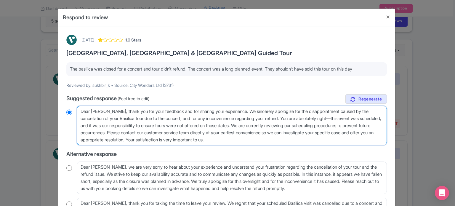
type textarea "Dear [PERSON_NAME], thank you for your feedback and for sharing your experience…"
radio input "true"
type textarea "Dear [PERSON_NAME], thank you for your feedback and for sharing your experience…"
radio input "true"
type textarea "Dear [PERSON_NAME], thank you for your feedback and for sharing your experience…"
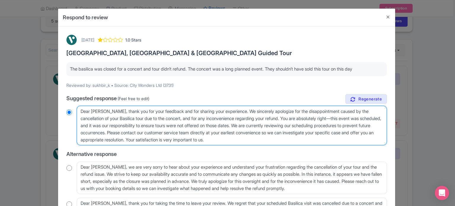
radio input "true"
type textarea "Dear [PERSON_NAME], thank you for your feedback and for sharing your experience…"
radio input "true"
type textarea "Dear su, thank you for your feedback and for sharing your experience. We sincer…"
radio input "true"
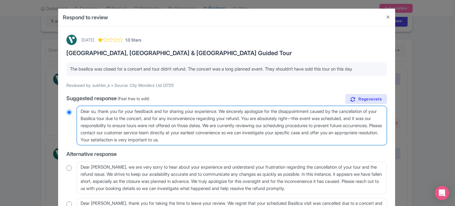
type textarea "Dear s, thank you for your feedback and for sharing your experience. We sincere…"
radio input "true"
type textarea "Dear , thank you for your feedback and for sharing your experience. We sincerel…"
radio input "true"
type textarea "Dear g, thank you for your feedback and for sharing your experience. We sincere…"
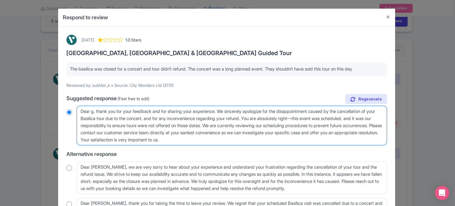
radio input "true"
type textarea "Dear [PERSON_NAME], thank you for your feedback and for sharing your experience…"
radio input "true"
type textarea "Dear gues, thank you for your feedback and for sharing your experience. We sinc…"
radio input "true"
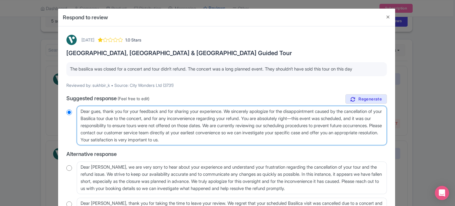
type textarea "Dear guest, thank you for your feedback and for sharing your experience. We sin…"
radio input "true"
drag, startPoint x: 232, startPoint y: 111, endPoint x: 166, endPoint y: 111, distance: 66.1
click at [166, 111] on textarea "Dear [PERSON_NAME], thank you for your feedback and for sharing your experience…" at bounding box center [232, 126] width 310 height 40
type textarea "Dear guest, thank you for your feedback . We sincerely apologize for the disapp…"
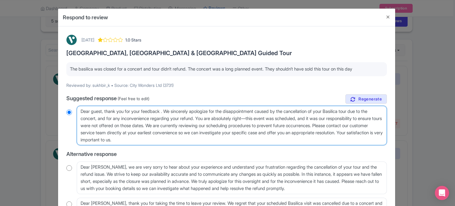
radio input "true"
type textarea "Dear guest, thank you for your feedback. We sincerely apologize for the disappo…"
radio input "true"
drag, startPoint x: 210, startPoint y: 117, endPoint x: 296, endPoint y: 140, distance: 89.0
click at [296, 140] on textarea "Dear [PERSON_NAME], thank you for your feedback and for sharing your experience…" at bounding box center [232, 126] width 310 height 40
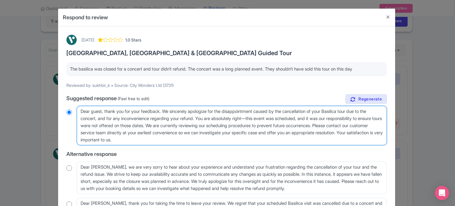
type textarea "Dear guest, thank you for your feedback. We sincerely apologize for the disappo…"
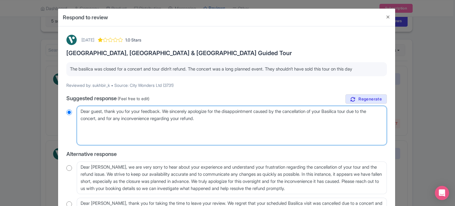
radio input "true"
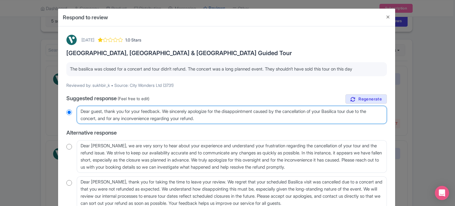
click at [297, 112] on textarea "Dear [PERSON_NAME], thank you for your feedback and for sharing your experience…" at bounding box center [232, 115] width 310 height 18
click at [365, 109] on textarea "Dear [PERSON_NAME], thank you for your feedback and for sharing your experience…" at bounding box center [232, 115] width 310 height 18
drag, startPoint x: 281, startPoint y: 111, endPoint x: 285, endPoint y: 116, distance: 5.8
click at [285, 116] on textarea "Dear [PERSON_NAME], thank you for your feedback and for sharing your experience…" at bounding box center [232, 115] width 310 height 18
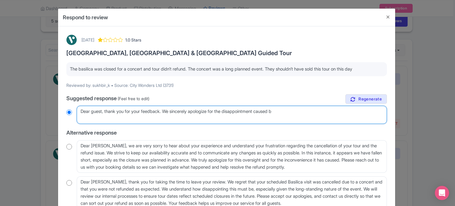
type textarea "Dear guest, thank you for your feedback. We sincerely apologize for the disappo…"
radio input "true"
type textarea "Dear guest, thank you for your feedback. We sincerely apologize for the disappo…"
radio input "true"
type textarea "Dear guest, thank you for your feedback. We sincerely apologize for the disappo…"
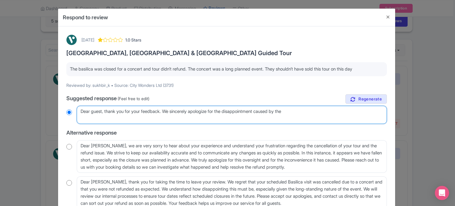
radio input "true"
type textarea "Dear guest, thank you for your feedback. We sincerely apologize for the disappo…"
radio input "true"
type textarea "Dear guest, thank you for your feedback. We sincerely apologize for the disappo…"
radio input "true"
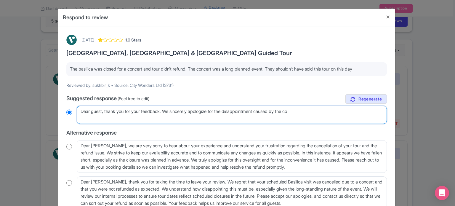
type textarea "Dear guest, thank you for your feedback. We sincerely apologize for the disappo…"
radio input "true"
type textarea "Dear guest, thank you for your feedback. We sincerely apologize for the disappo…"
radio input "true"
type textarea "Dear guest, thank you for your feedback. We sincerely apologize for the disappo…"
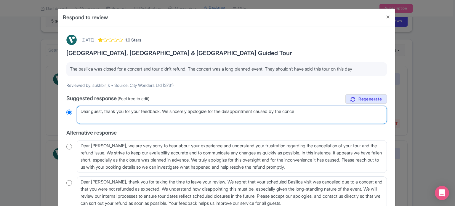
radio input "true"
type textarea "Dear guest, thank you for your feedback. We sincerely apologize for the disappo…"
radio input "true"
type textarea "Dear guest, thank you for your feedback. We sincerely apologize for the disappo…"
radio input "true"
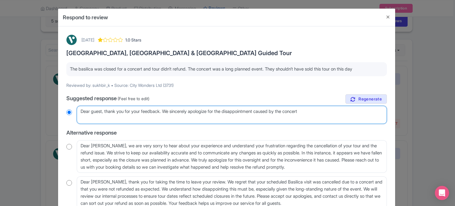
type textarea "Dear guest, thank you for your feedback. We sincerely apologize for the disappo…"
radio input "true"
type textarea "Dear guest, thank you for your feedback. We sincerely apologize for the disappo…"
radio input "true"
type textarea "Dear guest, thank you for your feedback. We sincerely apologize for the disappo…"
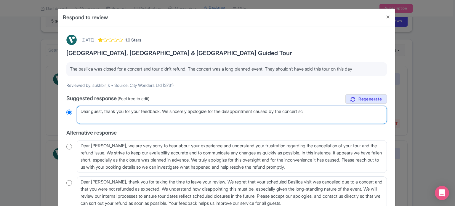
radio input "true"
type textarea "Dear guest, thank you for your feedback. We sincerely apologize for the disappo…"
radio input "true"
type textarea "Dear guest, thank you for your feedback. We sincerely apologize for the disappo…"
radio input "true"
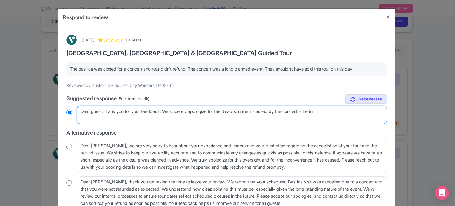
type textarea "Dear guest, thank you for your feedback. We sincerely apologize for the disappo…"
radio input "true"
type textarea "Dear guest, thank you for your feedback. We sincerely apologize for the disappo…"
radio input "true"
type textarea "Dear guest, thank you for your feedback. We sincerely apologize for the disappo…"
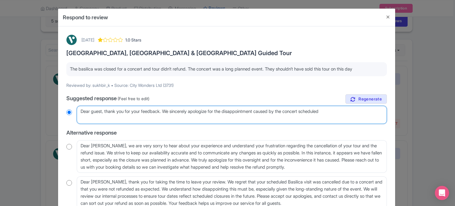
radio input "true"
type textarea "Dear guest, thank you for your feedback. We sincerely apologize for the disappo…"
radio input "true"
type textarea "Dear guest, thank you for your feedback. We sincerely apologize for the disappo…"
radio input "true"
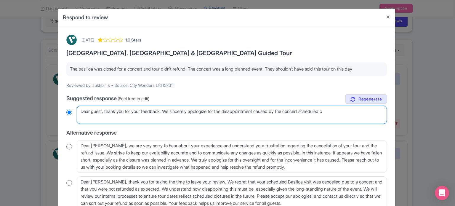
type textarea "Dear guest, thank you for your feedback. We sincerely apologize for the disappo…"
radio input "true"
type textarea "Dear guest, thank you for your feedback. We sincerely apologize for the disappo…"
radio input "true"
type textarea "Dear guest, thank you for your feedback. We sincerely apologize for the disappo…"
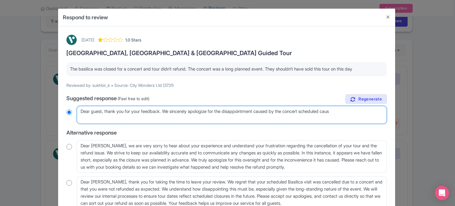
radio input "true"
type textarea "Dear guest, thank you for your feedback. We sincerely apologize for the disappo…"
radio input "true"
type textarea "Dear guest, thank you for your feedback. We sincerely apologize for the disappo…"
radio input "true"
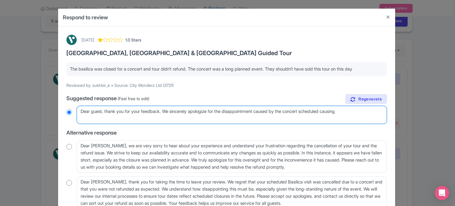
type textarea "Dear guest, thank you for your feedback. We sincerely apologize for the disappo…"
radio input "true"
type textarea "Dear guest, thank you for your feedback. We sincerely apologize for the disappo…"
radio input "true"
type textarea "Dear guest, thank you for your feedback. We sincerely apologize for the disappo…"
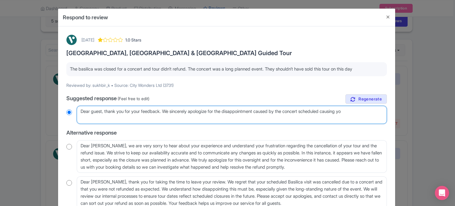
radio input "true"
type textarea "Dear guest, thank you for your feedback. We sincerely apologize for the disappo…"
radio input "true"
type textarea "Dear guest, thank you for your feedback. We sincerely apologize for the disappo…"
radio input "true"
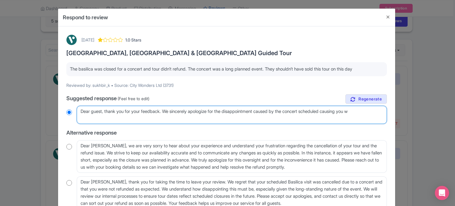
type textarea "Dear guest, thank you for your feedback. We sincerely apologize for the disappo…"
radio input "true"
type textarea "Dear guest, thank you for your feedback. We sincerely apologize for the disappo…"
radio input "true"
type textarea "Dear guest, thank you for your feedback. We sincerely apologize for the disappo…"
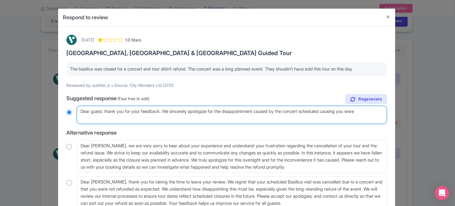
radio input "true"
type textarea "Dear guest, thank you for your feedback. We sincerely apologize for the disappo…"
radio input "true"
type textarea "Dear guest, thank you for your feedback. We sincerely apologize for the disappo…"
radio input "true"
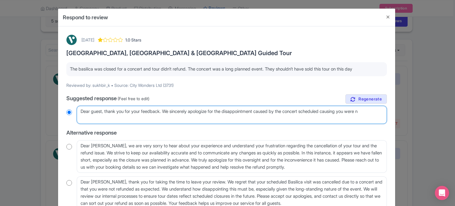
type textarea "Dear guest, thank you for your feedback. We sincerely apologize for the disappo…"
radio input "true"
type textarea "Dear guest, thank you for your feedback. We sincerely apologize for the disappo…"
radio input "true"
type textarea "Dear guest, thank you for your feedback. We sincerely apologize for the disappo…"
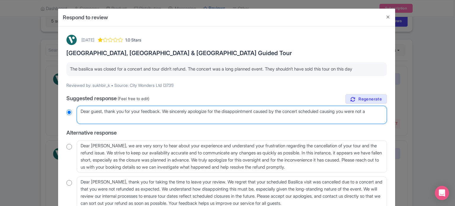
radio input "true"
type textarea "Dear guest, thank you for your feedback. We sincerely apologize for the disappo…"
radio input "true"
type textarea "Dear guest, thank you for your feedback. We sincerely apologize for the disappo…"
radio input "true"
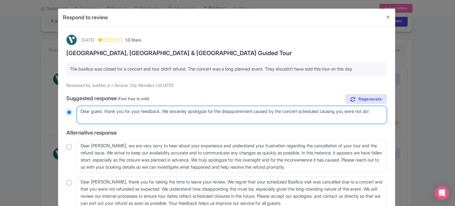
type textarea "Dear guest, thank you for your feedback. We sincerely apologize for the disappo…"
radio input "true"
type textarea "Dear guest, thank you for your feedback. We sincerely apologize for the disappo…"
radio input "true"
type textarea "Dear guest, thank you for your feedback. We sincerely apologize for the disappo…"
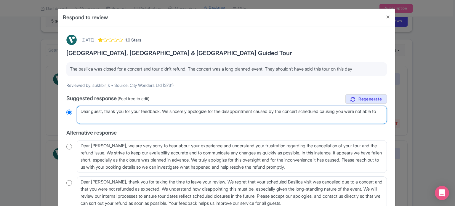
radio input "true"
type textarea "Dear guest, thank you for your feedback. We sincerely apologize for the disappo…"
radio input "true"
type textarea "Dear guest, thank you for your feedback. We sincerely apologize for the disappo…"
radio input "true"
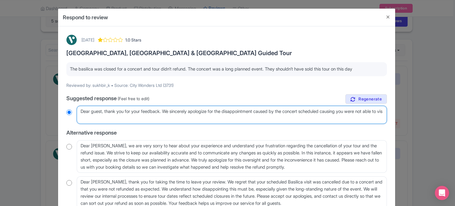
type textarea "Dear guest, thank you for your feedback. We sincerely apologize for the disappo…"
radio input "true"
type textarea "Dear guest, thank you for your feedback. We sincerely apologize for the disappo…"
radio input "true"
type textarea "Dear guest, thank you for your feedback. We sincerely apologize for the disappo…"
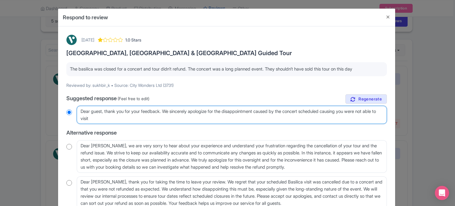
radio input "true"
type textarea "Dear guest, thank you for your feedback. We sincerely apologize for the disappo…"
radio input "true"
type textarea "Dear guest, thank you for your feedback. We sincerely apologize for the disappo…"
radio input "true"
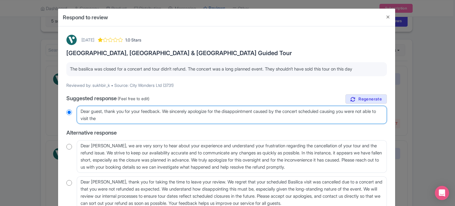
type textarea "Dear guest, thank you for your feedback. We sincerely apologize for the disappo…"
radio input "true"
type textarea "Dear guest, thank you for your feedback. We sincerely apologize for the disappo…"
radio input "true"
type textarea "Dear guest, thank you for your feedback. We sincerely apologize for the disappo…"
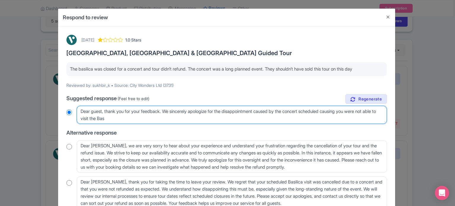
radio input "true"
type textarea "Dear guest, thank you for your feedback. We sincerely apologize for the disappo…"
radio input "true"
type textarea "Dear guest, thank you for your feedback. We sincerely apologize for the disappo…"
radio input "true"
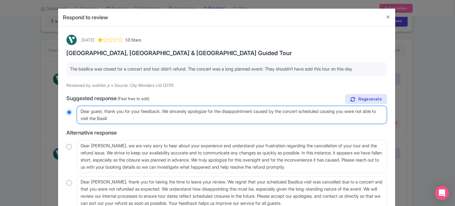
type textarea "Dear guest, thank you for your feedback. We sincerely apologize for the disappo…"
radio input "true"
type textarea "Dear guest, thank you for your feedback. We sincerely apologize for the disappo…"
radio input "true"
type textarea "Dear guest, thank you for your feedback. We sincerely apologize for the disappo…"
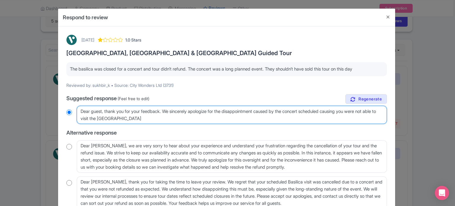
radio input "true"
type textarea "Dear guest, thank you for your feedback. We sincerely apologize for the disappo…"
radio input "true"
type textarea "Dear guest, thank you for your feedback. We sincerely apologize for the disappo…"
radio input "true"
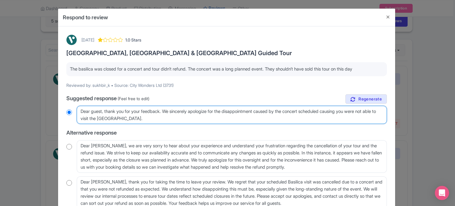
type textarea "Dear guest, thank you for your feedback. We sincerely apologize for the disappo…"
radio input "true"
type textarea "Dear guest, thank you for your feedback. We sincerely apologize for the disappo…"
radio input "true"
type textarea "Dear guest, thank you for your feedback. We sincerely apologize for the disappo…"
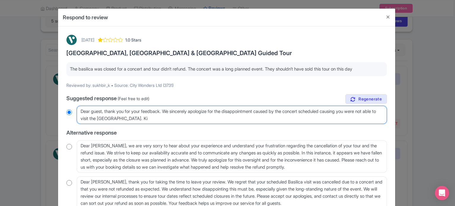
radio input "true"
type textarea "Dear guest, thank you for your feedback. We sincerely apologize for the disappo…"
radio input "true"
type textarea "Dear guest, thank you for your feedback. We sincerely apologize for the disappo…"
radio input "true"
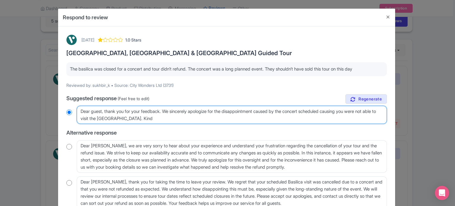
type textarea "Dear guest, thank you for your feedback. We sincerely apologize for the disappo…"
radio input "true"
type textarea "Dear guest, thank you for your feedback. We sincerely apologize for the disappo…"
radio input "true"
type textarea "Dear guest, thank you for your feedback. We sincerely apologize for the disappo…"
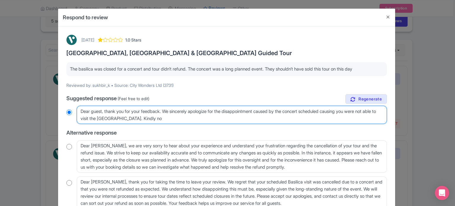
radio input "true"
type textarea "Dear guest, thank you for your feedback. We sincerely apologize for the disappo…"
radio input "true"
type textarea "Dear guest, thank you for your feedback. We sincerely apologize for the disappo…"
radio input "true"
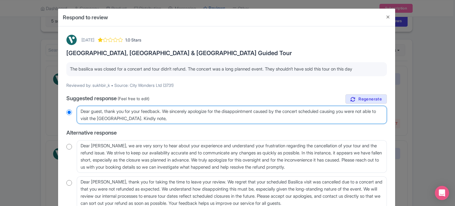
type textarea "Dear guest, thank you for your feedback. We sincerely apologize for the disappo…"
radio input "true"
type textarea "Dear guest, thank you for your feedback. We sincerely apologize for the disappo…"
radio input "true"
type textarea "Dear guest, thank you for your feedback. We sincerely apologize for the disappo…"
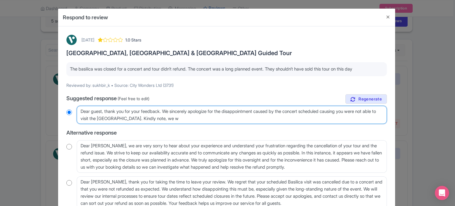
radio input "true"
type textarea "Dear guest, thank you for your feedback. We sincerely apologize for the disappo…"
radio input "true"
type textarea "Dear guest, thank you for your feedback. We sincerely apologize for the disappo…"
radio input "true"
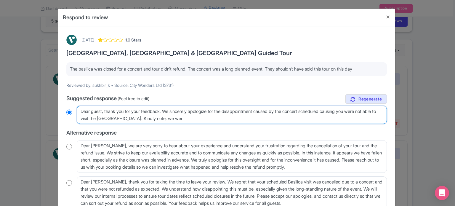
type textarea "Dear guest, thank you for your feedback. We sincerely apologize for the disappo…"
radio input "true"
type textarea "Dear guest, thank you for your feedback. We sincerely apologize for the disappo…"
radio input "true"
type textarea "Dear guest, thank you for your feedback. We sincerely apologize for the disappo…"
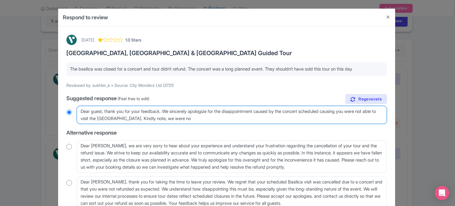
radio input "true"
type textarea "Dear guest, thank you for your feedback. We sincerely apologize for the disappo…"
radio input "true"
type textarea "Dear guest, thank you for your feedback. We sincerely apologize for the disappo…"
radio input "true"
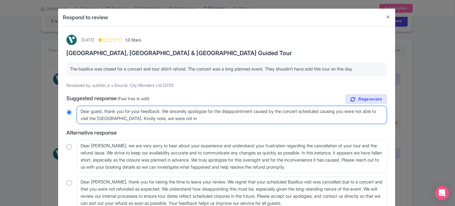
type textarea "Dear guest, thank you for your feedback. We sincerely apologize for the disappo…"
radio input "true"
type textarea "Dear guest, thank you for your feedback. We sincerely apologize for the disappo…"
radio input "true"
type textarea "Dear guest, thank you for your feedback. We sincerely apologize for the disappo…"
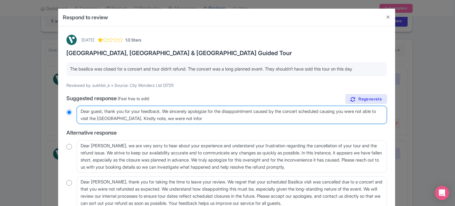
radio input "true"
type textarea "Dear guest, thank you for your feedback. We sincerely apologize for the disappo…"
radio input "true"
drag, startPoint x: 332, startPoint y: 120, endPoint x: 44, endPoint y: 107, distance: 287.3
click at [44, 107] on div "Respond to review [DATE] 1.0 Stars [GEOGRAPHIC_DATA], [GEOGRAPHIC_DATA] Guided …" at bounding box center [227, 103] width 455 height 206
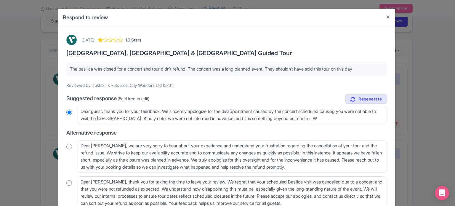
click at [118, 68] on p "The basilica was closed for a concert and tour didn’t refund. The concert was a…" at bounding box center [227, 69] width 314 height 7
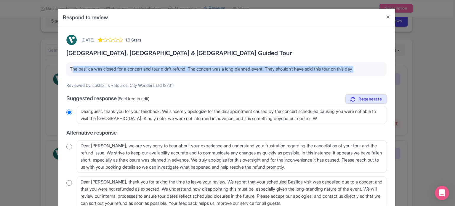
click at [118, 68] on p "The basilica was closed for a concert and tour didn’t refund. The concert was a…" at bounding box center [227, 69] width 314 height 7
copy div "The basilica was closed for a concert and tour didn’t refund. The concert was a…"
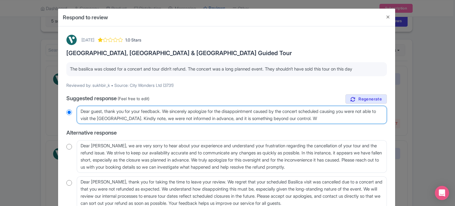
drag, startPoint x: 321, startPoint y: 116, endPoint x: 106, endPoint y: 111, distance: 215.3
click at [106, 111] on textarea "Dear [PERSON_NAME], thank you for your feedback and for sharing your experience…" at bounding box center [232, 115] width 310 height 18
paste textarea "Thank you for your feedback. We sincerely apologize for the inconvenience. Unfo…"
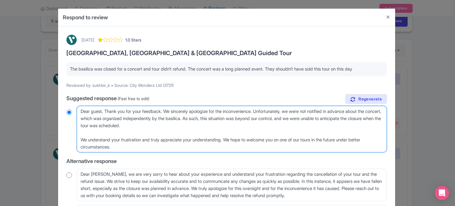
click at [108, 113] on textarea "Dear [PERSON_NAME], thank you for your feedback and for sharing your experience…" at bounding box center [232, 129] width 310 height 47
click at [78, 140] on textarea "Dear [PERSON_NAME], thank you for your feedback and for sharing your experience…" at bounding box center [232, 129] width 310 height 47
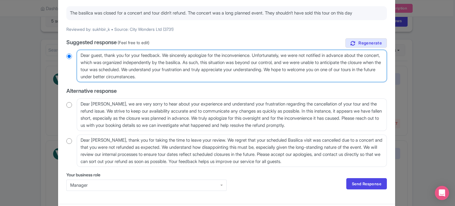
scroll to position [59, 0]
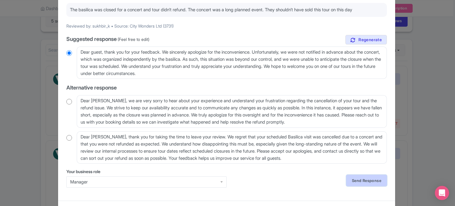
click at [358, 180] on link "Send Response" at bounding box center [367, 180] width 41 height 11
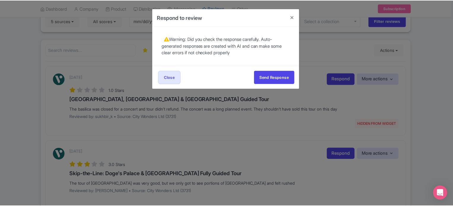
scroll to position [0, 0]
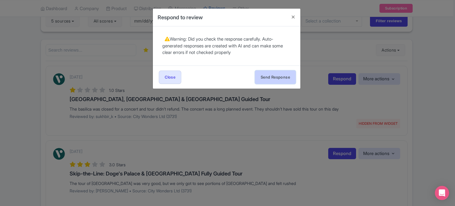
click at [273, 78] on button "Send Response" at bounding box center [275, 77] width 41 height 13
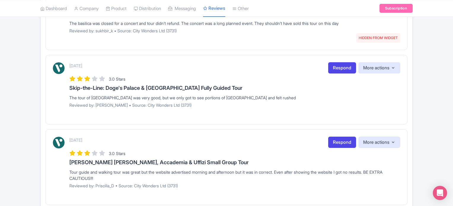
scroll to position [152, 0]
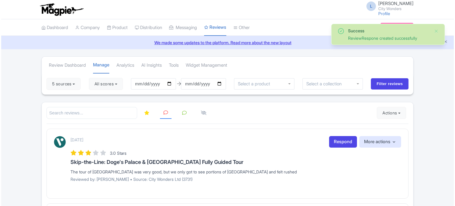
scroll to position [59, 0]
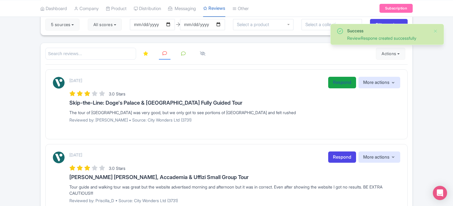
click at [333, 80] on link "Respond" at bounding box center [342, 83] width 28 height 12
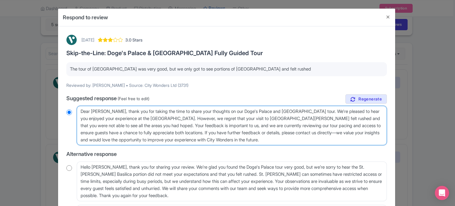
click at [108, 111] on textarea "Dear [PERSON_NAME], thank you for taking the time to share your thoughts on our…" at bounding box center [232, 126] width 310 height 40
radio input "true"
type textarea "Dear [PERSON_NAME], thank you for taking the time to share your thoughts on our…"
radio input "true"
type textarea "Dear [PERSON_NAME], thank you for taking the time to share your thoughts on our…"
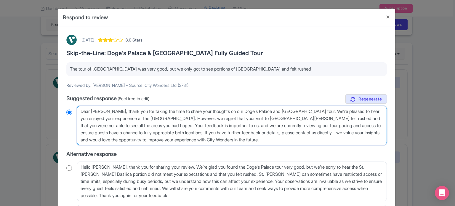
radio input "true"
drag, startPoint x: 181, startPoint y: 131, endPoint x: 268, endPoint y: 142, distance: 86.9
click at [268, 142] on textarea "Dear [PERSON_NAME], thank you for taking the time to share your thoughts on our…" at bounding box center [232, 126] width 310 height 40
type textarea "Dear [PERSON_NAME], thank you for taking the time to share your thoughts on our…"
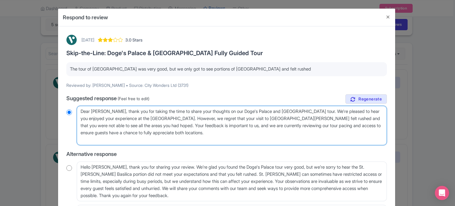
radio input "true"
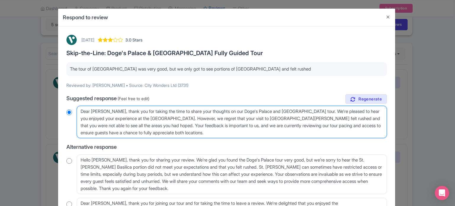
type textarea "Dear [PERSON_NAME], thank you for taking the time to share your thoughts on our…"
radio input "true"
type textarea "Dear [PERSON_NAME], thank you for taking the time to share your thoughts on our…"
radio input "true"
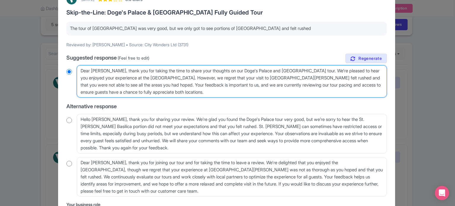
scroll to position [86, 0]
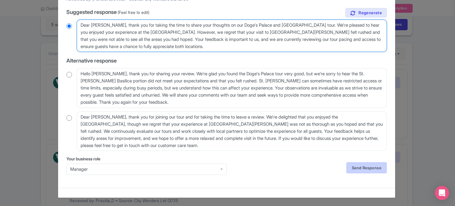
type textarea "Dear [PERSON_NAME], thank you for taking the time to share your thoughts on our…"
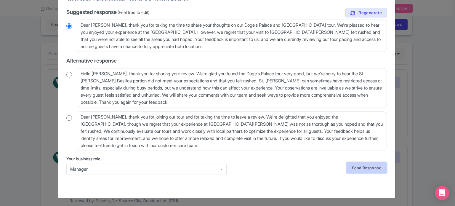
click at [369, 165] on link "Send Response" at bounding box center [367, 167] width 41 height 11
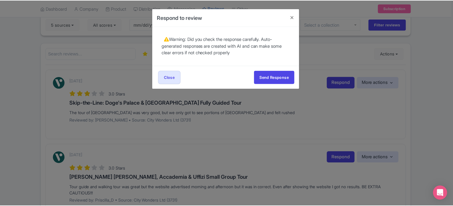
scroll to position [0, 0]
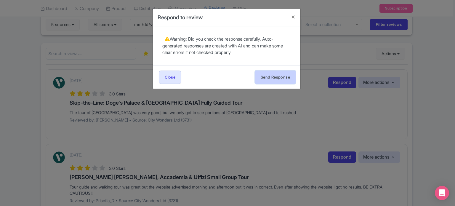
click at [275, 74] on button "Send Response" at bounding box center [275, 77] width 41 height 13
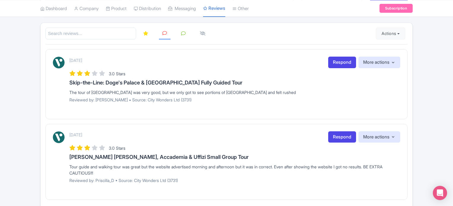
scroll to position [107, 0]
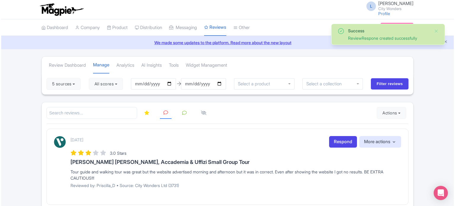
scroll to position [33, 0]
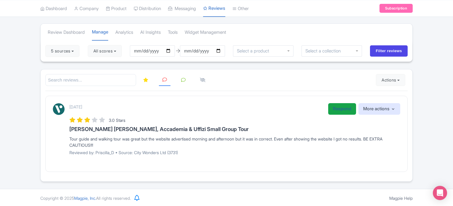
click at [341, 111] on link "Respond" at bounding box center [342, 109] width 28 height 12
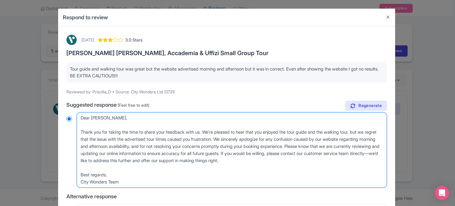
click at [111, 117] on textarea "Dear [PERSON_NAME], Thank you for taking the time to share your feedback with u…" at bounding box center [232, 149] width 310 height 75
type textarea "Dear [PERSON_NAME], Thank you for taking the time to share your feedback with u…"
radio input "true"
type textarea "Dear [PERSON_NAME], Thank you for taking the time to share your feedback with u…"
radio input "true"
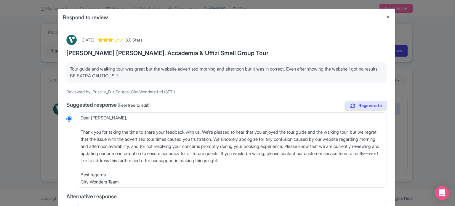
click at [102, 91] on p "Reviewed by: Priscilla_D • Source: City Wonders Ltd (3731)" at bounding box center [226, 92] width 321 height 6
copy p "Priscilla_D"
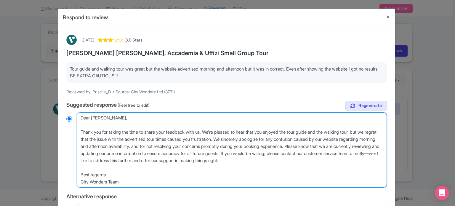
click at [80, 131] on textarea "Dear [PERSON_NAME], Thank you for taking the time to share your feedback with u…" at bounding box center [232, 149] width 310 height 75
type textarea "Dear [PERSON_NAME], Thank you for taking the time to share your feedback with u…"
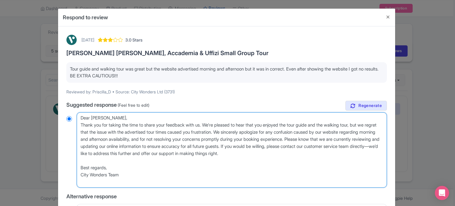
radio input "true"
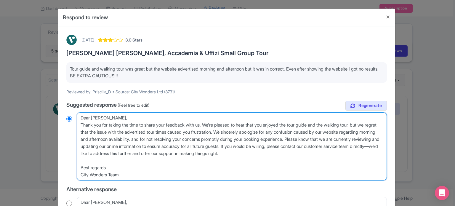
type textarea "Dear [PERSON_NAME],Thank you for taking the time to share your feedback with us…"
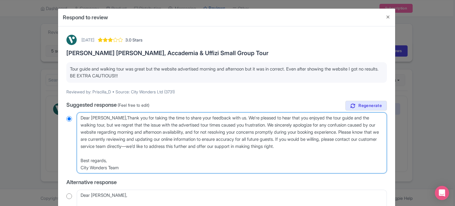
radio input "true"
type textarea "Dear [PERSON_NAME],[PERSON_NAME] you for taking the time to share your feedback…"
radio input "true"
type textarea "Dear [PERSON_NAME], [PERSON_NAME] you for taking the time to share your feedbac…"
radio input "true"
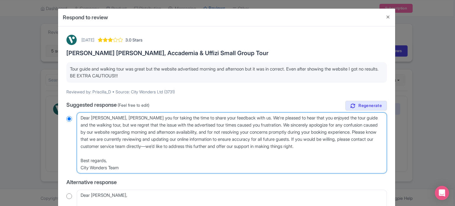
type textarea "Dear [PERSON_NAME], thank you for taking the time to share your feedback with u…"
radio input "true"
drag, startPoint x: 167, startPoint y: 124, endPoint x: 239, endPoint y: 166, distance: 83.5
click at [239, 166] on textarea "Dear Priscilla_D, Thank you for taking the time to share your feedback with us.…" at bounding box center [232, 142] width 310 height 61
type textarea "Dear Priscilla, thank you for taking the time to share your feedback with us. W…"
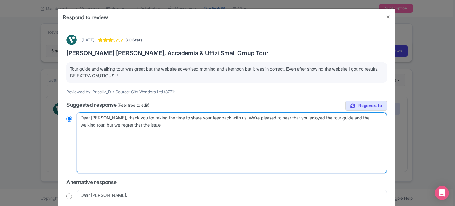
radio input "true"
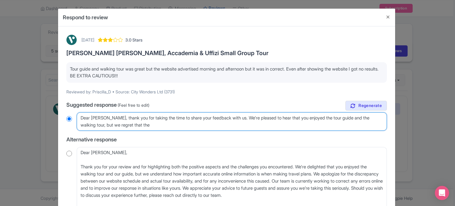
type textarea "Dear Priscilla, thank you for taking the time to share your feedback with us. W…"
radio input "true"
type textarea "Dear Priscilla, thank you for taking the time to share your feedback with us. W…"
radio input "true"
type textarea "Dear Priscilla, thank you for taking the time to share your feedback with us. W…"
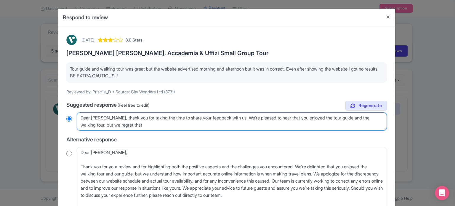
radio input "true"
type textarea "Dear Priscilla, thank you for taking the time to share your feedback with us. W…"
radio input "true"
type textarea "Dear Priscilla, thank you for taking the time to share your feedback with us. W…"
radio input "true"
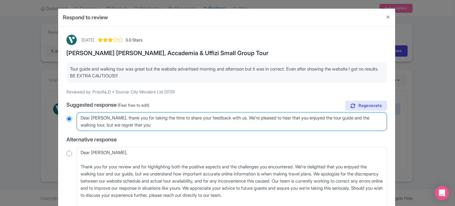
type textarea "Dear Priscilla, thank you for taking the time to share your feedback with us. W…"
radio input "true"
type textarea "Dear Priscilla, thank you for taking the time to share your feedback with us. W…"
radio input "true"
type textarea "Dear Priscilla, thank you for taking the time to share your feedback with us. W…"
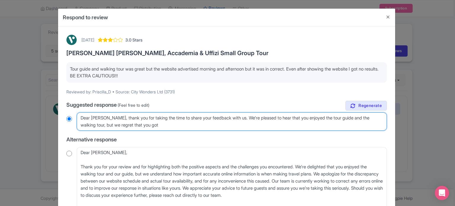
radio input "true"
type textarea "Dear Priscilla, thank you for taking the time to share your feedback with us. W…"
radio input "true"
type textarea "Dear Priscilla, thank you for taking the time to share your feedback with us. W…"
radio input "true"
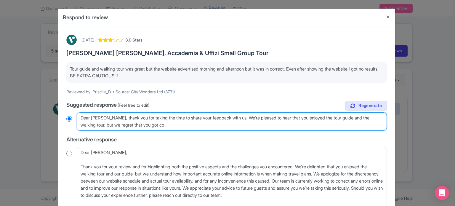
type textarea "Dear Priscilla, thank you for taking the time to share your feedback with us. W…"
radio input "true"
type textarea "Dear Priscilla, thank you for taking the time to share your feedback with us. W…"
radio input "true"
type textarea "Dear Priscilla, thank you for taking the time to share your feedback with us. W…"
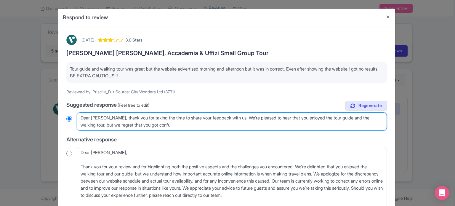
radio input "true"
type textarea "Dear Priscilla, thank you for taking the time to share your feedback with us. W…"
radio input "true"
type textarea "Dear Priscilla, thank you for taking the time to share your feedback with us. W…"
radio input "true"
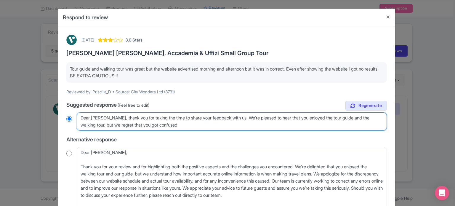
type textarea "Dear Priscilla, thank you for taking the time to share your feedback with us. W…"
radio input "true"
type textarea "Dear Priscilla, thank you for taking the time to share your feedback with us. W…"
radio input "true"
type textarea "Dear Priscilla, thank you for taking the time to share your feedback with us. W…"
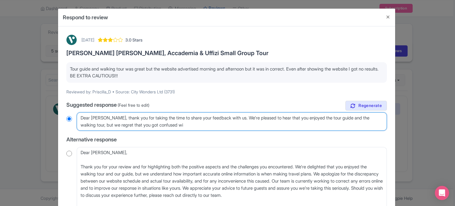
radio input "true"
type textarea "Dear Priscilla, thank you for taking the time to share your feedback with us. W…"
radio input "true"
type textarea "Dear Priscilla, thank you for taking the time to share your feedback with us. W…"
radio input "true"
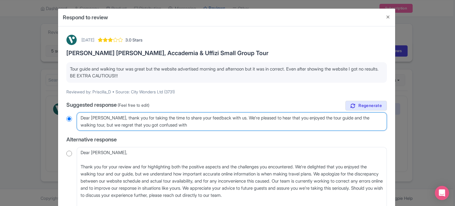
type textarea "Dear Priscilla, thank you for taking the time to share your feedback with us. W…"
radio input "true"
type textarea "Dear Priscilla, thank you for taking the time to share your feedback with us. W…"
radio input "true"
type textarea "Dear Priscilla, thank you for taking the time to share your feedback with us. W…"
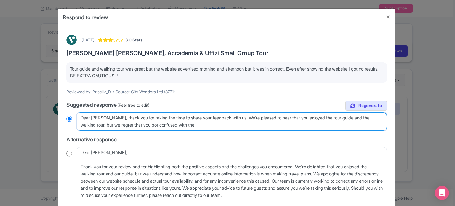
radio input "true"
type textarea "Dear Priscilla, thank you for taking the time to share your feedback with us. W…"
radio input "true"
type textarea "Dear Priscilla, thank you for taking the time to share your feedback with us. W…"
radio input "true"
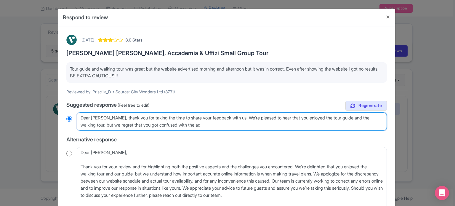
type textarea "Dear Priscilla, thank you for taking the time to share your feedback with us. W…"
radio input "true"
type textarea "Dear Priscilla, thank you for taking the time to share your feedback with us. W…"
radio input "true"
type textarea "Dear Priscilla, thank you for taking the time to share your feedback with us. W…"
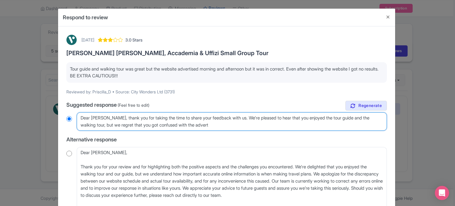
radio input "true"
type textarea "Dear Priscilla, thank you for taking the time to share your feedback with us. W…"
radio input "true"
type textarea "Dear Priscilla, thank you for taking the time to share your feedback with us. W…"
radio input "true"
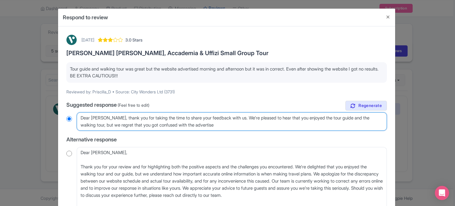
type textarea "Dear Priscilla, thank you for taking the time to share your feedback with us. W…"
radio input "true"
type textarea "Dear Priscilla, thank you for taking the time to share your feedback with us. W…"
radio input "true"
type textarea "Dear Priscilla, thank you for taking the time to share your feedback with us. W…"
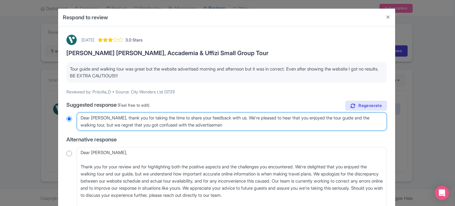
radio input "true"
type textarea "Dear Priscilla, thank you for taking the time to share your feedback with us. W…"
radio input "true"
type textarea "Dear Priscilla, thank you for taking the time to share your feedback with us. W…"
radio input "true"
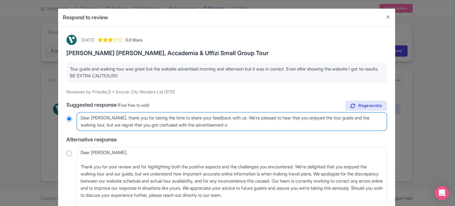
type textarea "Dear Priscilla, thank you for taking the time to share your feedback with us. W…"
radio input "true"
type textarea "Dear Priscilla, thank you for taking the time to share your feedback with us. W…"
radio input "true"
type textarea "Dear Priscilla, thank you for taking the time to share your feedback with us. W…"
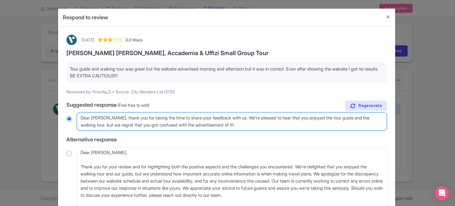
radio input "true"
type textarea "Dear Priscilla, thank you for taking the time to share your feedback with us. W…"
radio input "true"
type textarea "Dear Priscilla, thank you for taking the time to share your feedback with us. W…"
radio input "true"
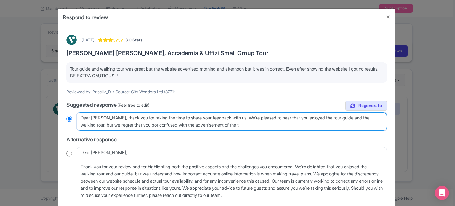
type textarea "Dear Priscilla, thank you for taking the time to share your feedback with us. W…"
radio input "true"
type textarea "Dear Priscilla, thank you for taking the time to share your feedback with us. W…"
radio input "true"
type textarea "Dear Priscilla, thank you for taking the time to share your feedback with us. W…"
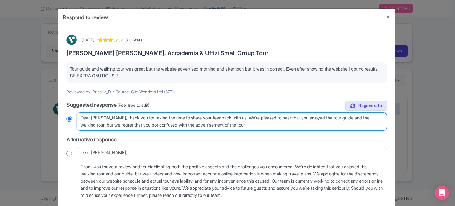
radio input "true"
type textarea "Dear Priscilla, thank you for taking the time to share your feedback with us. W…"
radio input "true"
type textarea "Dear Priscilla, thank you for taking the time to share your feedback with us. W…"
radio input "true"
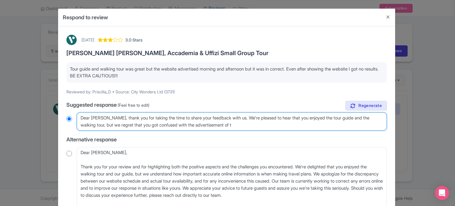
type textarea "Dear Priscilla, thank you for taking the time to share your feedback with us. W…"
radio input "true"
type textarea "Dear Priscilla, thank you for taking the time to share your feedback with us. W…"
radio input "true"
type textarea "Dear Priscilla, thank you for taking the time to share your feedback with us. W…"
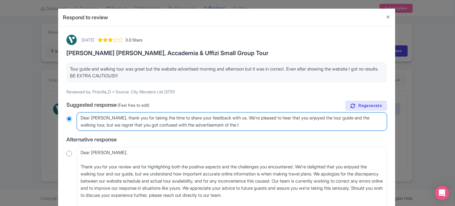
radio input "true"
type textarea "Dear Priscilla, thank you for taking the time to share your feedback with us. W…"
radio input "true"
type textarea "Dear Priscilla, thank you for taking the time to share your feedback with us. W…"
radio input "true"
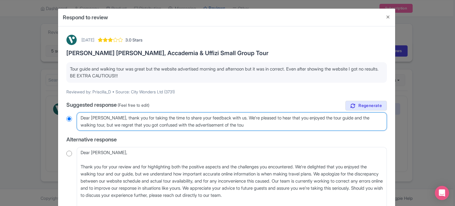
type textarea "Dear Priscilla, thank you for taking the time to share your feedback with us. W…"
radio input "true"
type textarea "Dear Priscilla, thank you for taking the time to share your feedback with us. W…"
radio input "true"
type textarea "Dear Priscilla, thank you for taking the time to share your feedback with us. W…"
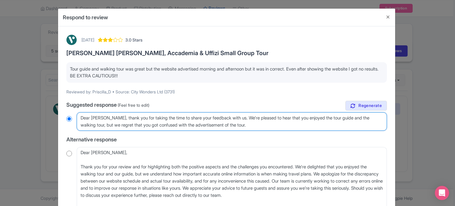
radio input "true"
type textarea "Dear Priscilla, thank you for taking the time to share your feedback with us. W…"
radio input "true"
type textarea "Dear Priscilla, thank you for taking the time to share your feedback with us. W…"
radio input "true"
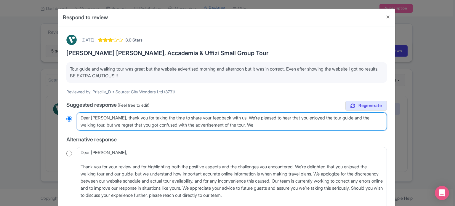
type textarea "Dear Priscilla, thank you for taking the time to share your feedback with us. W…"
radio input "true"
type textarea "Dear Priscilla, thank you for taking the time to share your feedback with us. W…"
radio input "true"
type textarea "Dear Priscilla, thank you for taking the time to share your feedback with us. W…"
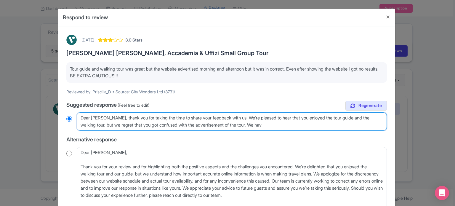
radio input "true"
type textarea "Dear Priscilla, thank you for taking the time to share your feedback with us. W…"
radio input "true"
type textarea "Dear Priscilla, thank you for taking the time to share your feedback with us. W…"
radio input "true"
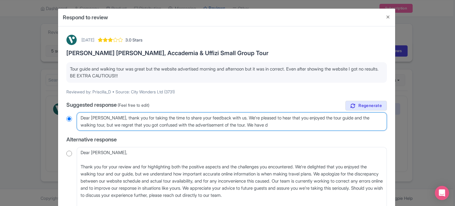
type textarea "Dear Priscilla, thank you for taking the time to share your feedback with us. W…"
radio input "true"
type textarea "Dear Priscilla, thank you for taking the time to share your feedback with us. W…"
radio input "true"
type textarea "Dear Priscilla, thank you for taking the time to share your feedback with us. W…"
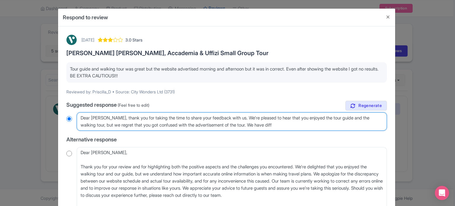
radio input "true"
type textarea "Dear Priscilla, thank you for taking the time to share your feedback with us. W…"
radio input "true"
type textarea "Dear Priscilla, thank you for taking the time to share your feedback with us. W…"
radio input "true"
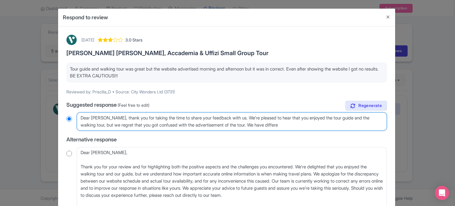
type textarea "Dear Priscilla, thank you for taking the time to share your feedback with us. W…"
radio input "true"
type textarea "Dear Priscilla, thank you for taking the time to share your feedback with us. W…"
radio input "true"
type textarea "Dear Priscilla, thank you for taking the time to share your feedback with us. W…"
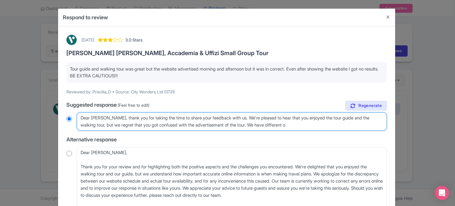
radio input "true"
type textarea "Dear Priscilla, thank you for taking the time to share your feedback with us. W…"
radio input "true"
type textarea "Dear Priscilla, thank you for taking the time to share your feedback with us. W…"
radio input "true"
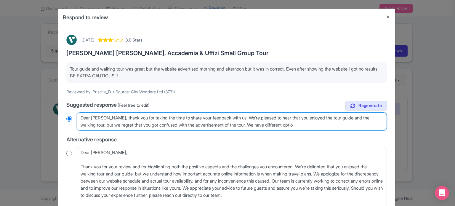
type textarea "Dear Priscilla, thank you for taking the time to share your feedback with us. W…"
radio input "true"
type textarea "Dear Priscilla, thank you for taking the time to share your feedback with us. W…"
radio input "true"
type textarea "Dear Priscilla, thank you for taking the time to share your feedback with us. W…"
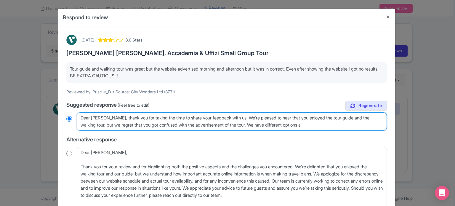
radio input "true"
type textarea "Dear Priscilla, thank you for taking the time to share your feedback with us. W…"
radio input "true"
type textarea "Dear Priscilla, thank you for taking the time to share your feedback with us. W…"
radio input "true"
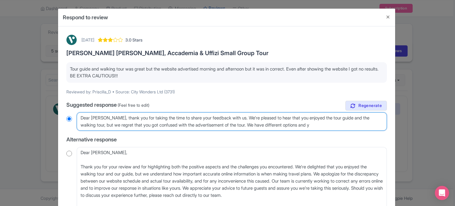
type textarea "Dear Priscilla, thank you for taking the time to share your feedback with us. W…"
radio input "true"
type textarea "Dear Priscilla, thank you for taking the time to share your feedback with us. W…"
radio input "true"
type textarea "Dear Priscilla, thank you for taking the time to share your feedback with us. W…"
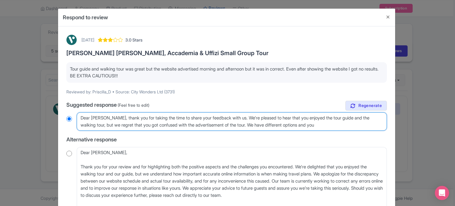
radio input "true"
type textarea "Dear Priscilla, thank you for taking the time to share your feedback with us. W…"
radio input "true"
type textarea "Dear Priscilla, thank you for taking the time to share your feedback with us. W…"
radio input "true"
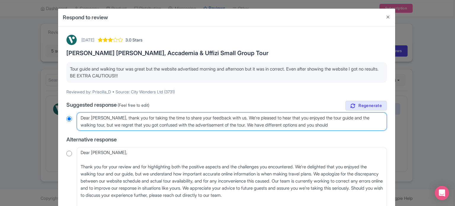
type textarea "Dear Priscilla, thank you for taking the time to share your feedback with us. W…"
radio input "true"
type textarea "Dear Priscilla, thank you for taking the time to share your feedback with us. W…"
radio input "true"
type textarea "Dear Priscilla, thank you for taking the time to share your feedback with us. W…"
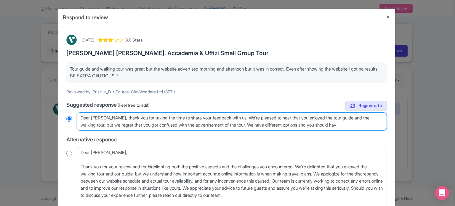
radio input "true"
type textarea "Dear Priscilla, thank you for taking the time to share your feedback with us. W…"
radio input "true"
type textarea "Dear Priscilla, thank you for taking the time to share your feedback with us. W…"
radio input "true"
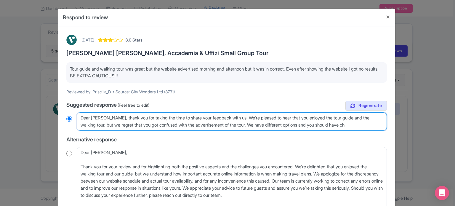
type textarea "Dear Priscilla, thank you for taking the time to share your feedback with us. W…"
radio input "true"
type textarea "Dear Priscilla, thank you for taking the time to share your feedback with us. W…"
radio input "true"
type textarea "Dear Priscilla, thank you for taking the time to share your feedback with us. W…"
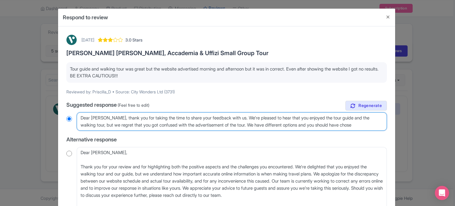
radio input "true"
type textarea "Dear Priscilla, thank you for taking the time to share your feedback with us. W…"
radio input "true"
type textarea "Dear Priscilla, thank you for taking the time to share your feedback with us. W…"
radio input "true"
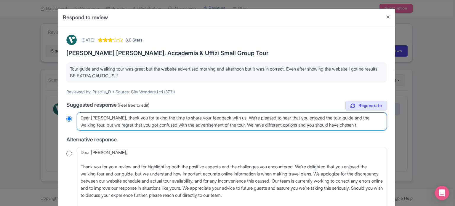
type textarea "Dear Priscilla, thank you for taking the time to share your feedback with us. W…"
radio input "true"
type textarea "Dear Priscilla, thank you for taking the time to share your feedback with us. W…"
radio input "true"
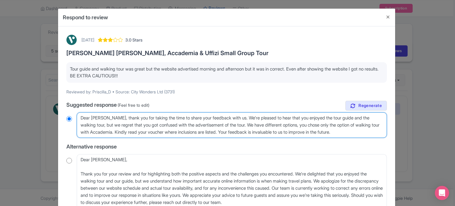
click at [311, 125] on textarea "Dear Priscilla_D, Thank you for taking the time to share your feedback with us.…" at bounding box center [232, 125] width 310 height 26
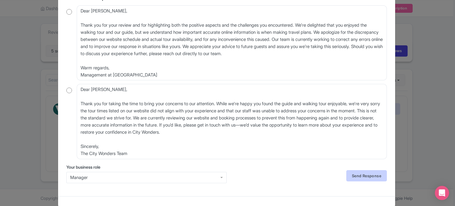
scroll to position [157, 0]
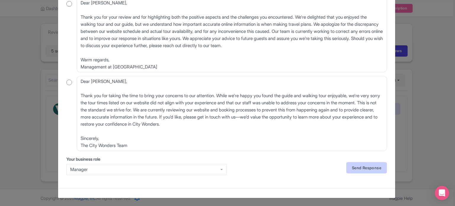
drag, startPoint x: 351, startPoint y: 160, endPoint x: 353, endPoint y: 164, distance: 4.0
click at [351, 160] on div "Your business role Manager Manager Send Response Send Response" at bounding box center [226, 168] width 321 height 24
click at [355, 169] on link "Send Response" at bounding box center [367, 167] width 41 height 11
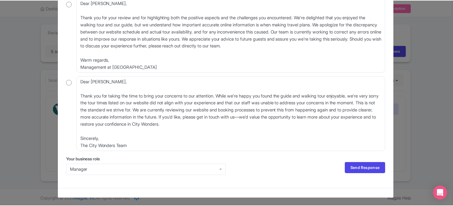
scroll to position [0, 0]
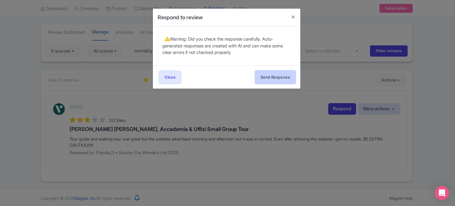
click at [279, 79] on button "Send Response" at bounding box center [275, 77] width 41 height 13
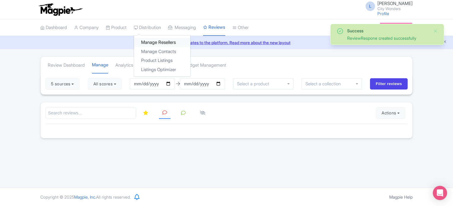
click at [150, 42] on link "Manage Resellers" at bounding box center [162, 42] width 56 height 9
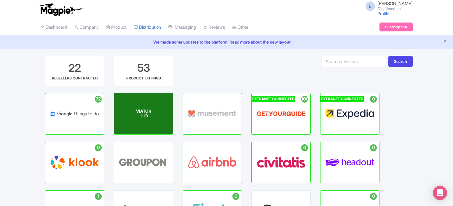
click at [133, 114] on div "VIATOR HUB" at bounding box center [143, 113] width 59 height 41
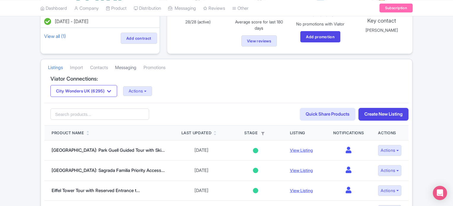
scroll to position [59, 0]
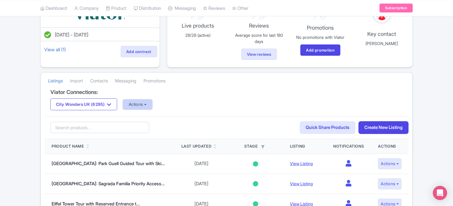
click at [138, 104] on button "Actions" at bounding box center [137, 105] width 29 height 10
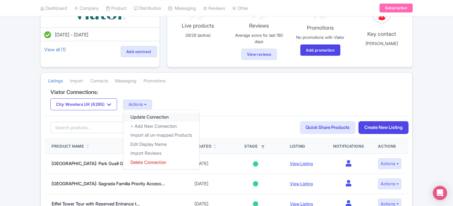
click at [142, 114] on link "Update Connection" at bounding box center [161, 117] width 76 height 9
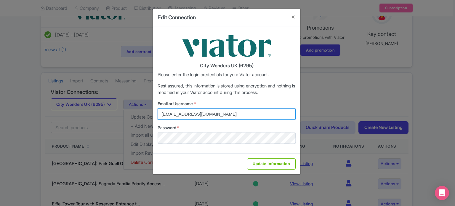
click at [185, 112] on input "[EMAIL_ADDRESS][DOMAIN_NAME]" at bounding box center [227, 114] width 138 height 11
type input "[PERSON_NAME][EMAIL_ADDRESS][PERSON_NAME][DOMAIN_NAME]"
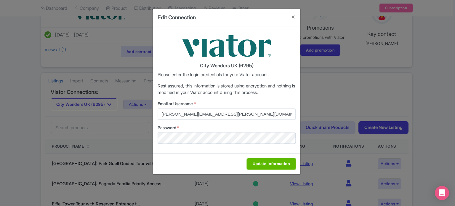
click at [269, 163] on input "Update Information" at bounding box center [271, 163] width 49 height 11
type input "Saving..."
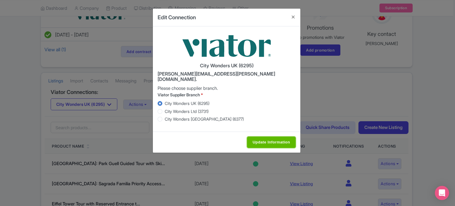
click at [256, 137] on input "Update Information" at bounding box center [271, 142] width 49 height 11
type input "Saving..."
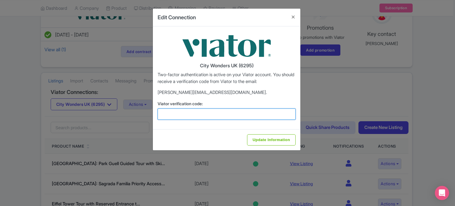
click at [226, 116] on input "Viator verification code:" at bounding box center [227, 114] width 138 height 11
type input "655259"
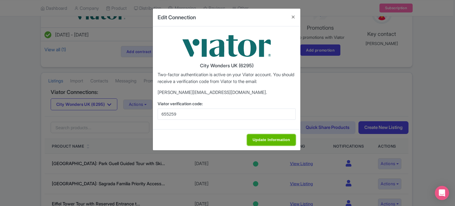
click at [258, 139] on input "Update Information" at bounding box center [271, 139] width 49 height 11
type input "Update Information"
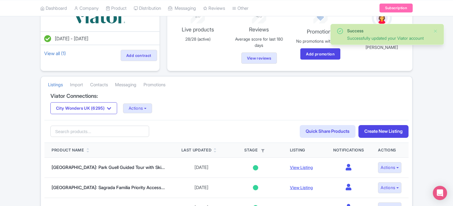
scroll to position [89, 0]
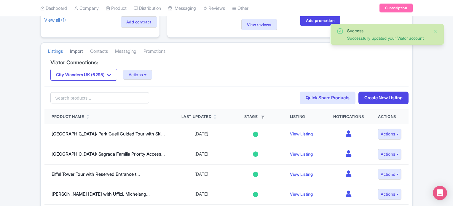
click at [79, 52] on link "Import" at bounding box center [76, 51] width 13 height 16
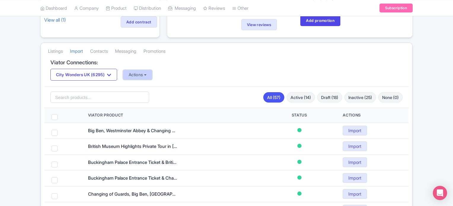
click at [138, 77] on button "Actions" at bounding box center [137, 75] width 29 height 10
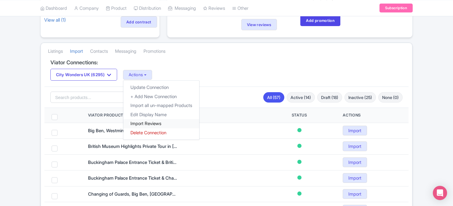
click at [144, 124] on link "Import Reviews" at bounding box center [161, 123] width 76 height 9
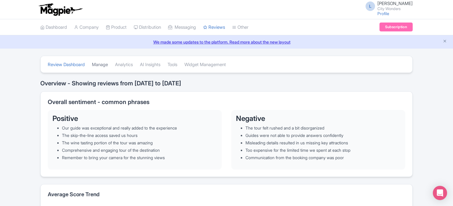
click at [98, 66] on link "Manage" at bounding box center [100, 65] width 16 height 16
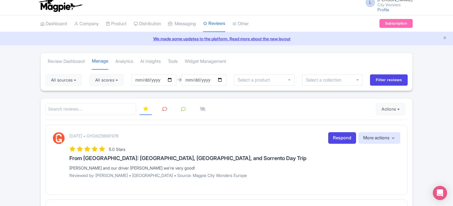
scroll to position [30, 0]
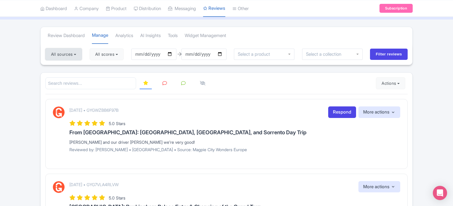
click at [76, 54] on button "All sources" at bounding box center [63, 54] width 36 height 12
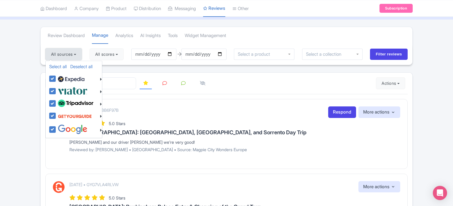
click at [76, 54] on button "All sources" at bounding box center [63, 54] width 36 height 12
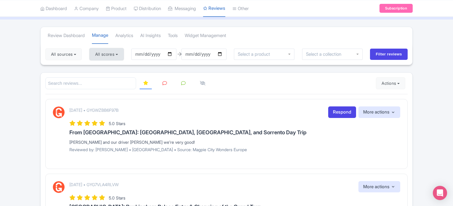
click at [106, 52] on button "All scores" at bounding box center [107, 54] width 34 height 12
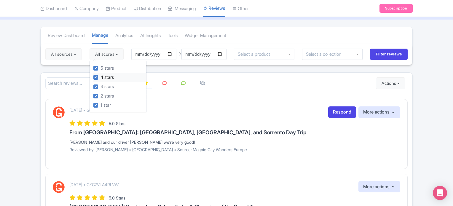
click at [101, 77] on label "4 stars" at bounding box center [107, 77] width 13 height 7
click at [101, 77] on input "4 stars" at bounding box center [103, 76] width 4 height 4
checkbox input "false"
click at [101, 67] on label "5 stars" at bounding box center [107, 68] width 13 height 7
click at [101, 67] on input "5 stars" at bounding box center [103, 67] width 4 height 4
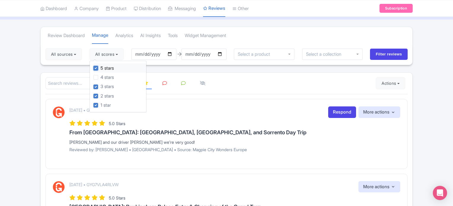
checkbox input "false"
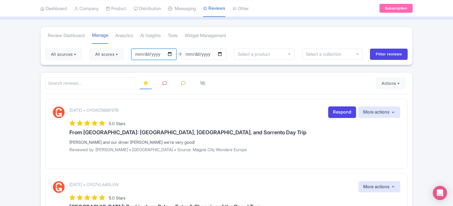
click at [172, 54] on input "[DATE]" at bounding box center [153, 54] width 45 height 11
type input "[DATE]"
click at [222, 55] on input "[DATE]" at bounding box center [203, 54] width 45 height 11
type input "[DATE]"
click at [384, 50] on input "Filter reviews" at bounding box center [389, 54] width 38 height 11
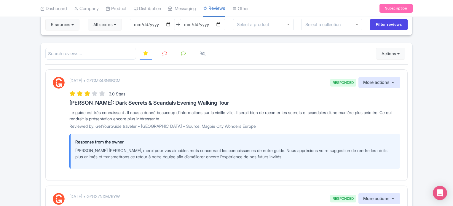
click at [165, 52] on icon at bounding box center [164, 53] width 4 height 4
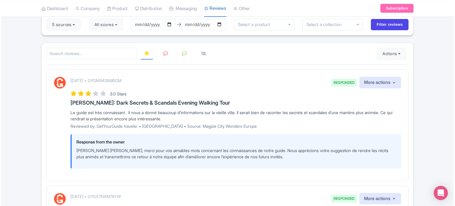
scroll to position [39, 0]
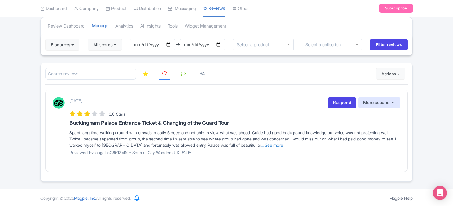
click at [283, 146] on link "... See more" at bounding box center [272, 145] width 22 height 5
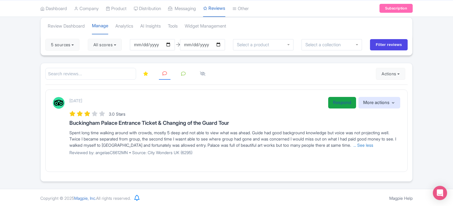
click at [342, 99] on link "Respond" at bounding box center [342, 103] width 28 height 12
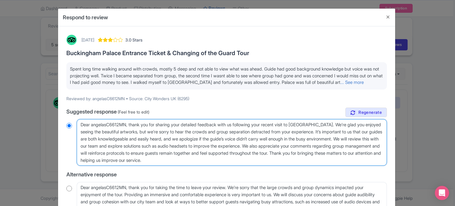
click at [127, 129] on textarea "Dear angelasC6612MN, thank you for sharing your detailed feedback with us follo…" at bounding box center [232, 142] width 310 height 47
type textarea "Dear ange, thank you for sharing your detailed feedback with us following your …"
radio input "true"
type textarea "Dear ang, thank you for sharing your detailed feedback with us following your r…"
radio input "true"
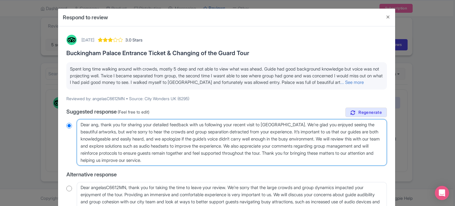
type textarea "Dear an, thank you for sharing your detailed feedback with us following your re…"
radio input "true"
type textarea "Dear a, thank you for sharing your detailed feedback with us following your rec…"
radio input "true"
type textarea "Dear , thank you for sharing your detailed feedback with us following your rece…"
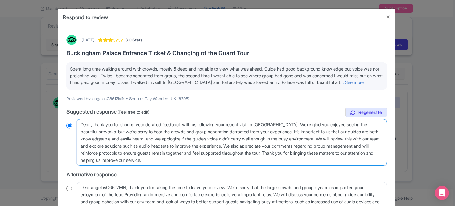
radio input "true"
type textarea "Dear g, thank you for sharing your detailed feedback with us following your rec…"
radio input "true"
type textarea "Dear gue, thank you for sharing your detailed feedback with us following your r…"
radio input "true"
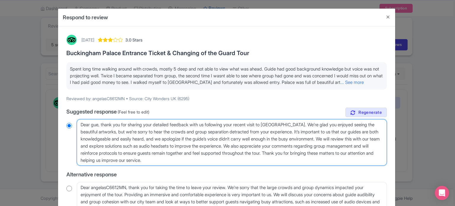
type textarea "Dear gues, thank you for sharing your detailed feedback with us following your …"
radio input "true"
type textarea "Dear guest, thank you for sharing your detailed feedback with us following your…"
radio input "true"
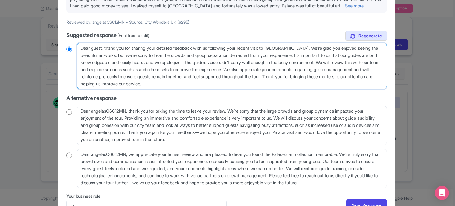
scroll to position [121, 0]
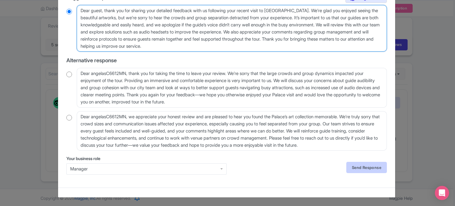
type textarea "Dear guest, thank you for sharing your detailed feedback with us following your…"
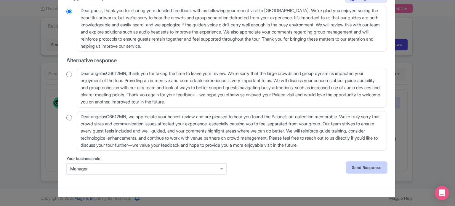
click at [365, 168] on link "Send Response" at bounding box center [367, 167] width 41 height 11
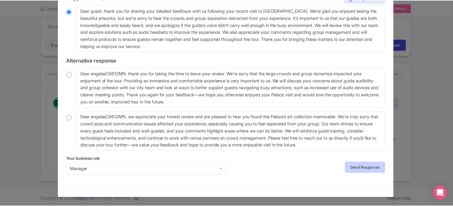
scroll to position [0, 0]
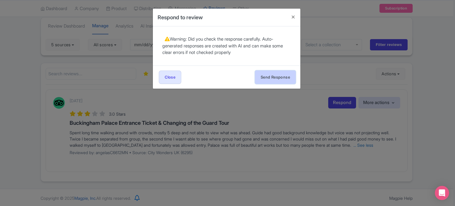
click at [278, 78] on button "Send Response" at bounding box center [275, 77] width 41 height 13
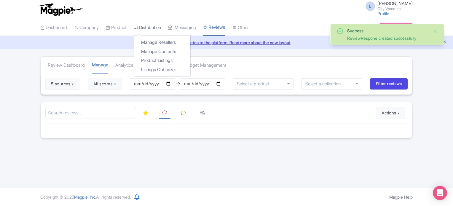
click at [147, 26] on link "Distribution" at bounding box center [147, 28] width 27 height 16
click at [151, 44] on link "Manage Resellers" at bounding box center [162, 42] width 56 height 9
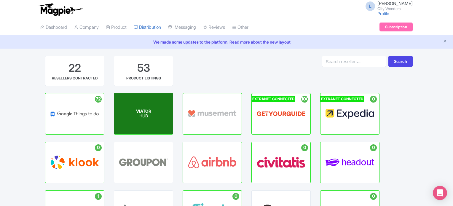
click at [149, 114] on p "HUB" at bounding box center [143, 116] width 15 height 5
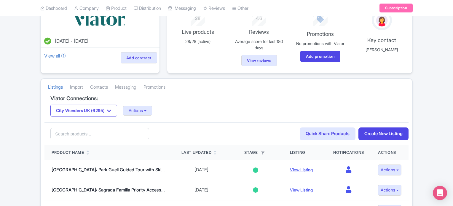
scroll to position [59, 0]
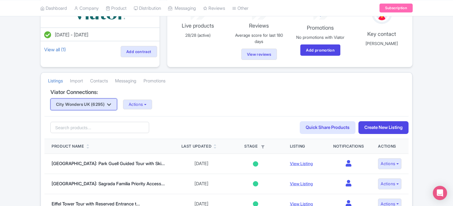
click at [109, 103] on button "City Wonders UK (6295)" at bounding box center [83, 104] width 67 height 12
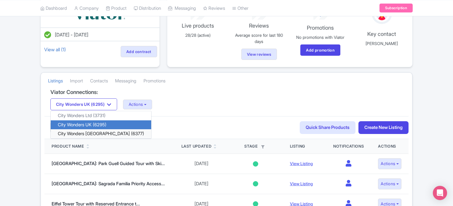
click at [98, 134] on link "City Wonders [GEOGRAPHIC_DATA] (6377)" at bounding box center [101, 133] width 101 height 9
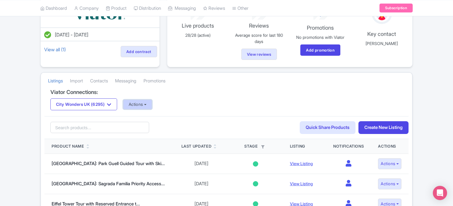
click at [142, 101] on button "Actions" at bounding box center [137, 105] width 29 height 10
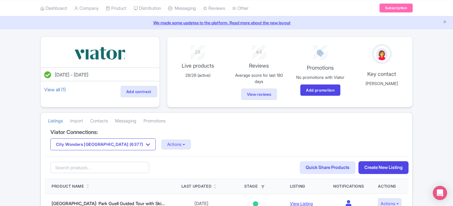
scroll to position [30, 0]
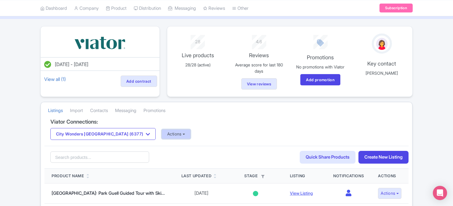
click at [162, 134] on button "Actions" at bounding box center [176, 134] width 29 height 10
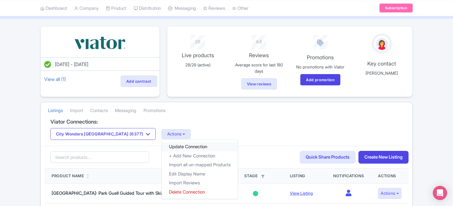
click at [162, 145] on link "Update Connection" at bounding box center [200, 146] width 76 height 9
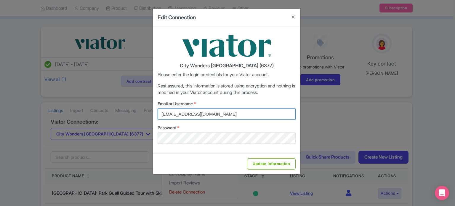
click at [187, 112] on input "federica.brocca@citywonders.com" at bounding box center [227, 114] width 138 height 11
type input "lilian.guevara@citywonders.com"
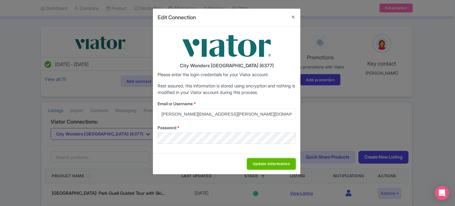
click at [253, 163] on input "Update Information" at bounding box center [271, 163] width 49 height 11
type input "Saving..."
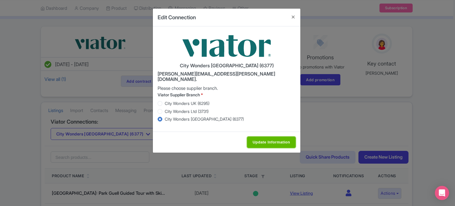
click at [255, 137] on input "Update Information" at bounding box center [271, 142] width 49 height 11
type input "Saving..."
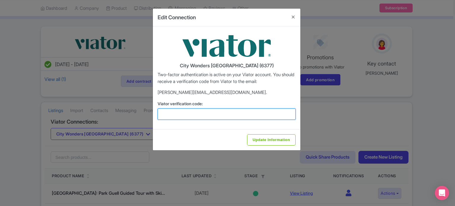
click at [224, 116] on input "Viator verification code:" at bounding box center [227, 114] width 138 height 11
type input "998387"
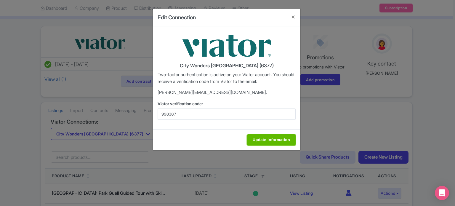
click at [271, 136] on input "Update Information" at bounding box center [271, 139] width 49 height 11
type input "Update Information"
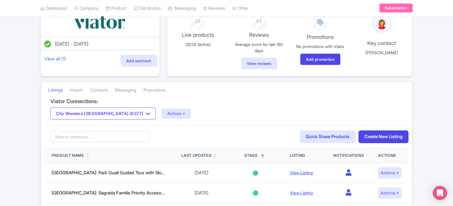
scroll to position [59, 0]
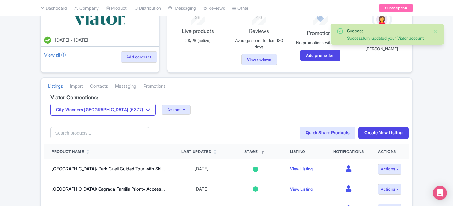
scroll to position [59, 0]
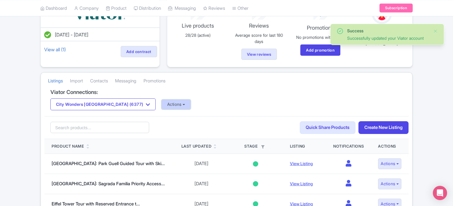
click at [162, 104] on button "Actions" at bounding box center [176, 105] width 29 height 10
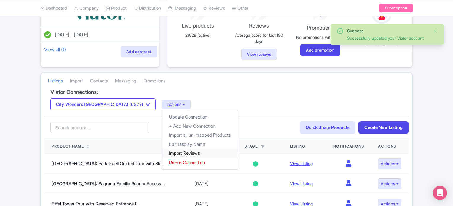
click at [162, 149] on link "Import Reviews" at bounding box center [200, 153] width 76 height 9
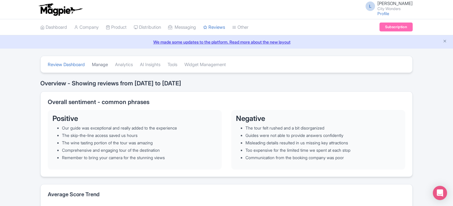
click at [99, 64] on link "Manage" at bounding box center [100, 65] width 16 height 16
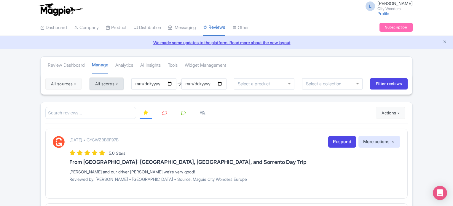
click at [117, 84] on button "All scores" at bounding box center [107, 84] width 34 height 12
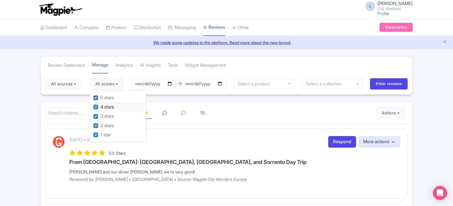
drag, startPoint x: 97, startPoint y: 98, endPoint x: 95, endPoint y: 104, distance: 6.4
click at [101, 98] on label "5 stars" at bounding box center [107, 98] width 13 height 7
click at [101, 98] on input "5 stars" at bounding box center [103, 96] width 4 height 4
checkbox input "false"
click at [101, 106] on label "4 stars" at bounding box center [107, 107] width 13 height 7
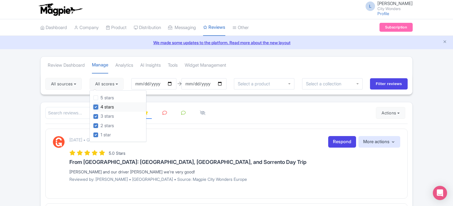
click at [101, 106] on input "4 stars" at bounding box center [103, 105] width 4 height 4
checkbox input "false"
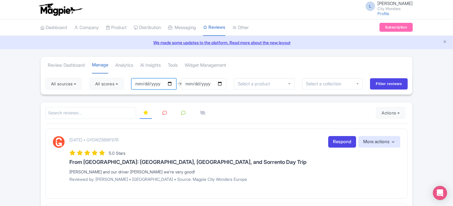
click at [171, 82] on input "[DATE]" at bounding box center [153, 83] width 45 height 11
type input "[DATE]"
click at [223, 83] on input "[DATE]" at bounding box center [203, 83] width 45 height 11
type input "[DATE]"
click at [379, 80] on input "Filter reviews" at bounding box center [389, 83] width 38 height 11
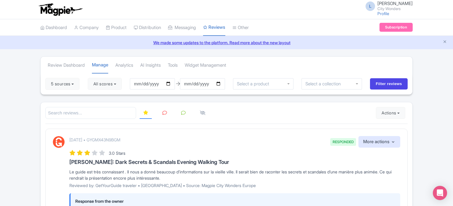
click at [168, 114] on link at bounding box center [165, 113] width 12 height 12
